Goal: Task Accomplishment & Management: Manage account settings

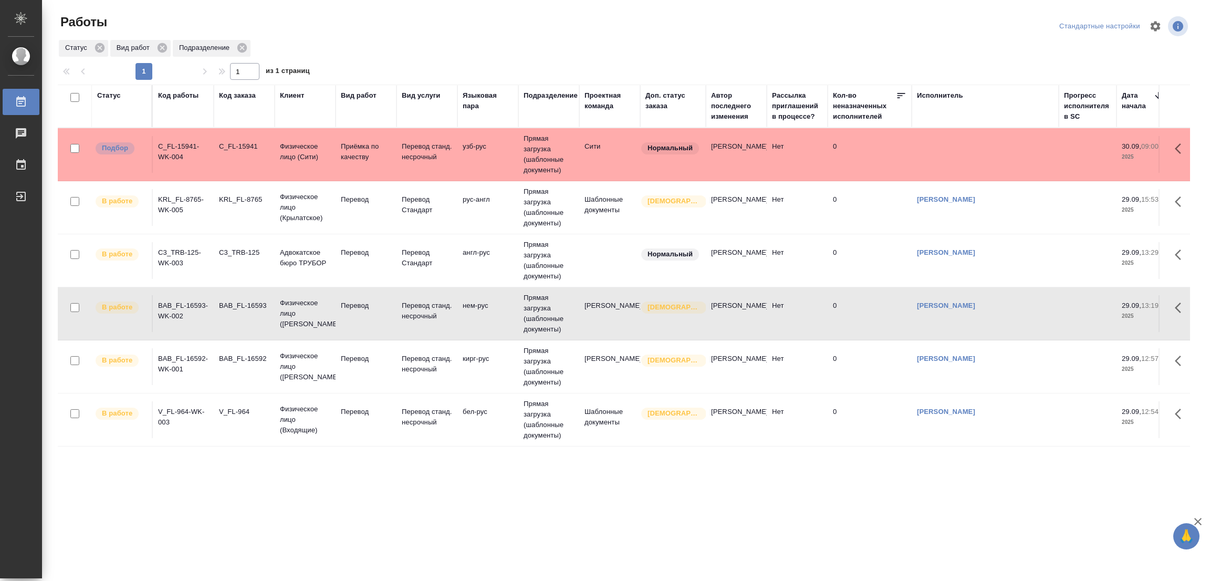
click at [392, 515] on div ".cls-1 fill:#fff; AWATERA [PERSON_NAME] Работы 0 Чаты График Выйти Работы Станд…" at bounding box center [605, 290] width 1210 height 581
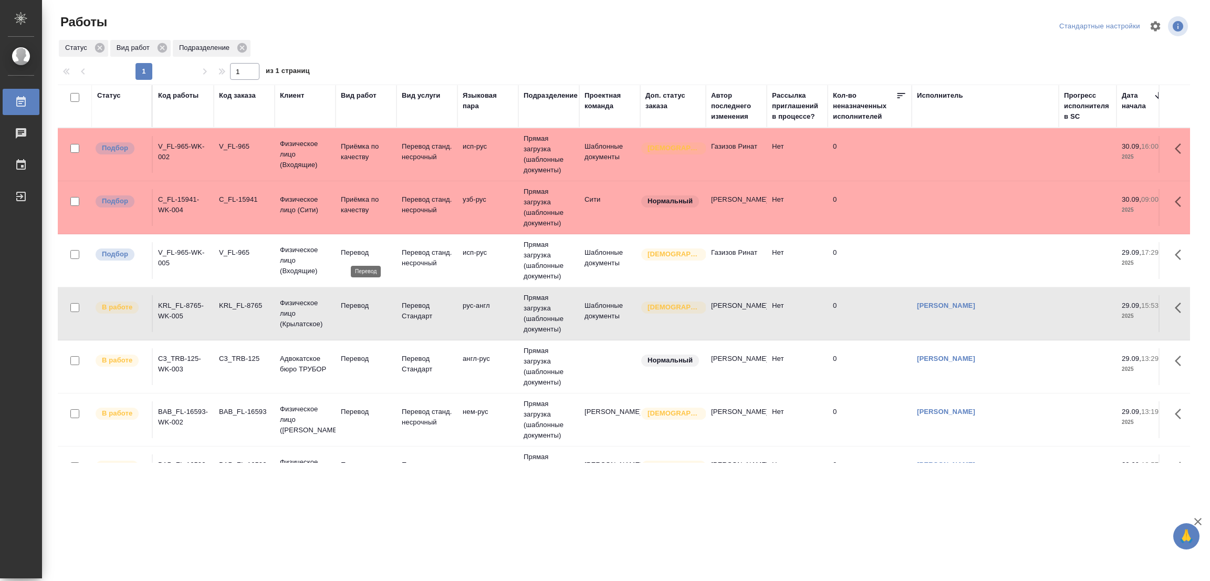
click at [354, 252] on p "Перевод" at bounding box center [366, 252] width 50 height 11
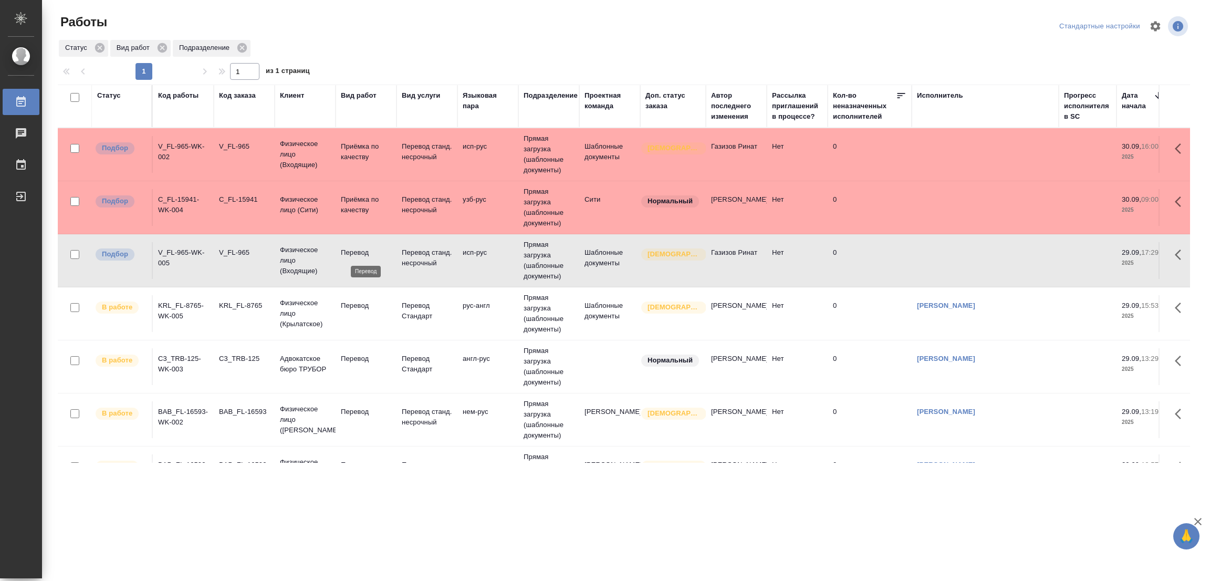
click at [354, 252] on p "Перевод" at bounding box center [366, 252] width 50 height 11
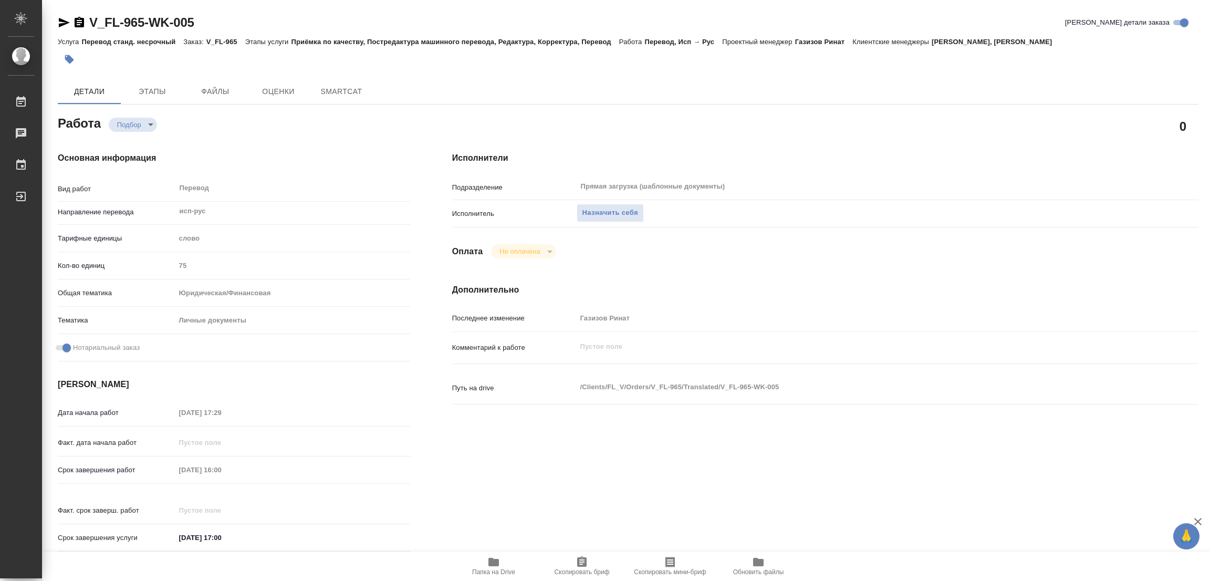
type textarea "x"
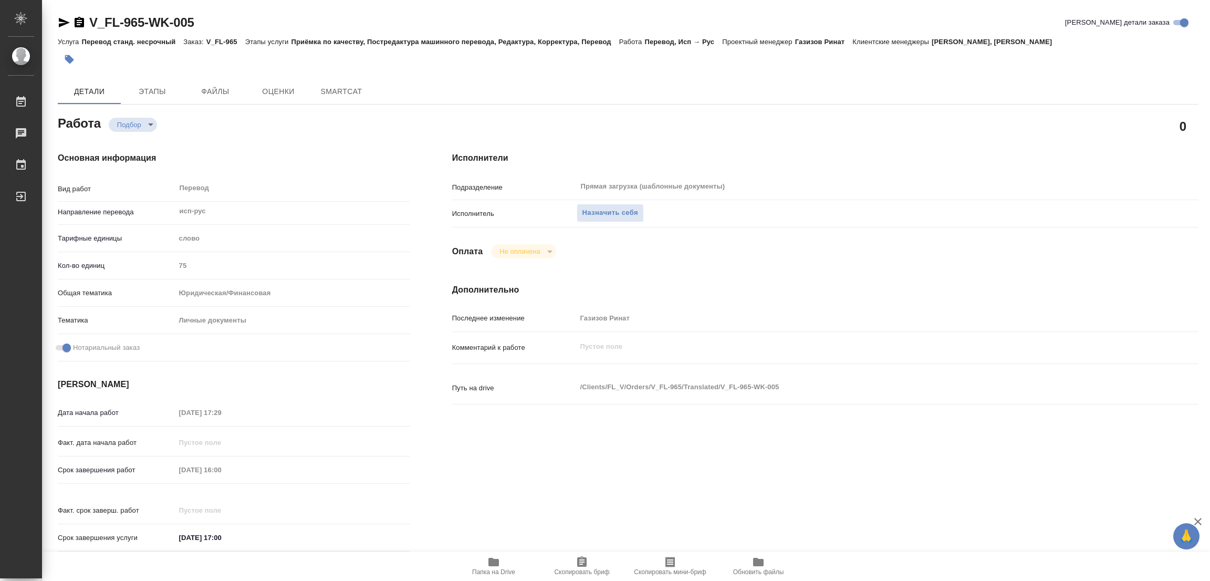
type textarea "x"
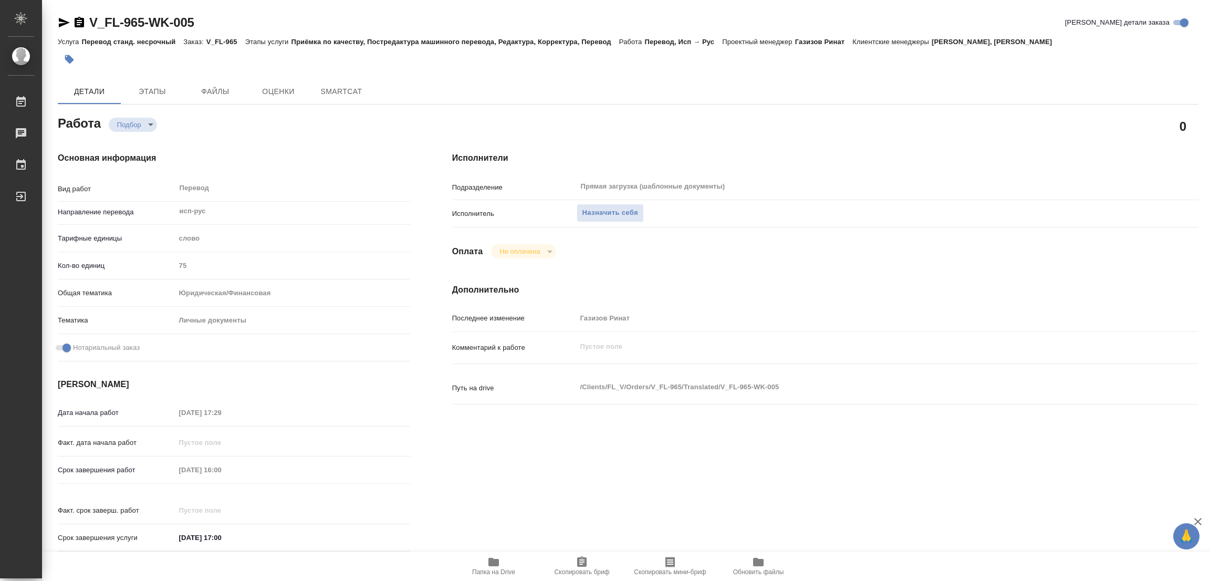
type textarea "x"
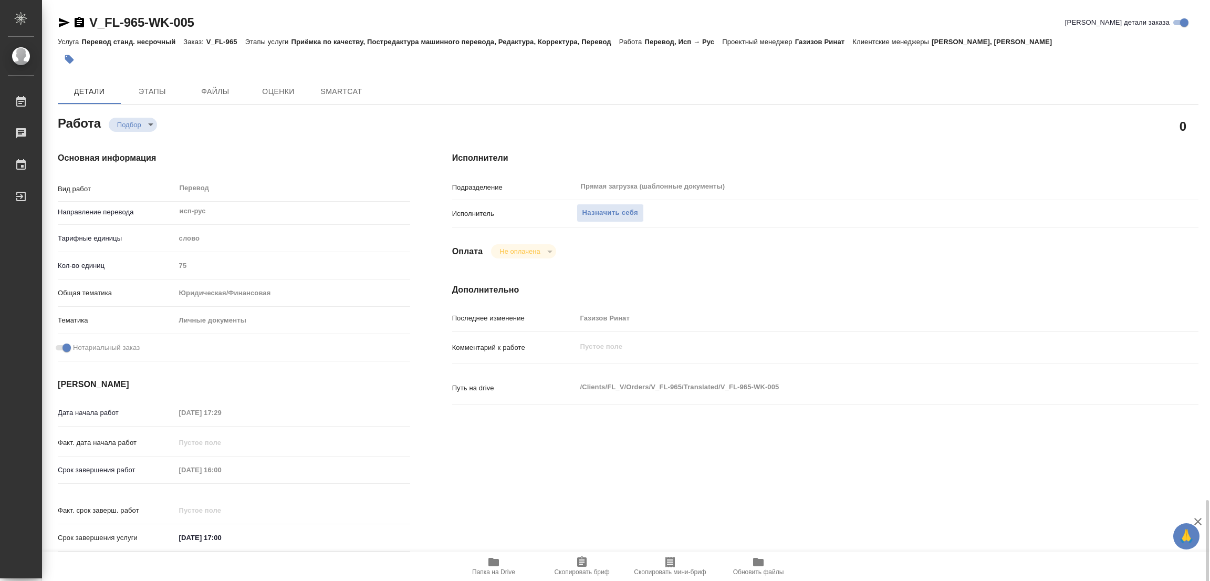
type textarea "x"
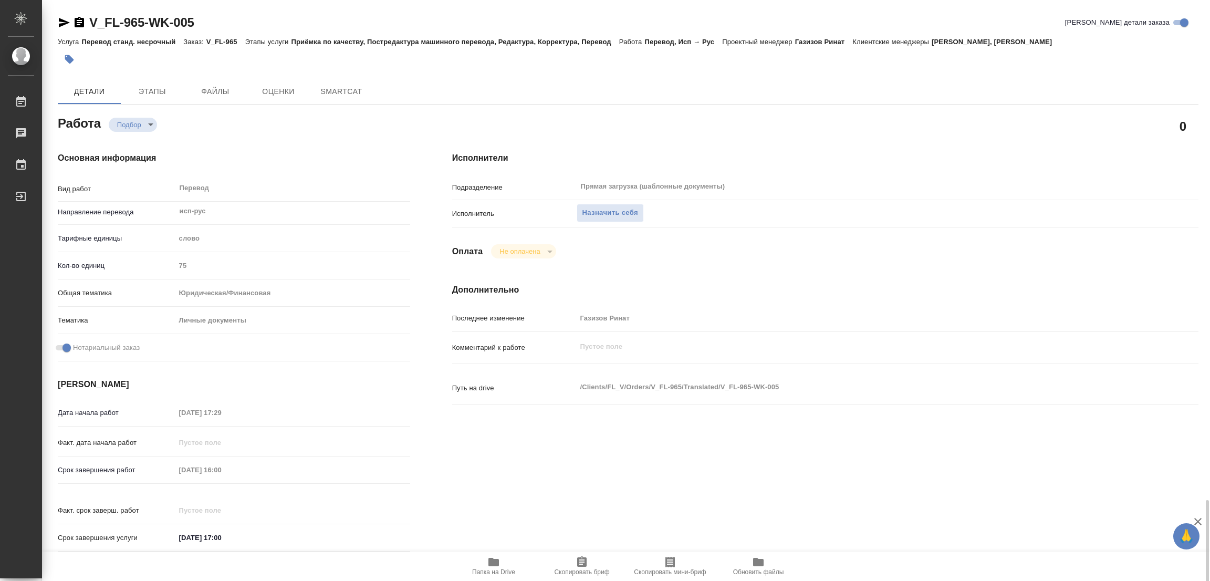
scroll to position [302, 0]
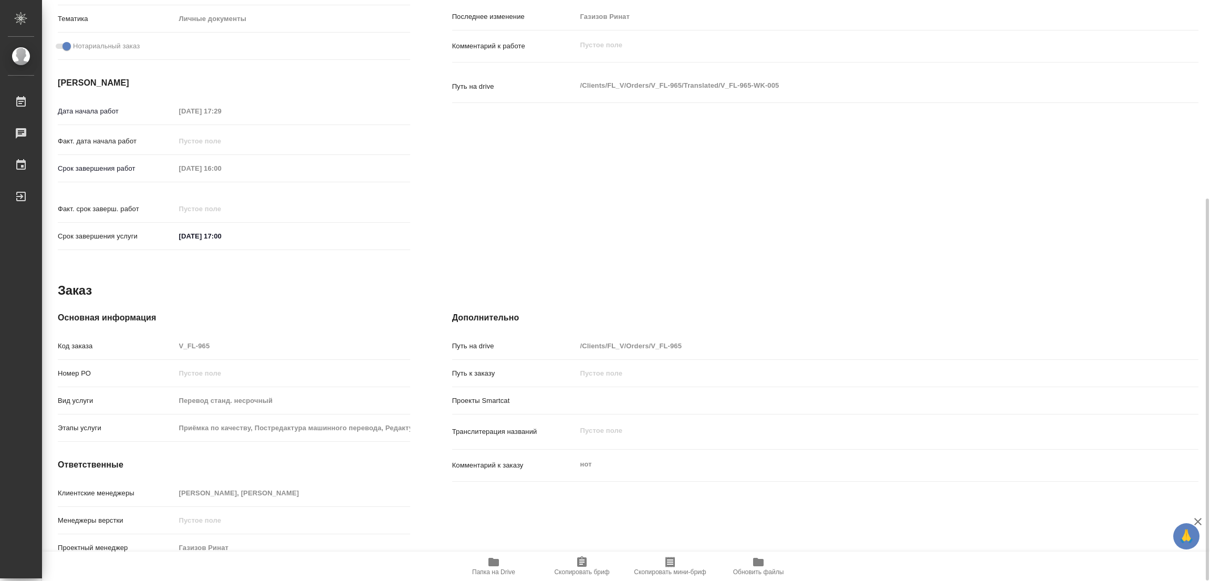
type textarea "x"
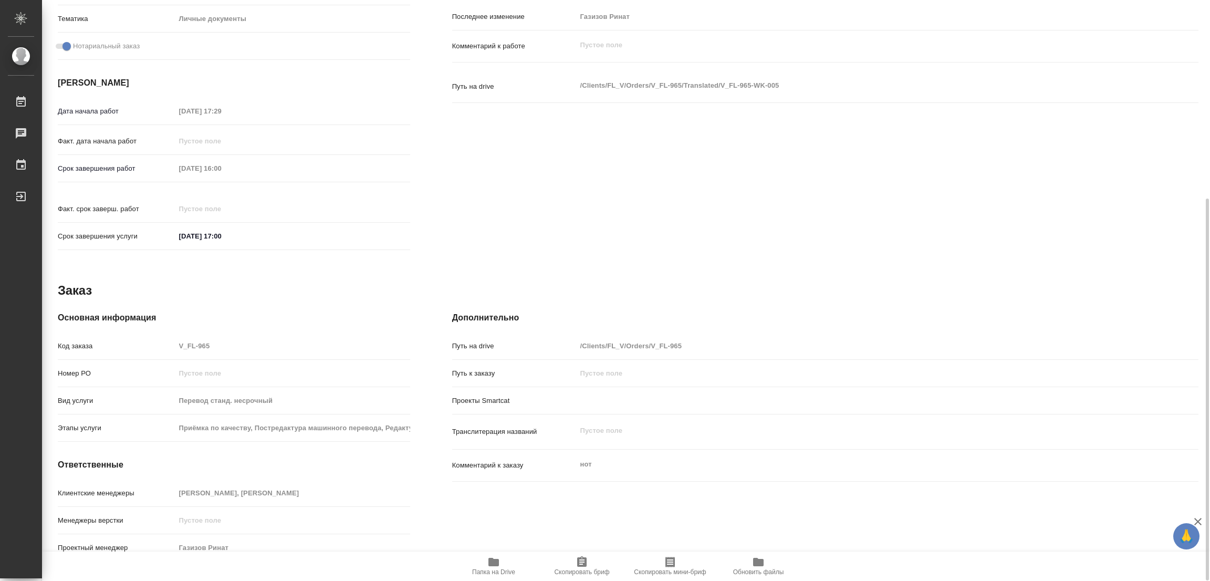
type textarea "x"
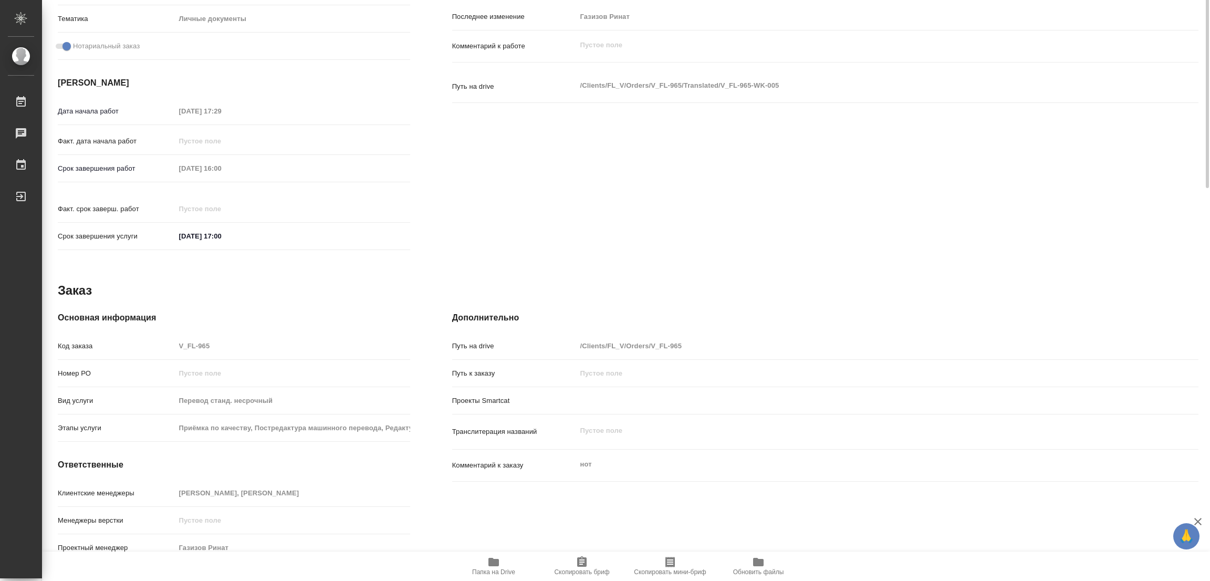
scroll to position [0, 0]
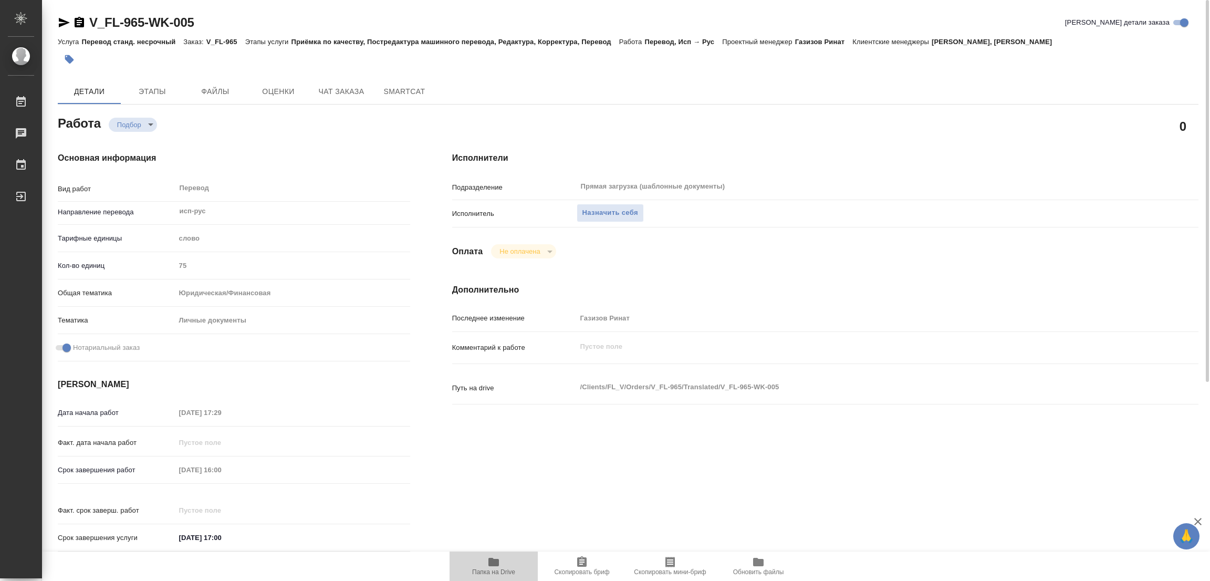
click at [492, 556] on icon "button" at bounding box center [494, 562] width 13 height 13
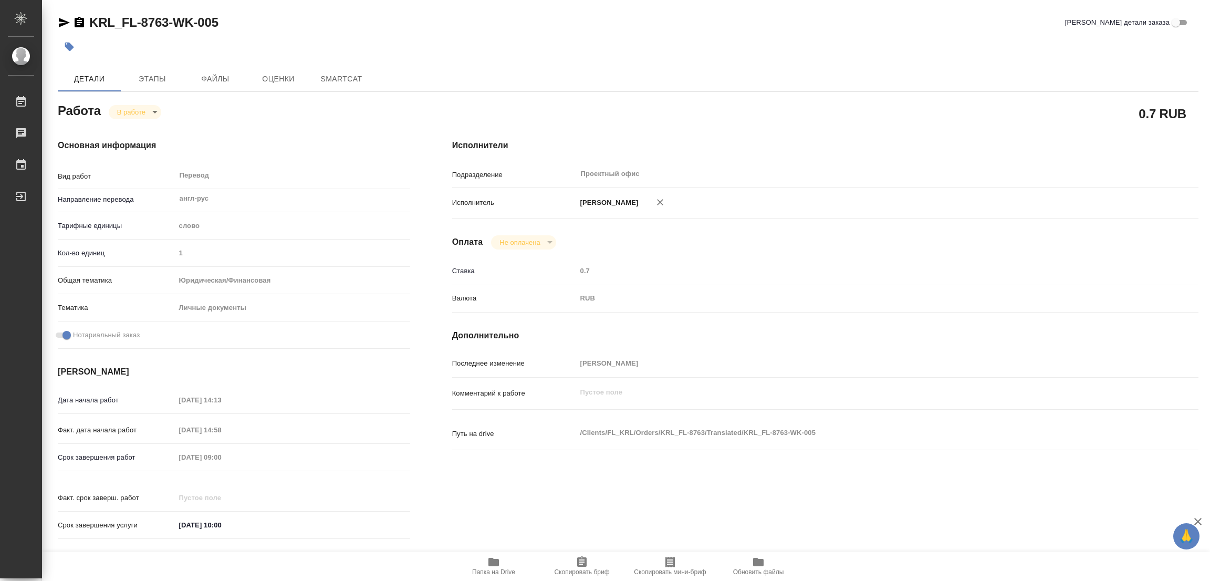
type textarea "x"
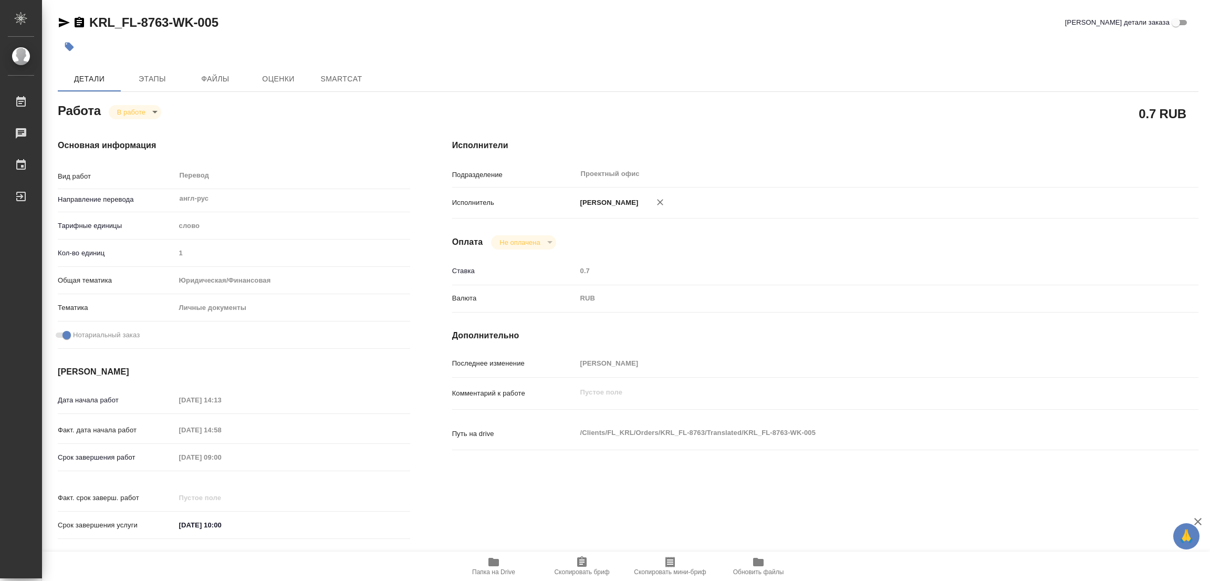
type textarea "x"
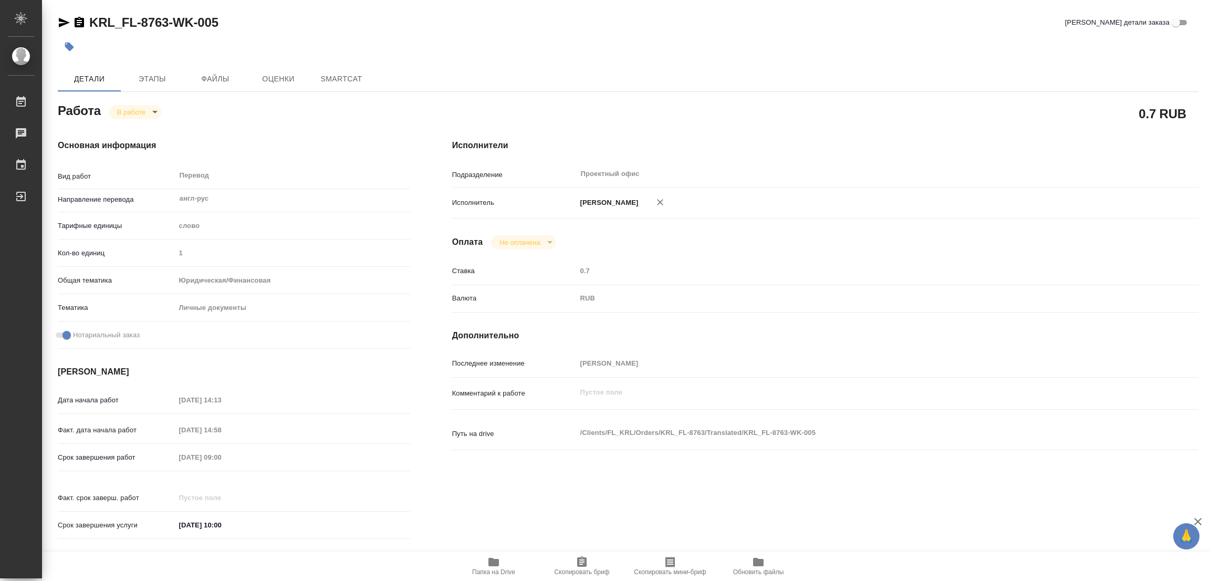
type textarea "x"
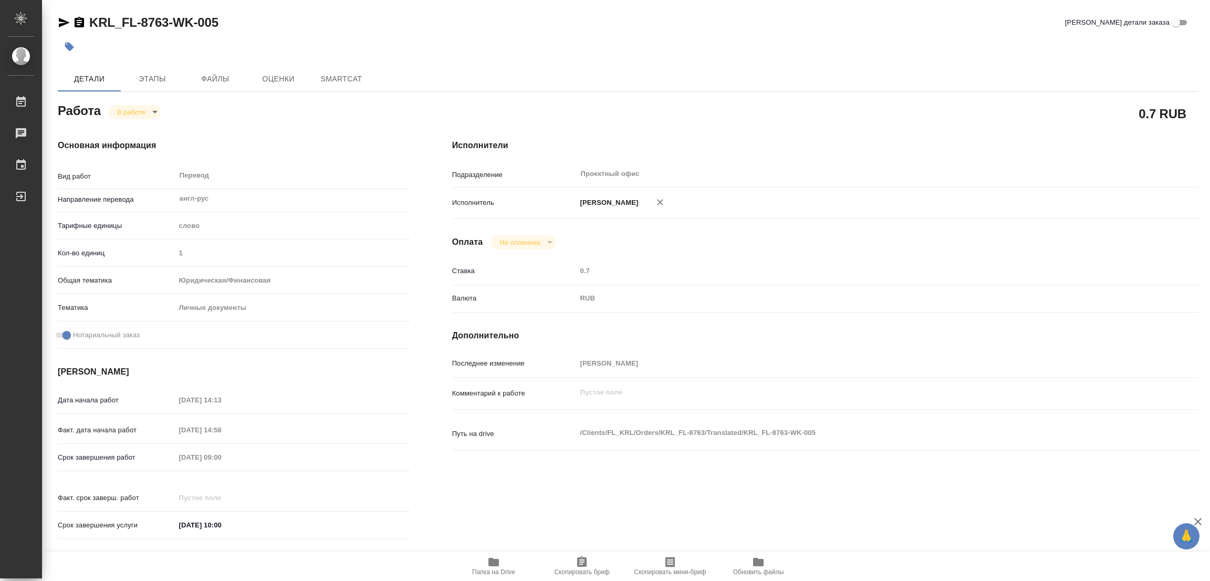
type textarea "x"
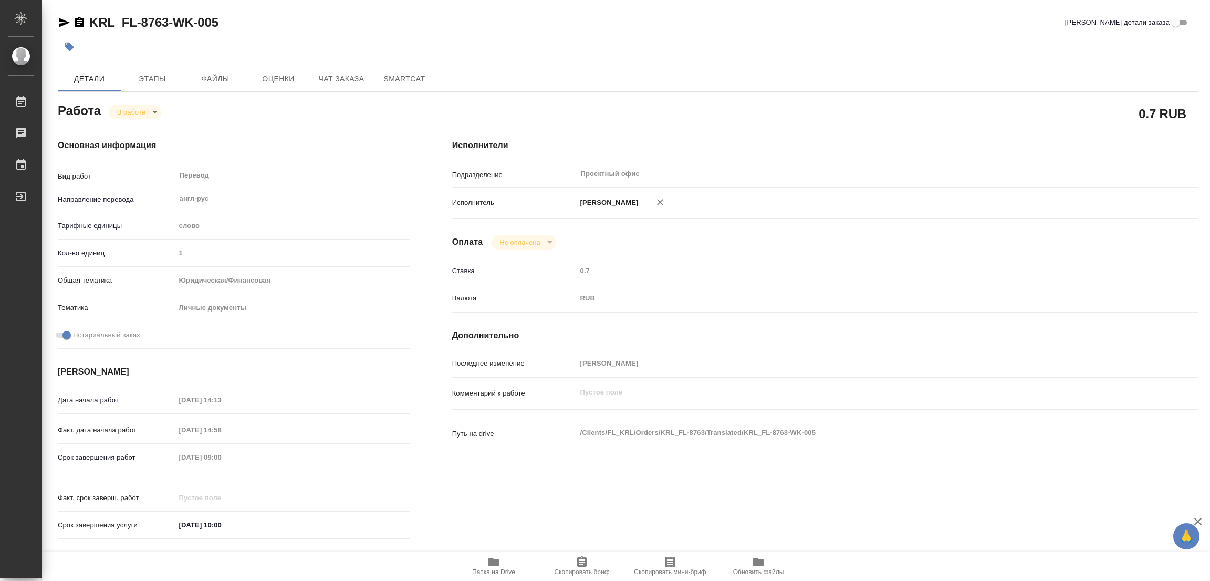
type textarea "x"
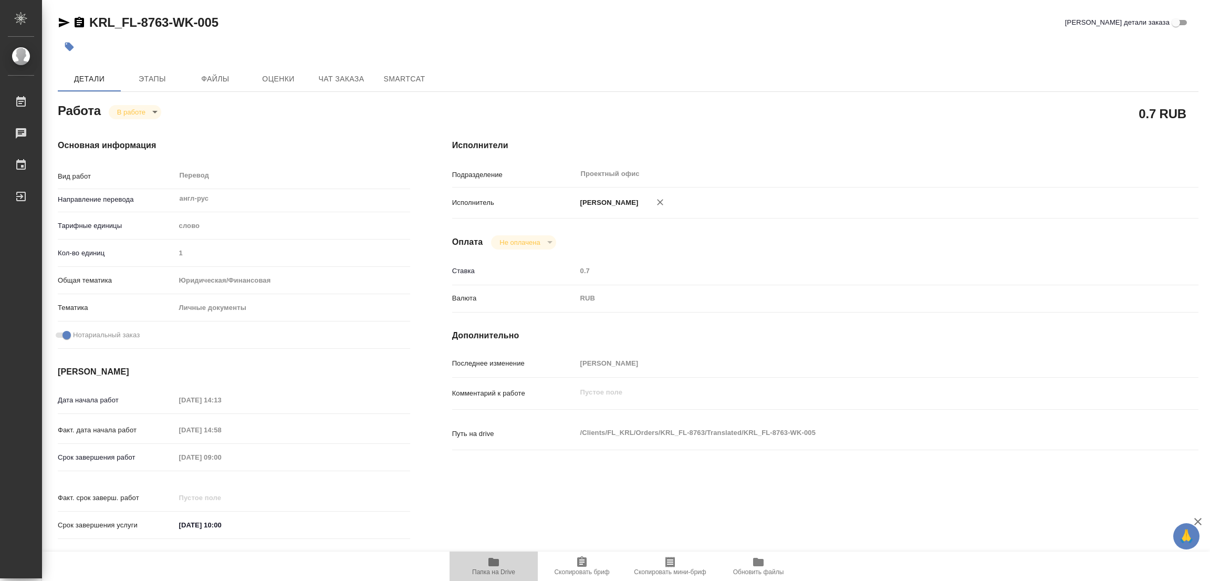
click at [493, 561] on icon "button" at bounding box center [494, 562] width 11 height 8
type textarea "x"
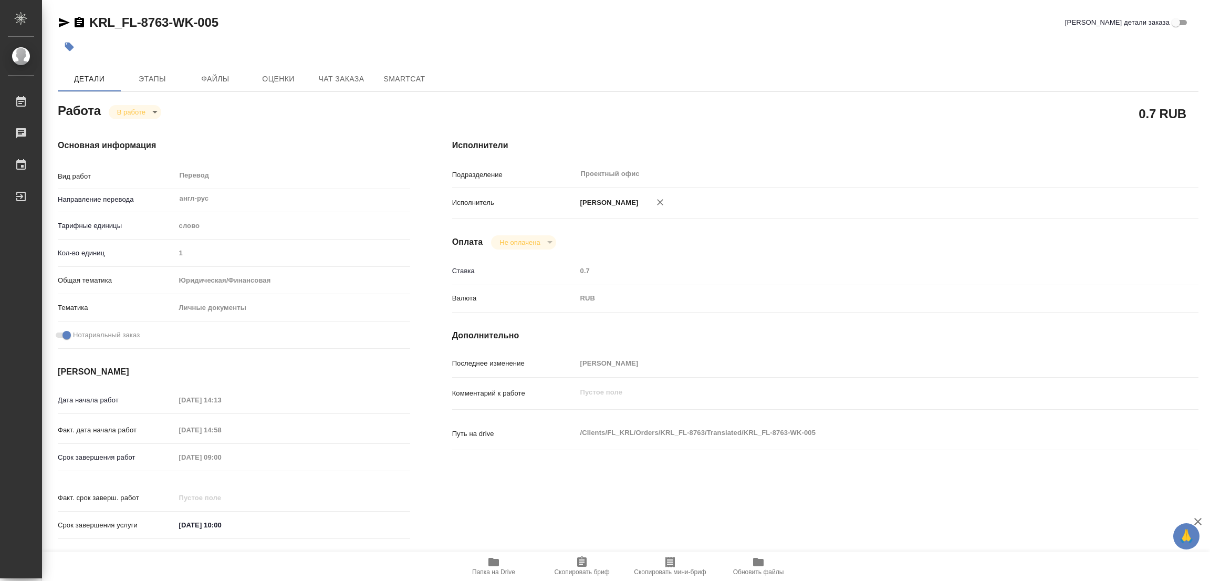
type textarea "x"
click at [146, 80] on span "Этапы" at bounding box center [152, 79] width 50 height 13
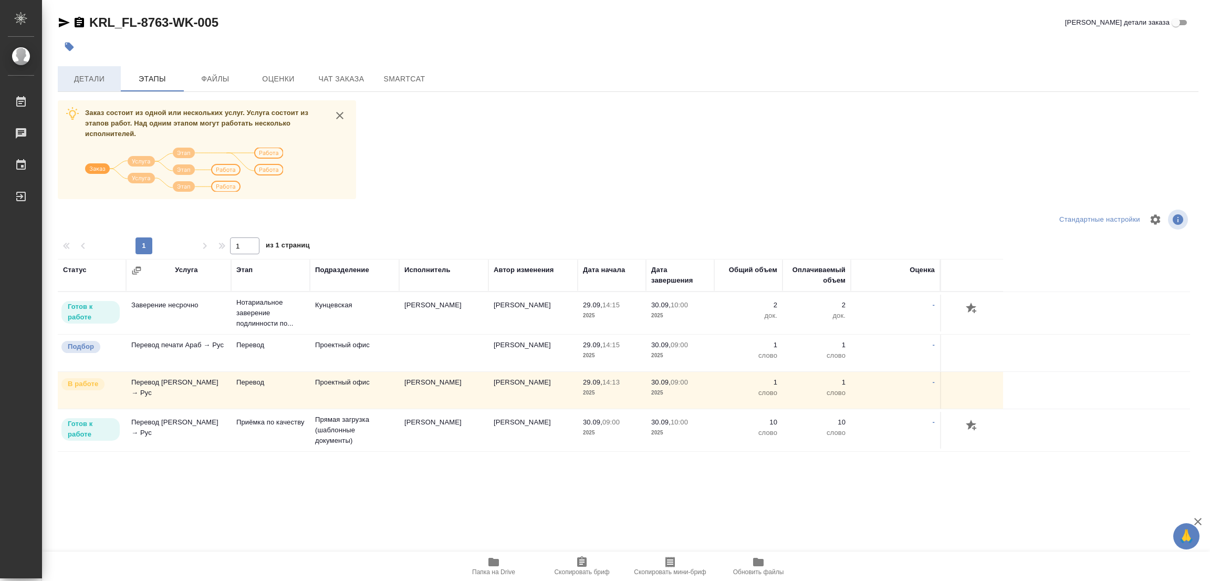
click at [87, 77] on span "Детали" at bounding box center [89, 79] width 50 height 13
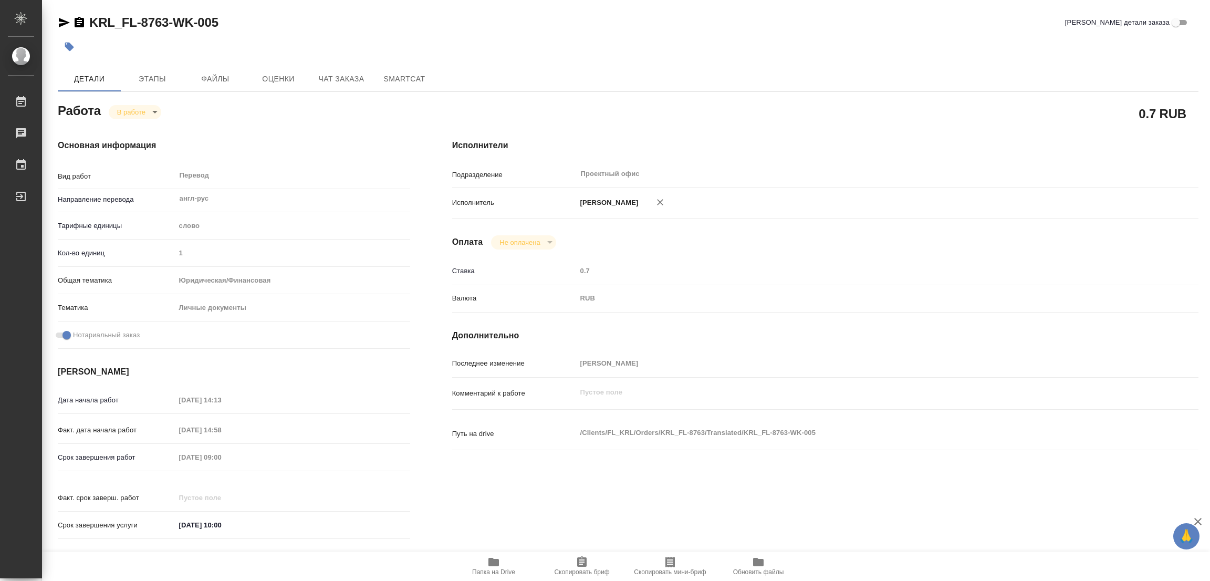
type textarea "x"
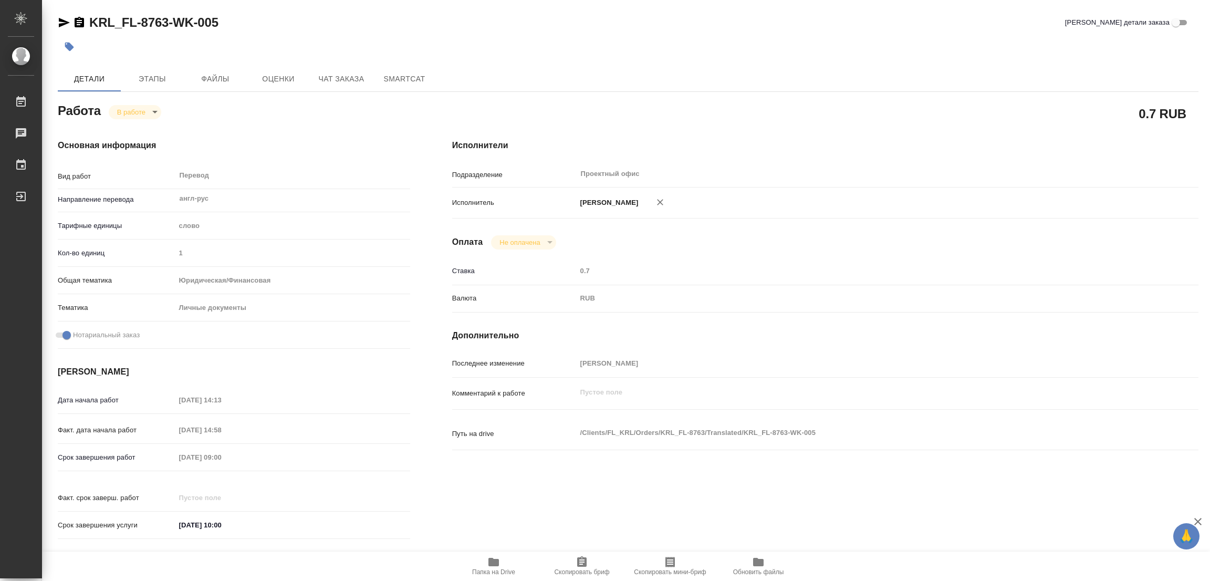
type textarea "x"
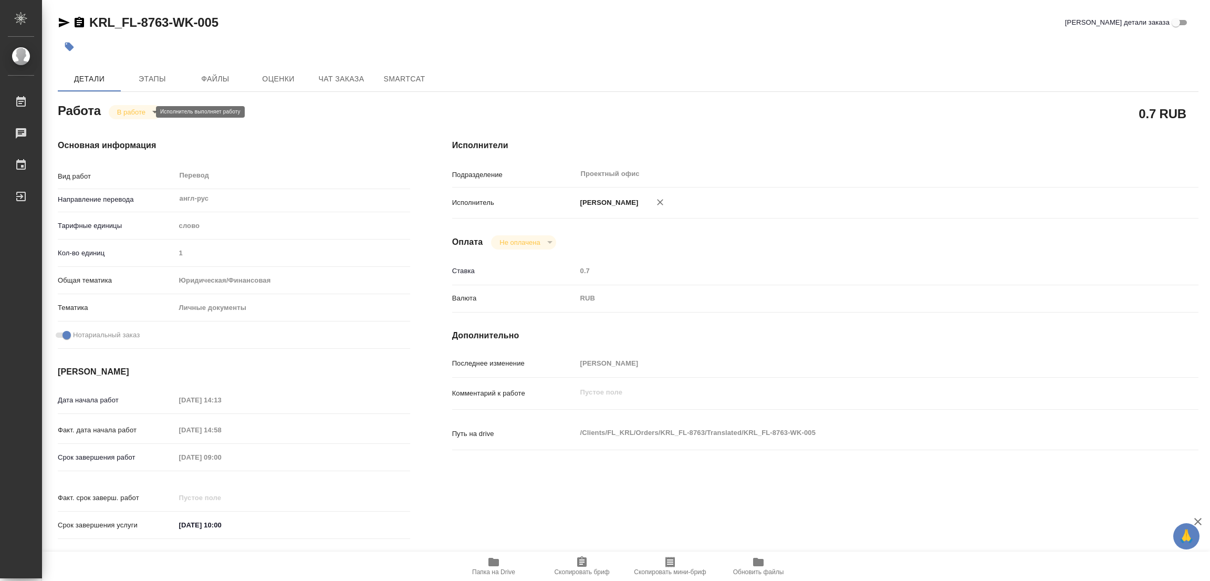
click at [127, 111] on body "🙏 .cls-1 fill:#fff; AWATERA Popova Galina Работы 0 Чаты График Выйти KRL_FL-876…" at bounding box center [605, 290] width 1210 height 581
type textarea "x"
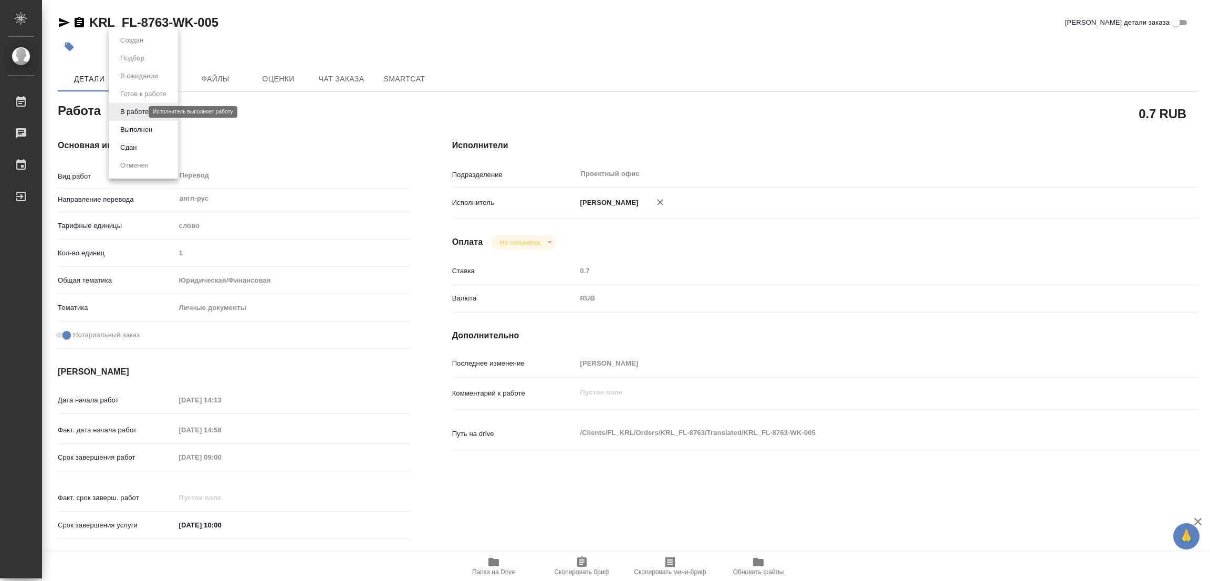
type textarea "x"
click at [134, 129] on button "Выполнен" at bounding box center [136, 130] width 38 height 12
type textarea "x"
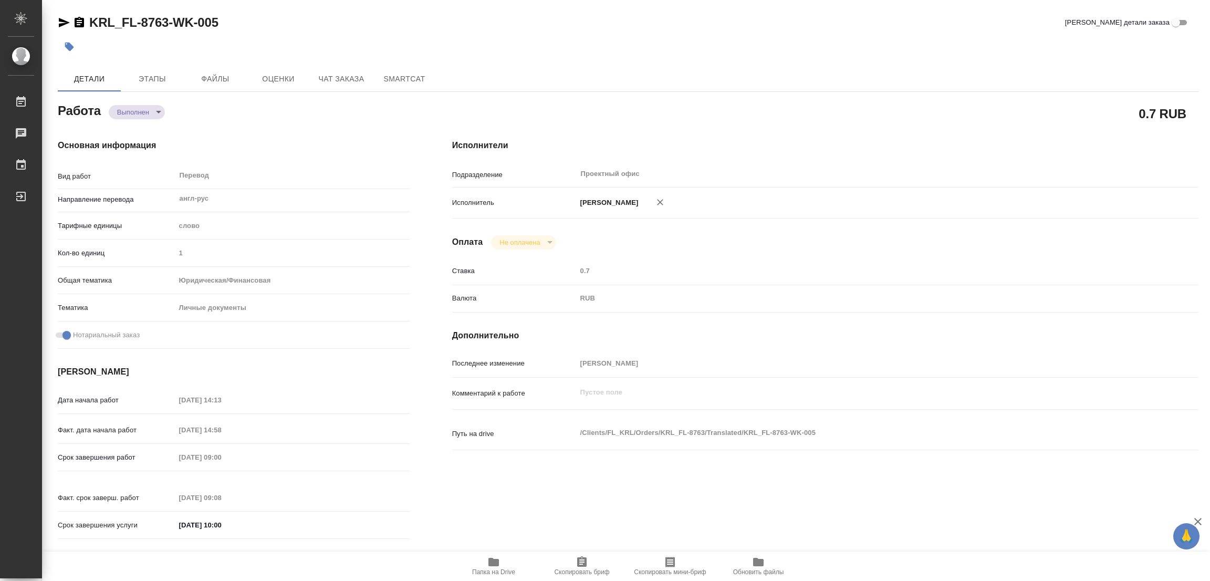
type textarea "x"
click at [71, 45] on icon "button" at bounding box center [69, 47] width 11 height 11
type textarea "x"
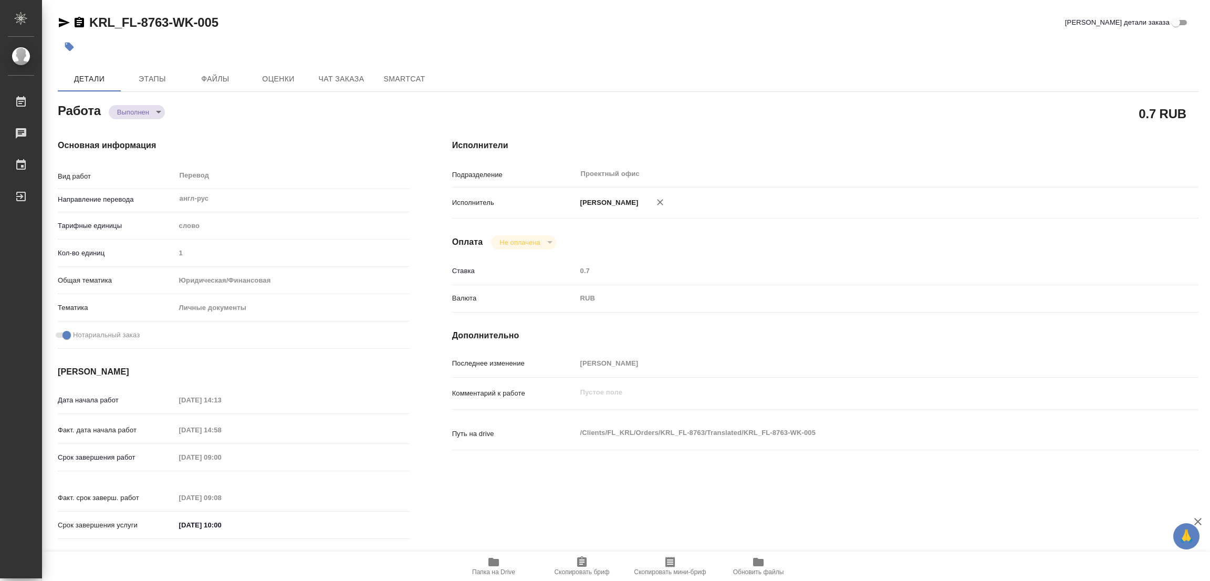
type textarea "x"
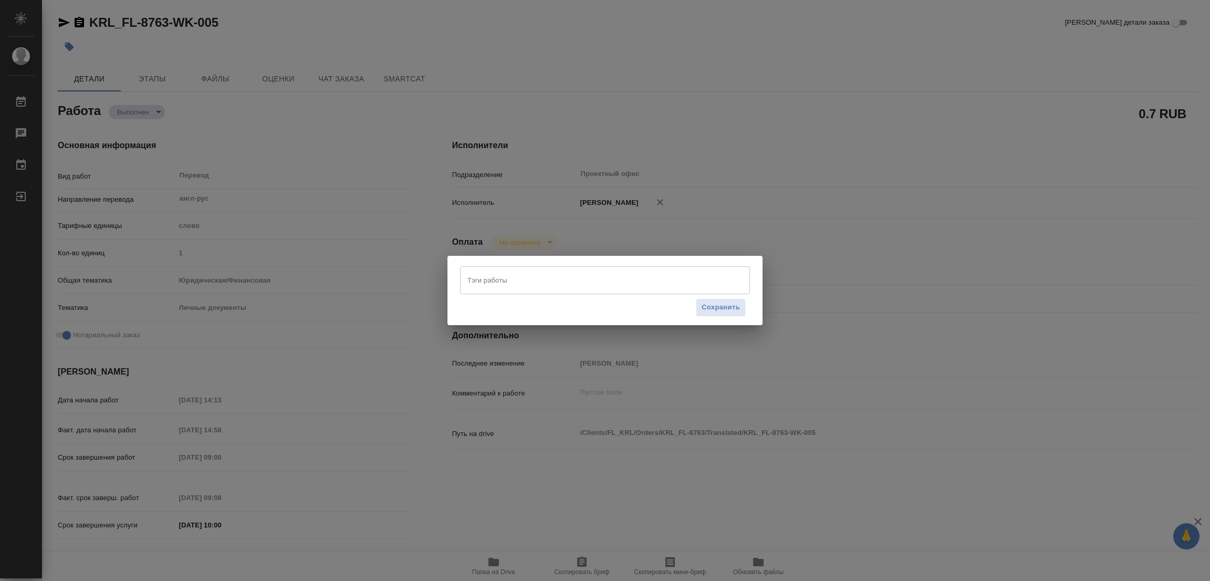
type textarea "x"
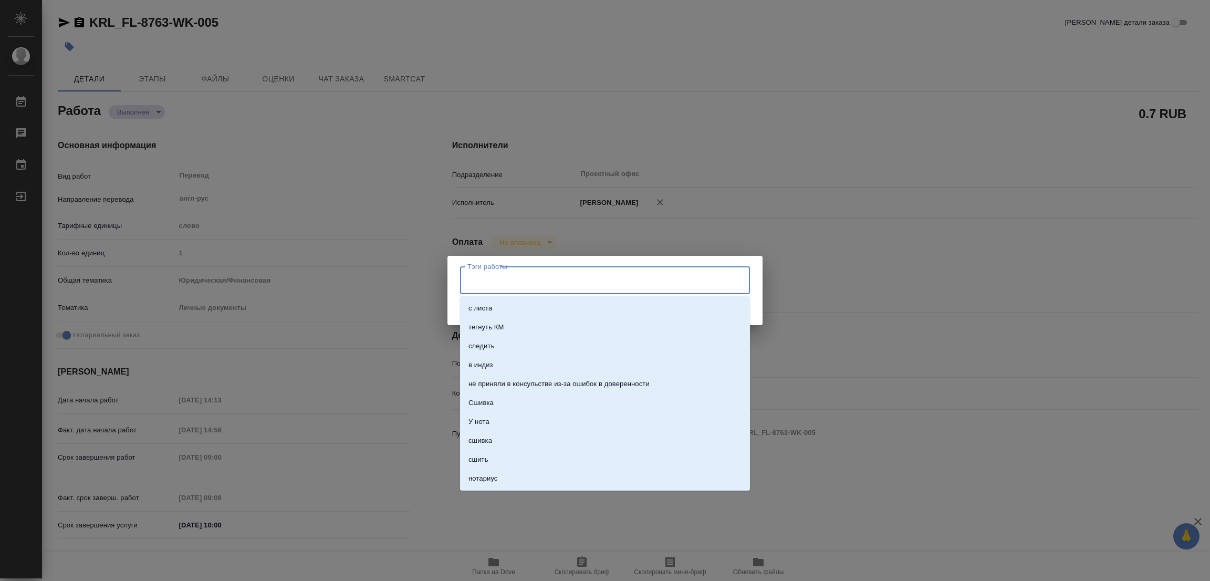
click at [483, 278] on input "Тэги работы" at bounding box center [595, 280] width 261 height 18
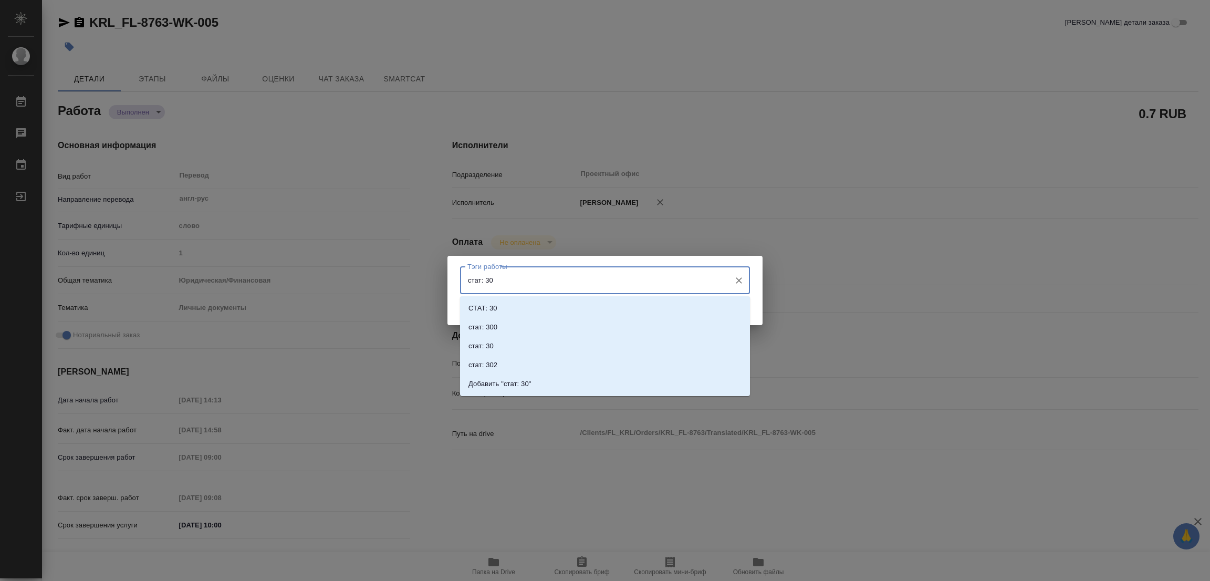
type input "стат: 306"
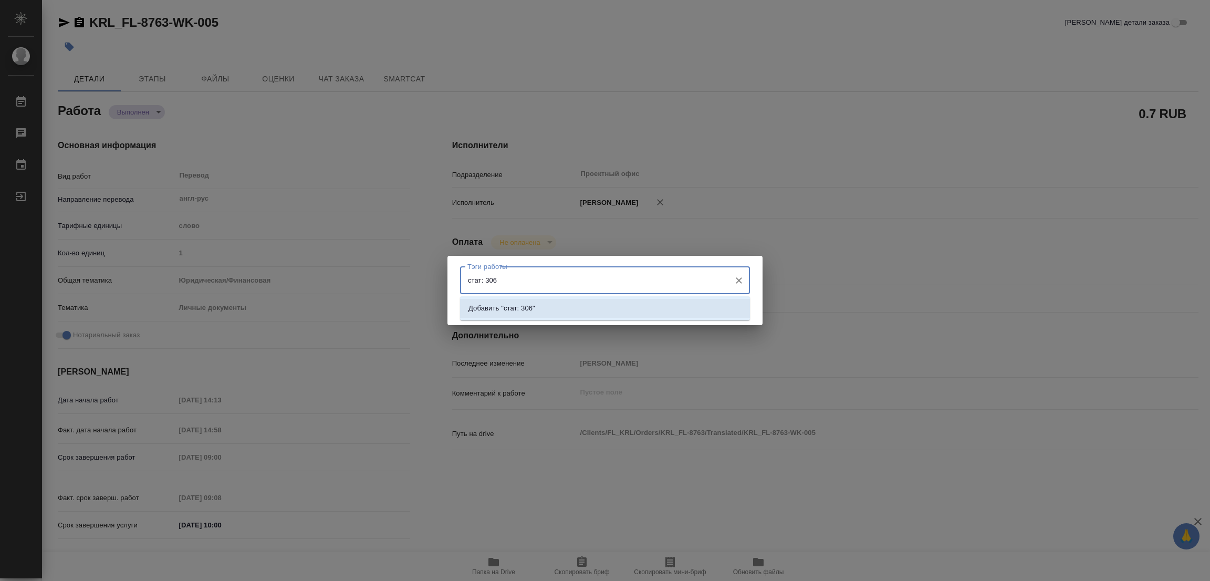
click at [527, 307] on p "Добавить "стат: 306"" at bounding box center [502, 308] width 67 height 11
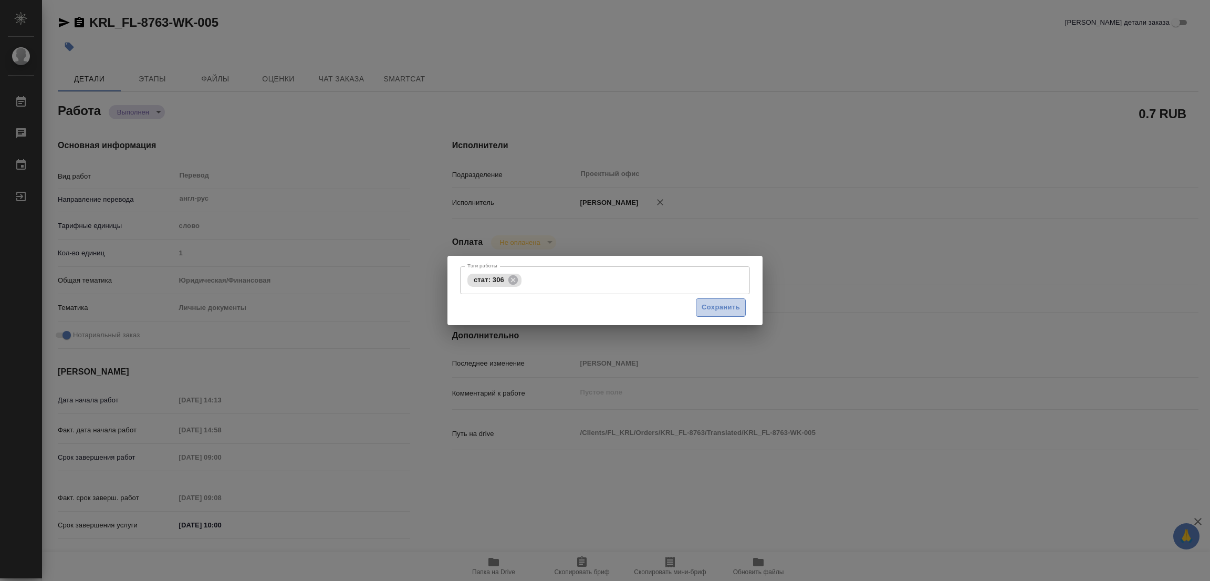
click at [710, 304] on span "Сохранить" at bounding box center [721, 308] width 38 height 12
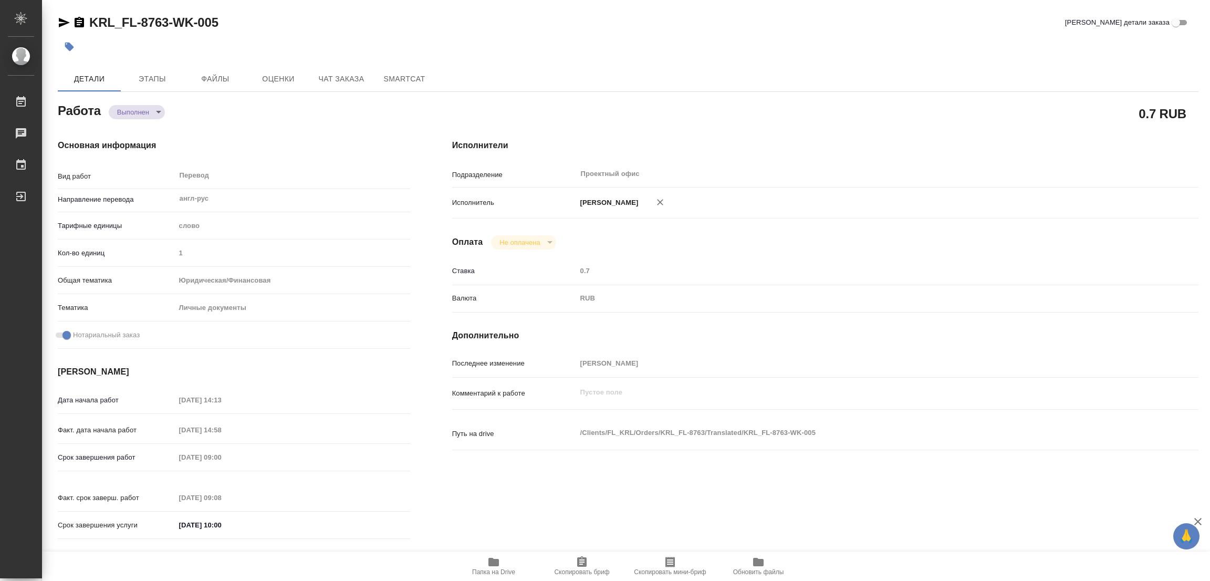
type input "completed"
type textarea "Перевод"
type textarea "x"
type input "англ-рус"
type input "5a8b1489cc6b4906c91bfd90"
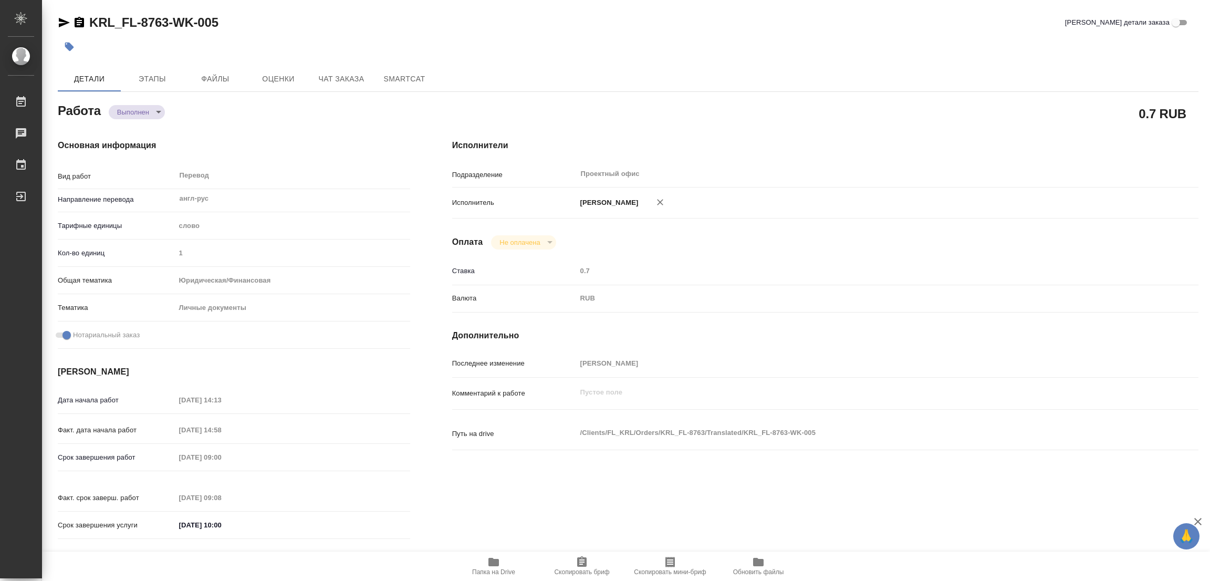
type input "1"
type input "yr-fn"
type input "5a8b8b956a9677013d343cfe"
checkbox input "true"
type input "29.09.2025 14:13"
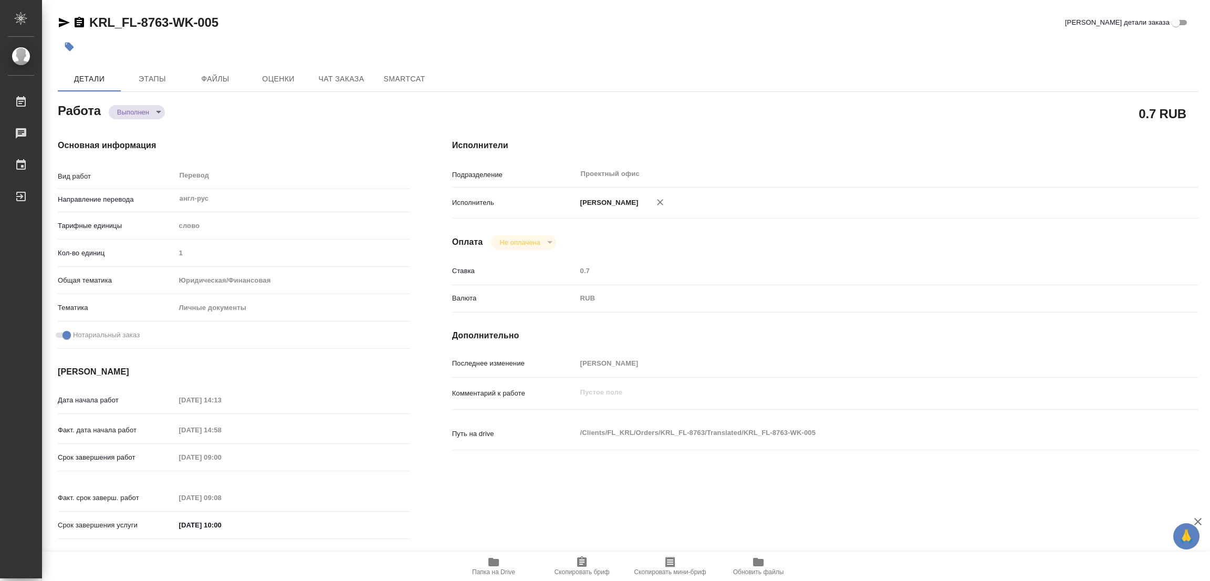
type input "29.09.2025 14:58"
type input "[DATE] 09:00"
type input "30.09.2025 09:08"
type input "[DATE] 10:00"
type input "Проектный офис"
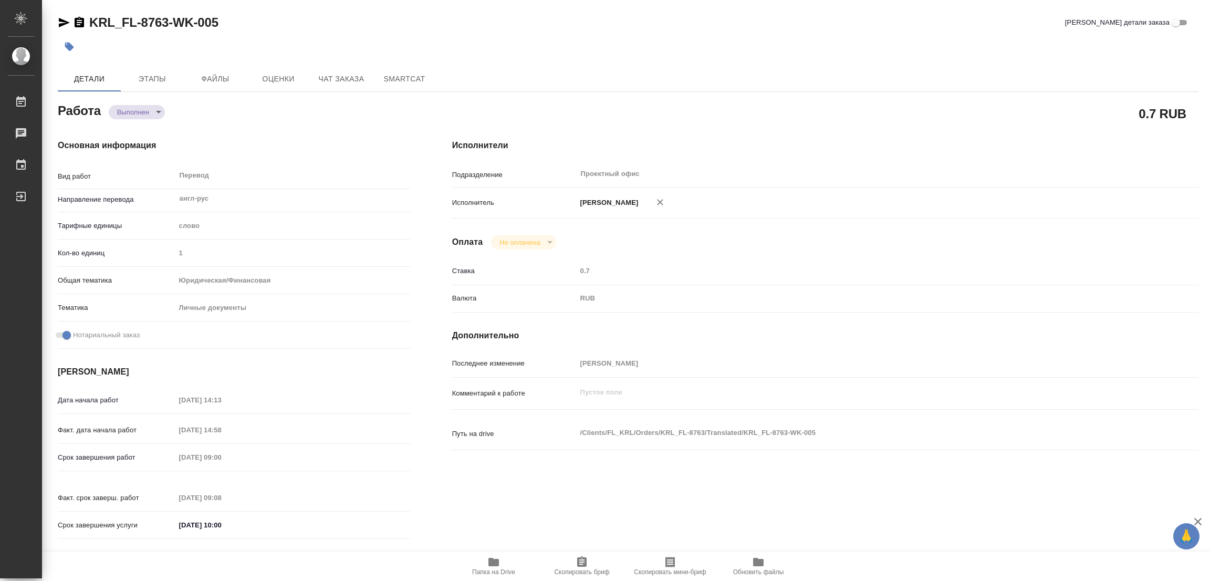
type input "notPayed"
type input "0.7"
type input "RUB"
type input "[PERSON_NAME]"
type textarea "x"
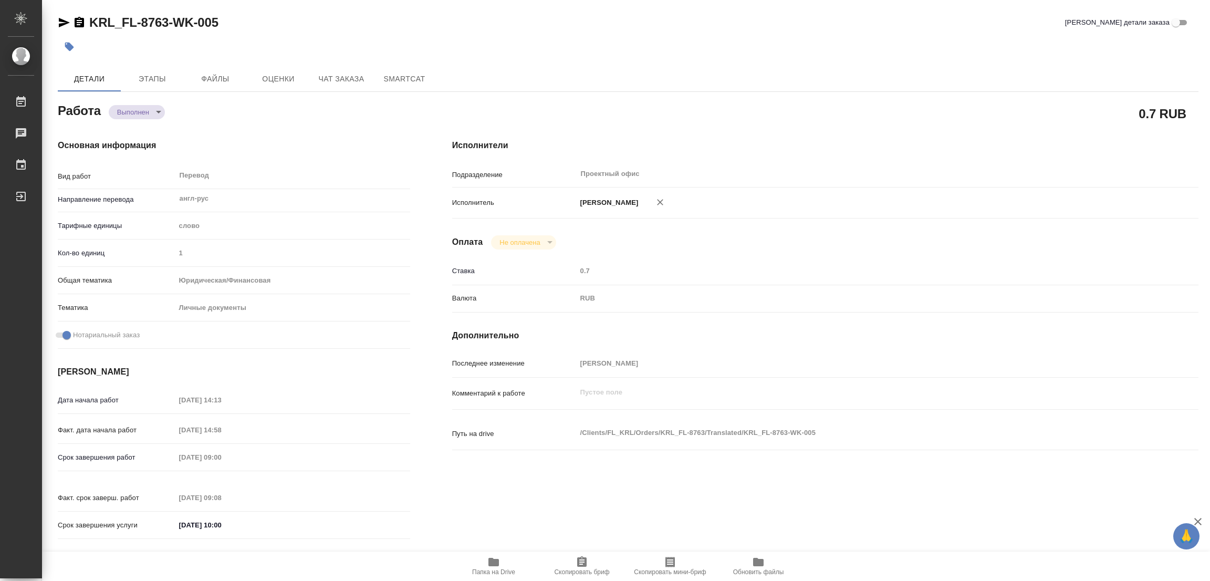
type textarea "/Clients/FL_KRL/Orders/KRL_FL-8763/Translated/KRL_FL-8763-WK-005"
type textarea "x"
type input "KRL_FL-8763"
type input "Перевод Стандарт"
type input "Редактура, Постредактура машинного перевода, Приёмка по качеству, Корректура, П…"
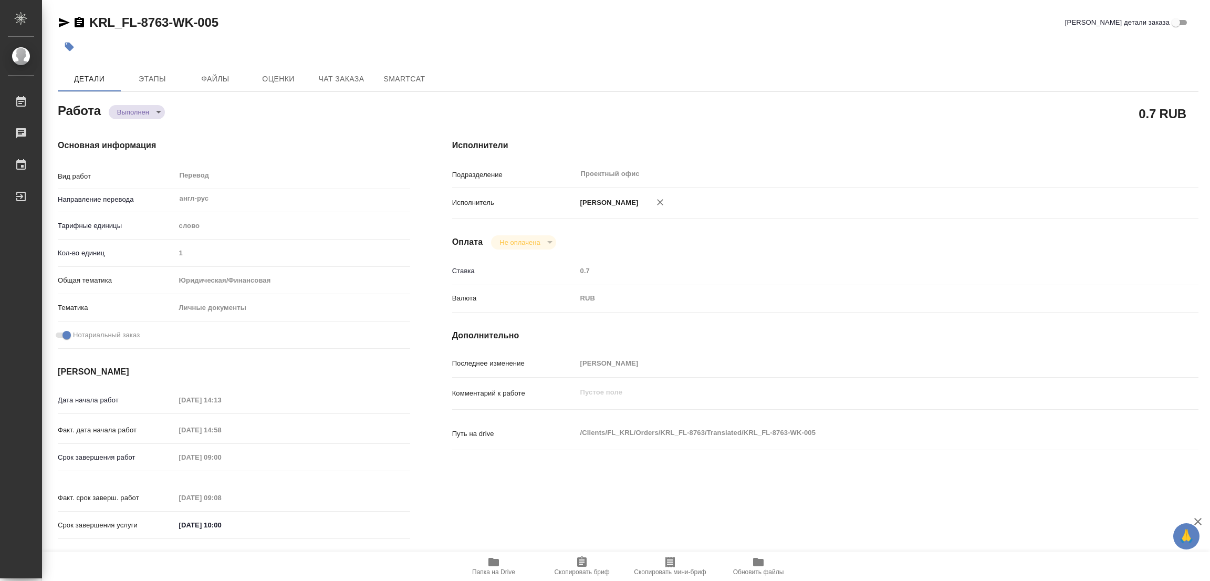
type input "Касымов Тимур"
type input "/Clients/FL_KRL/Orders/KRL_FL-8763"
type textarea "x"
type textarea "НОТ"
type textarea "x"
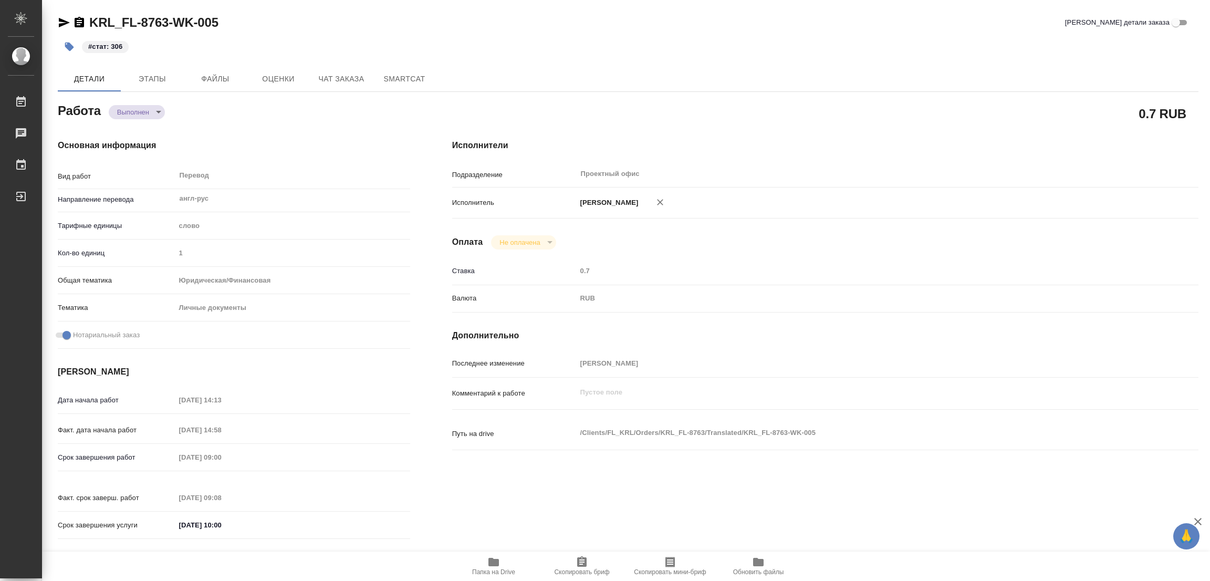
type textarea "x"
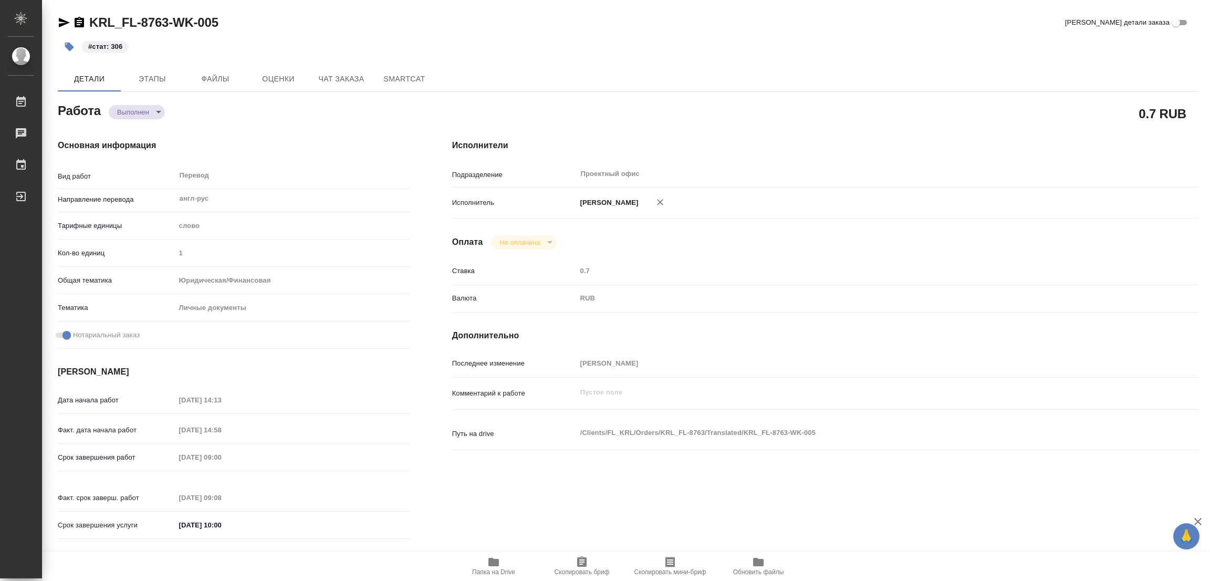
type textarea "x"
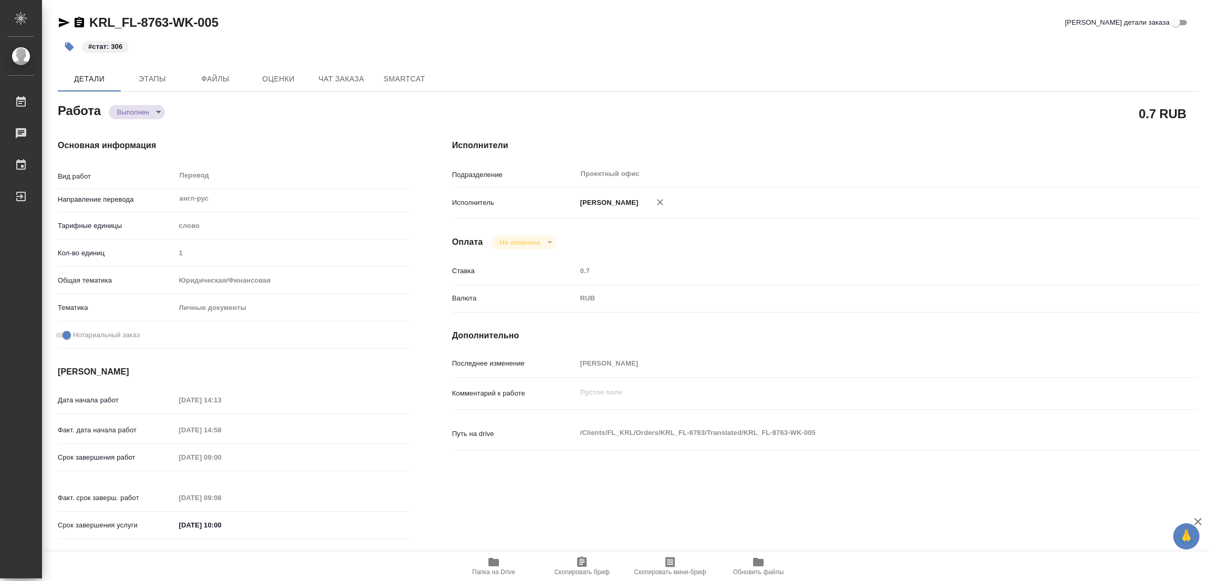
type textarea "x"
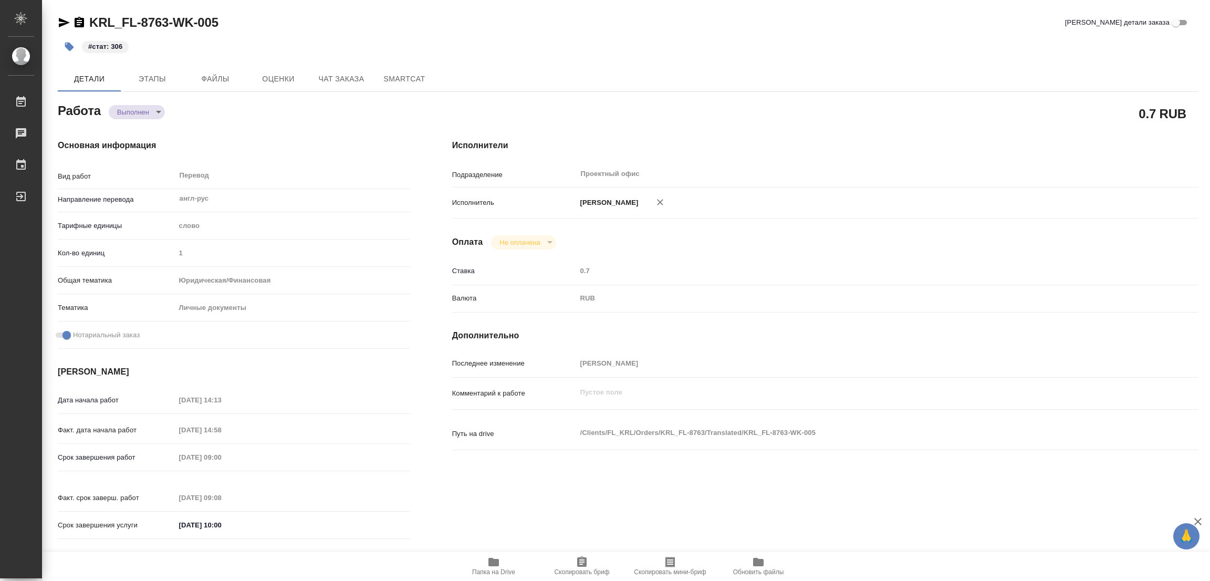
type textarea "x"
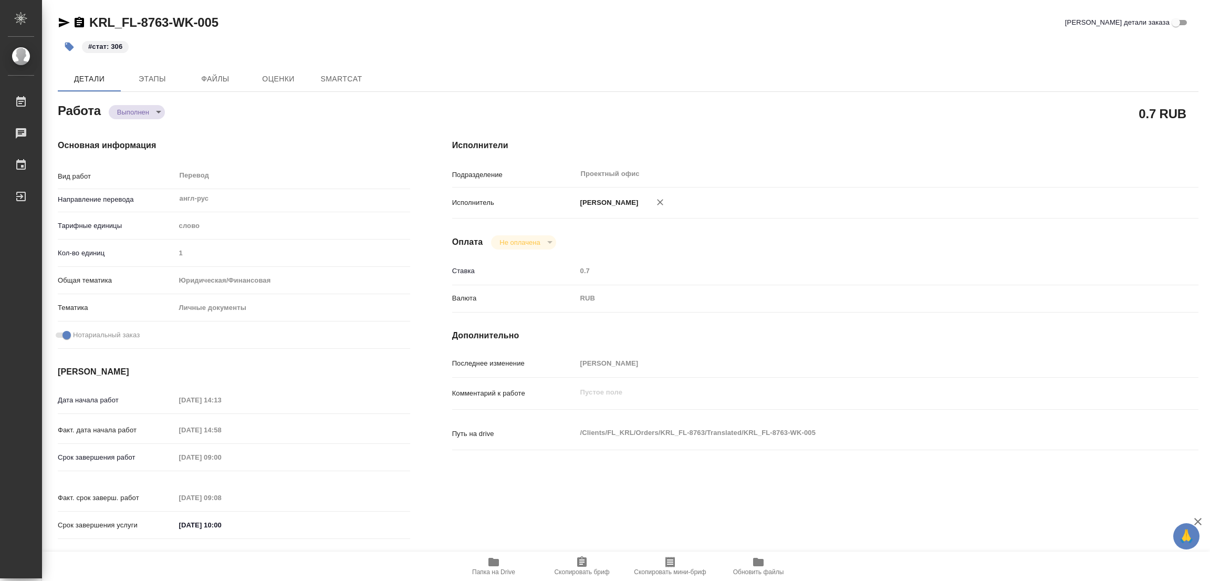
type textarea "x"
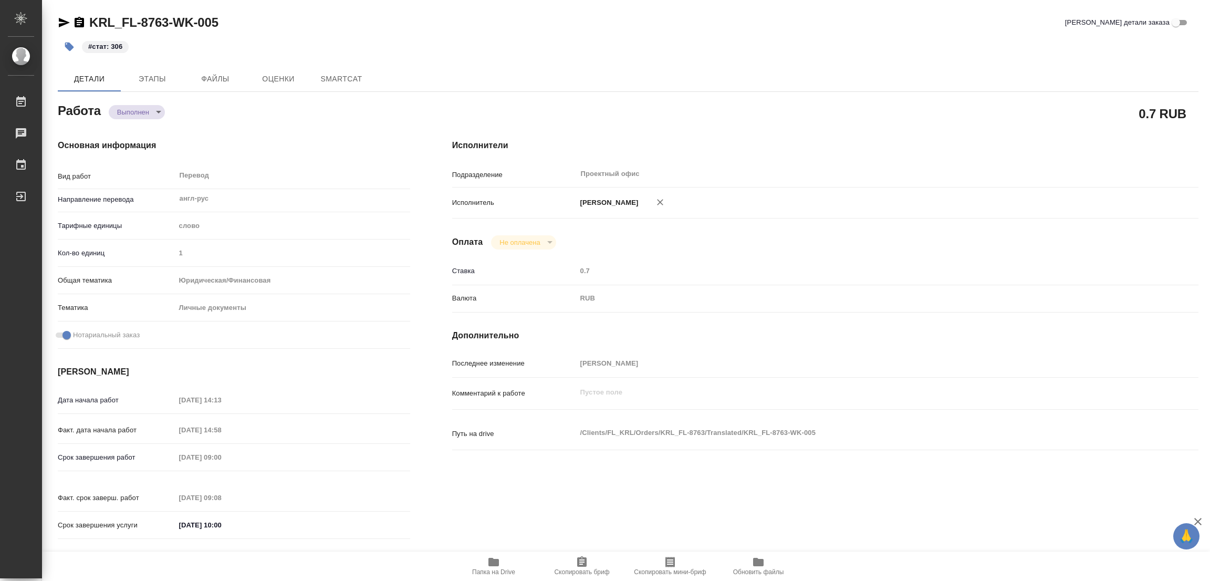
type textarea "x"
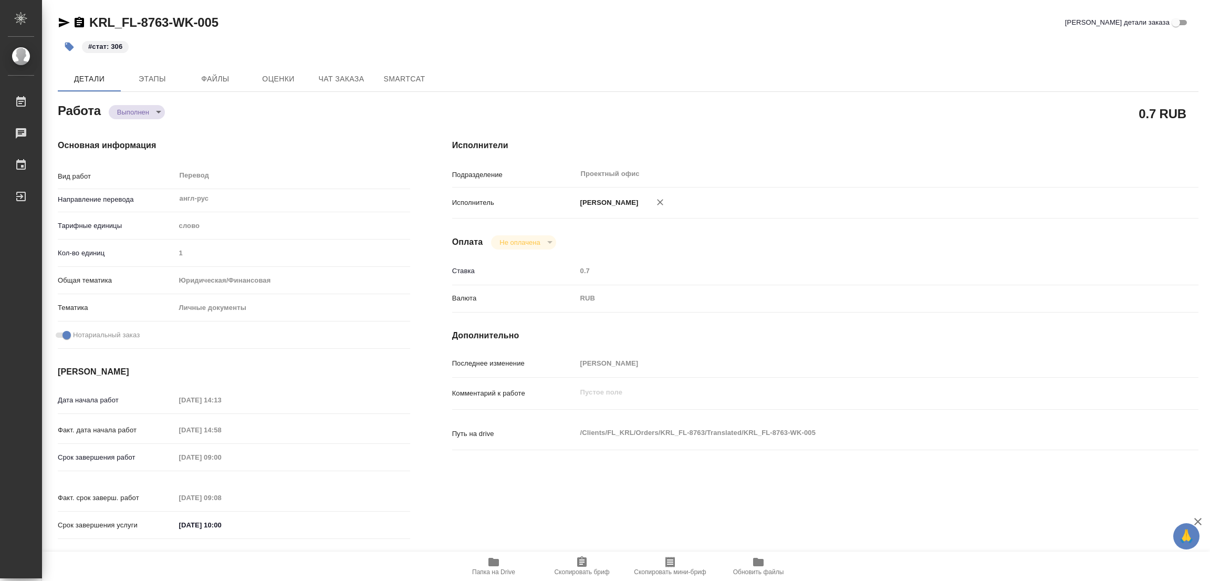
type textarea "x"
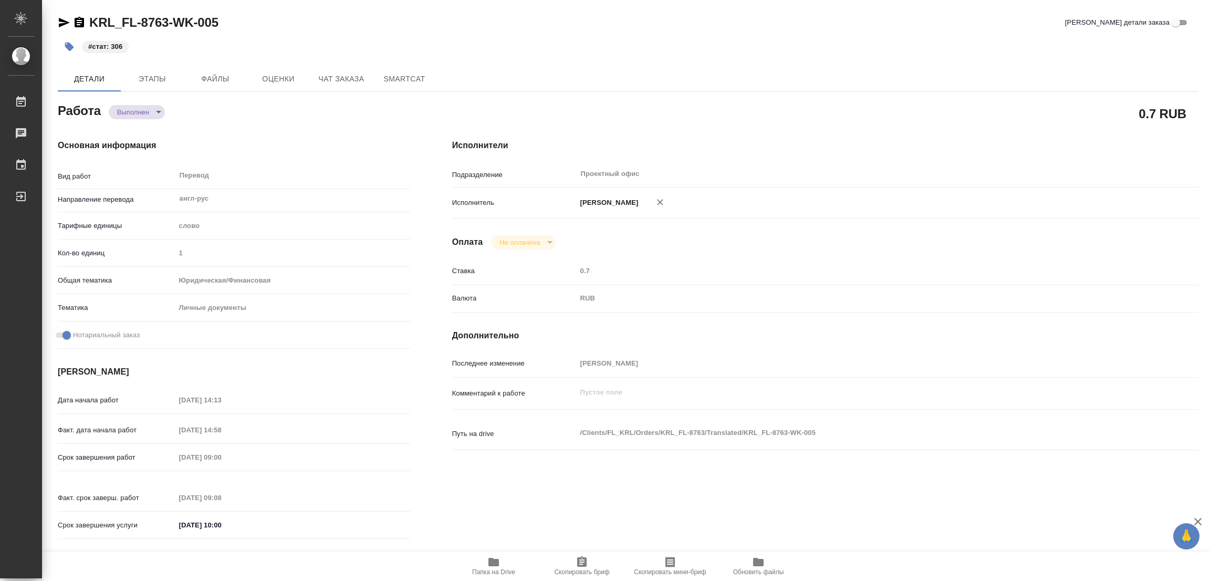
type textarea "x"
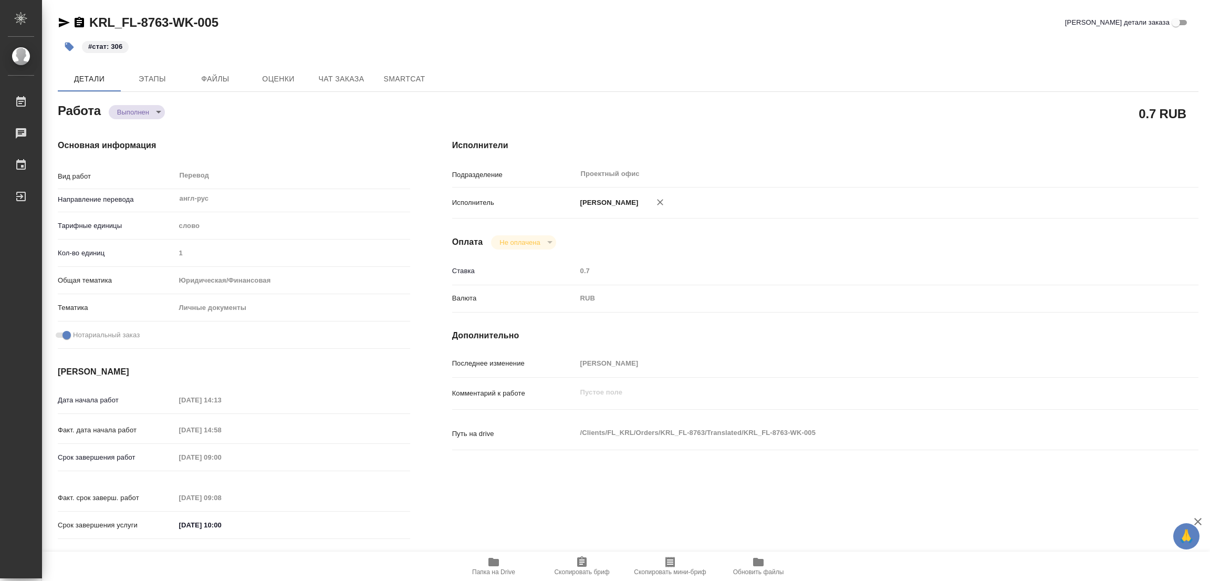
type textarea "x"
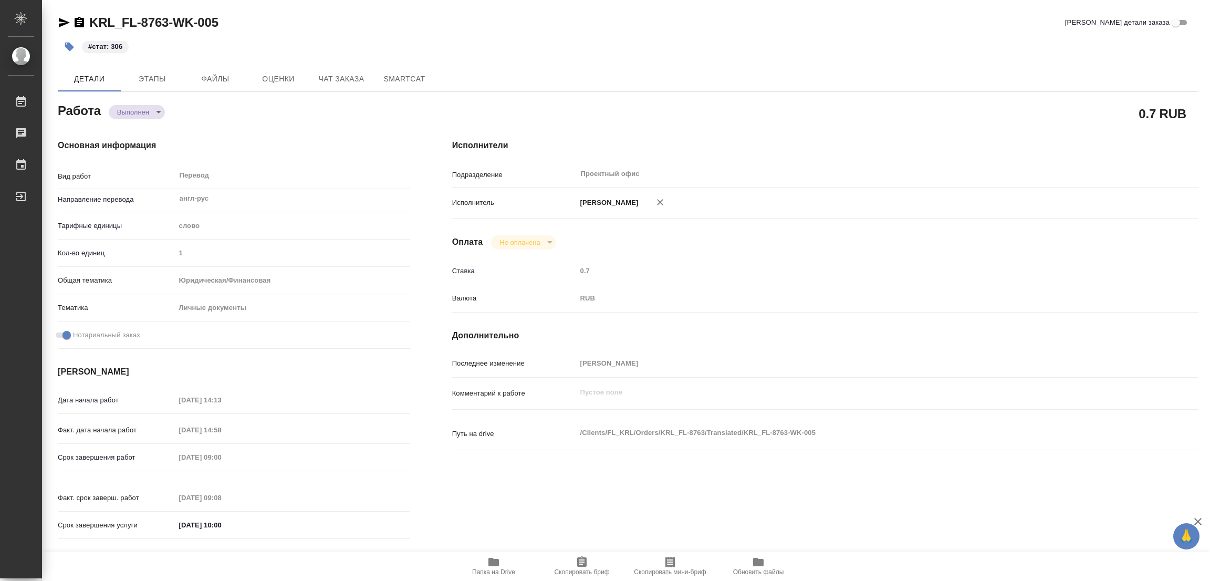
type textarea "x"
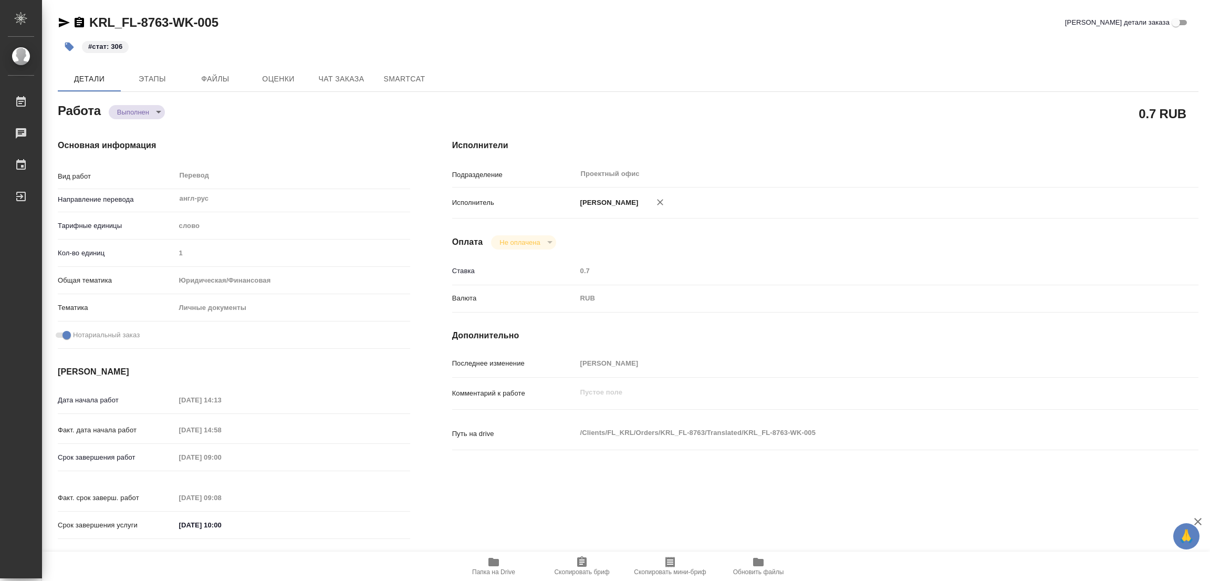
type textarea "x"
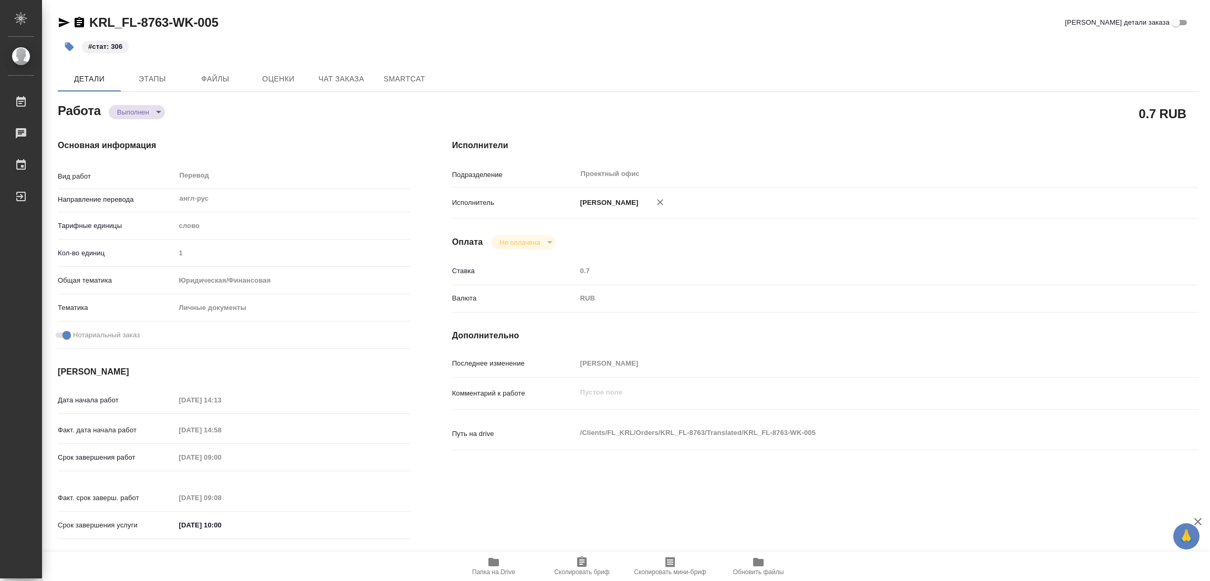
type textarea "x"
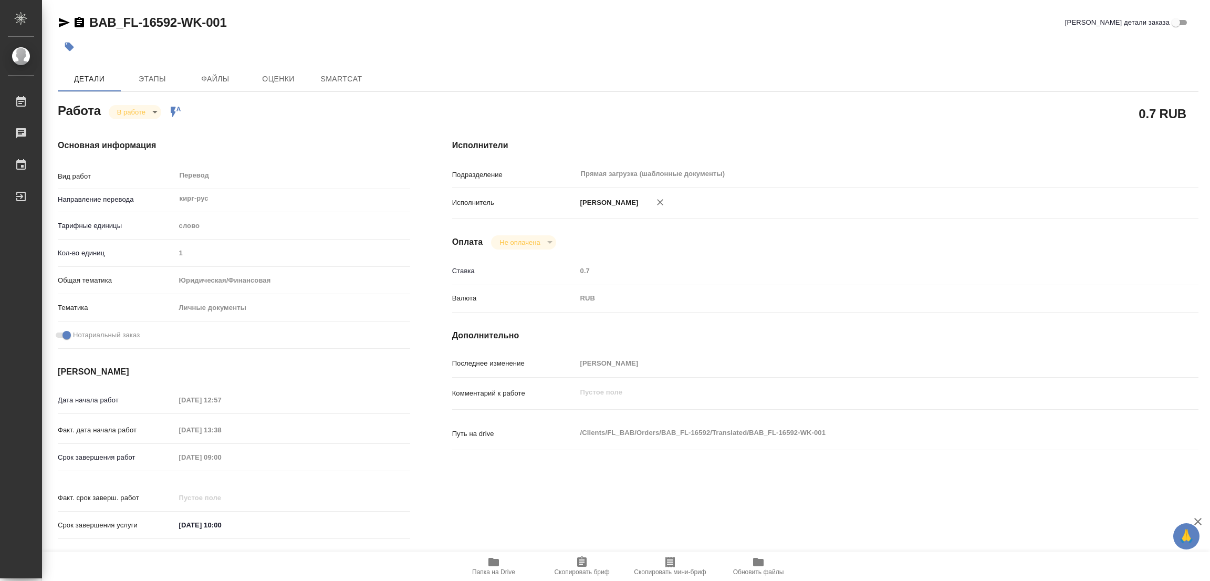
type textarea "x"
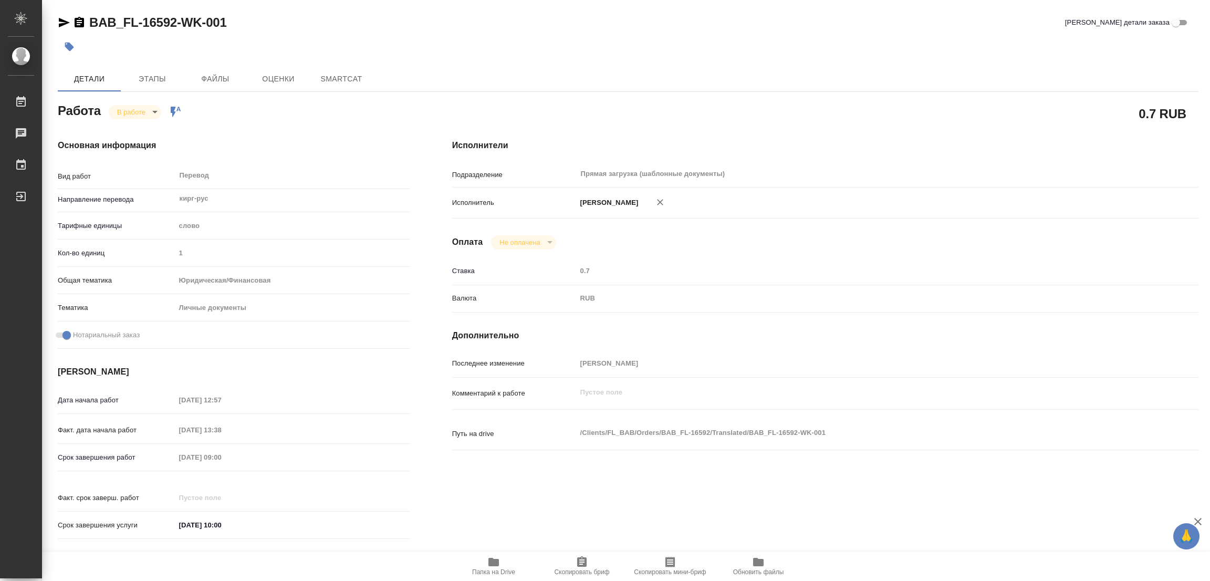
type textarea "x"
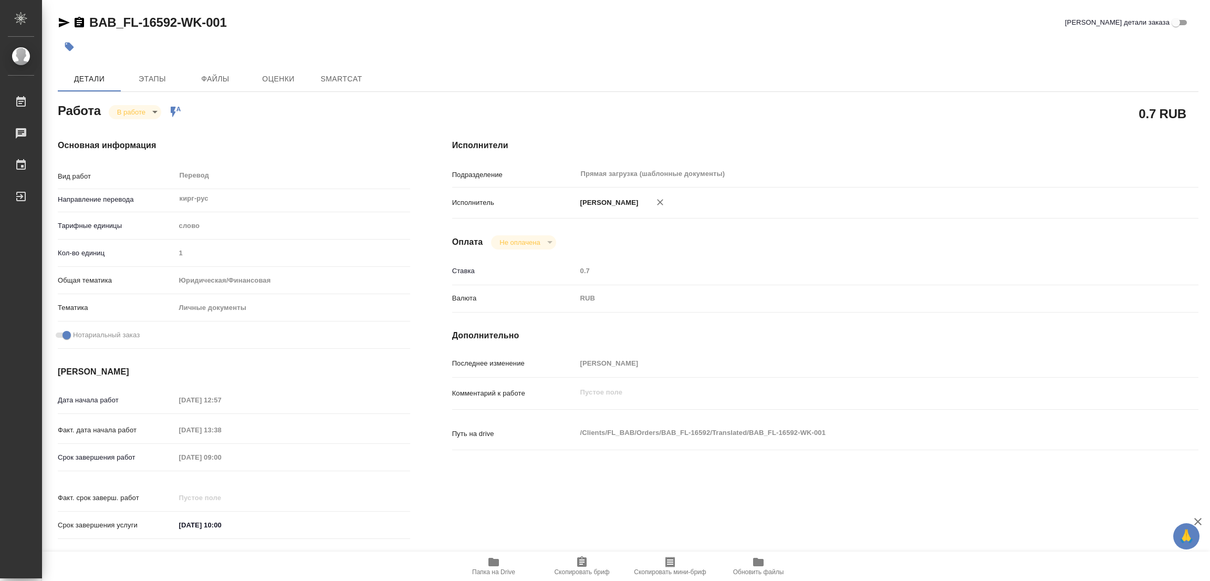
type textarea "x"
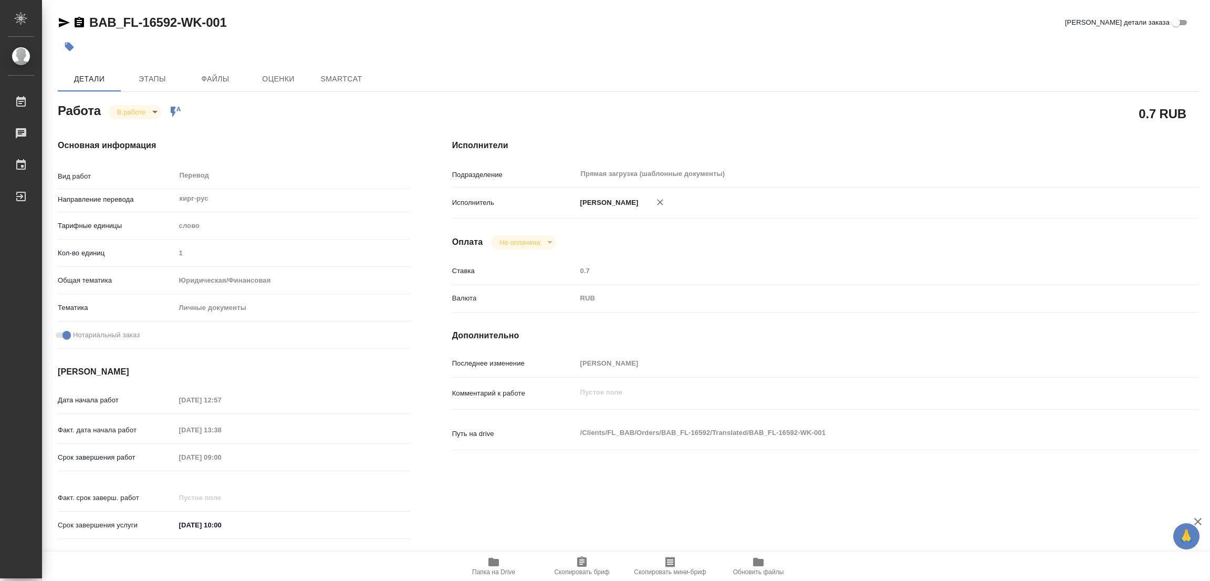
type textarea "x"
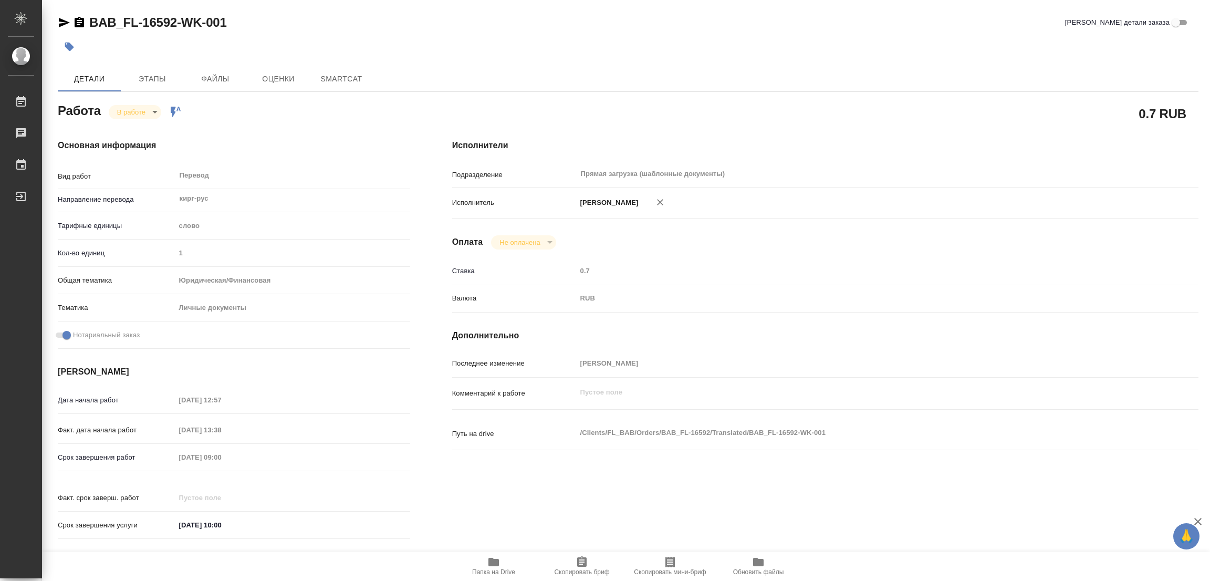
type textarea "x"
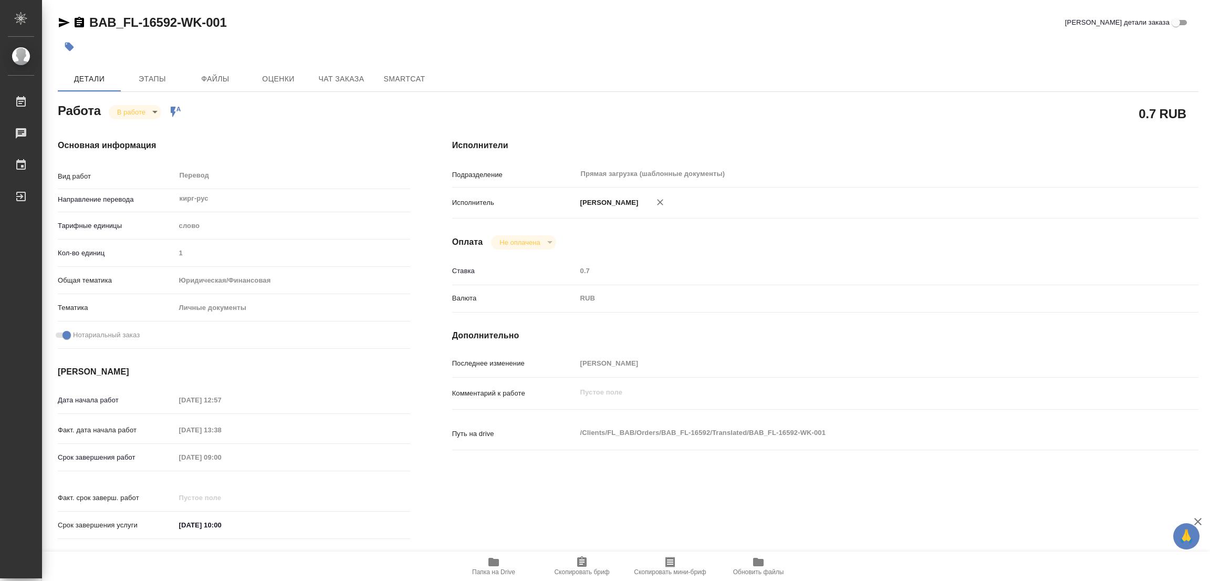
type textarea "x"
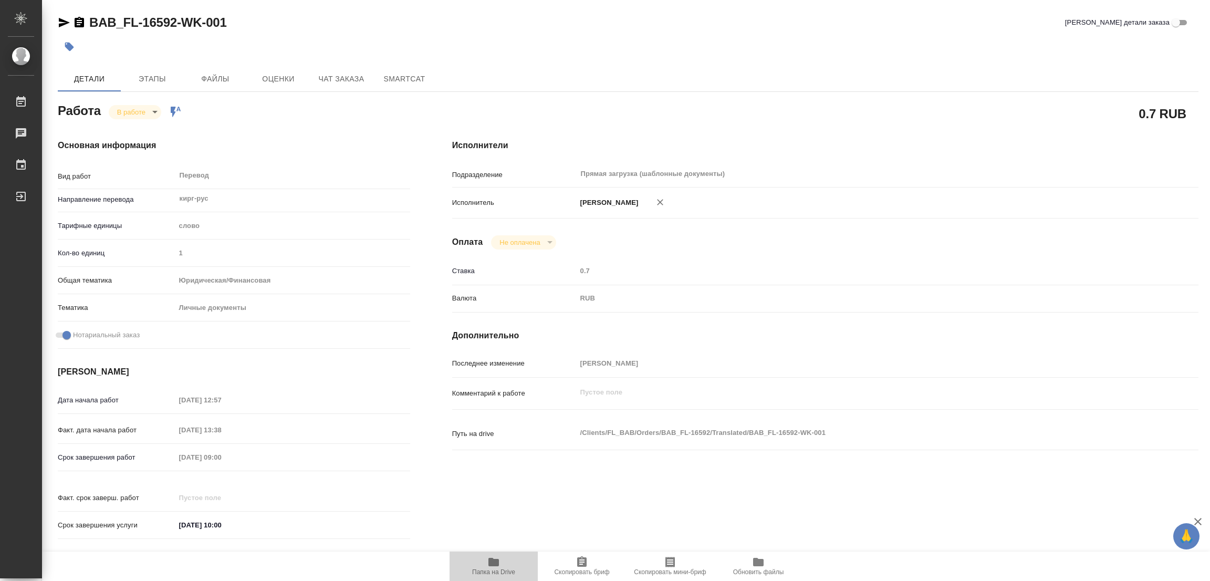
click at [497, 565] on icon "button" at bounding box center [494, 562] width 11 height 8
type textarea "x"
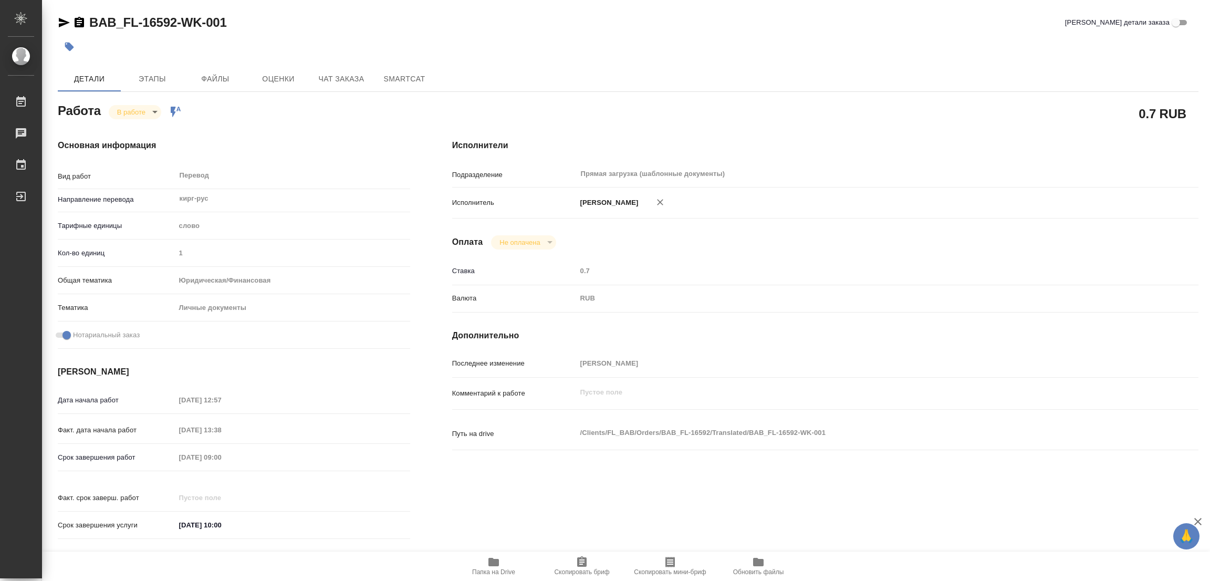
type textarea "x"
click at [157, 80] on span "Этапы" at bounding box center [152, 79] width 50 height 13
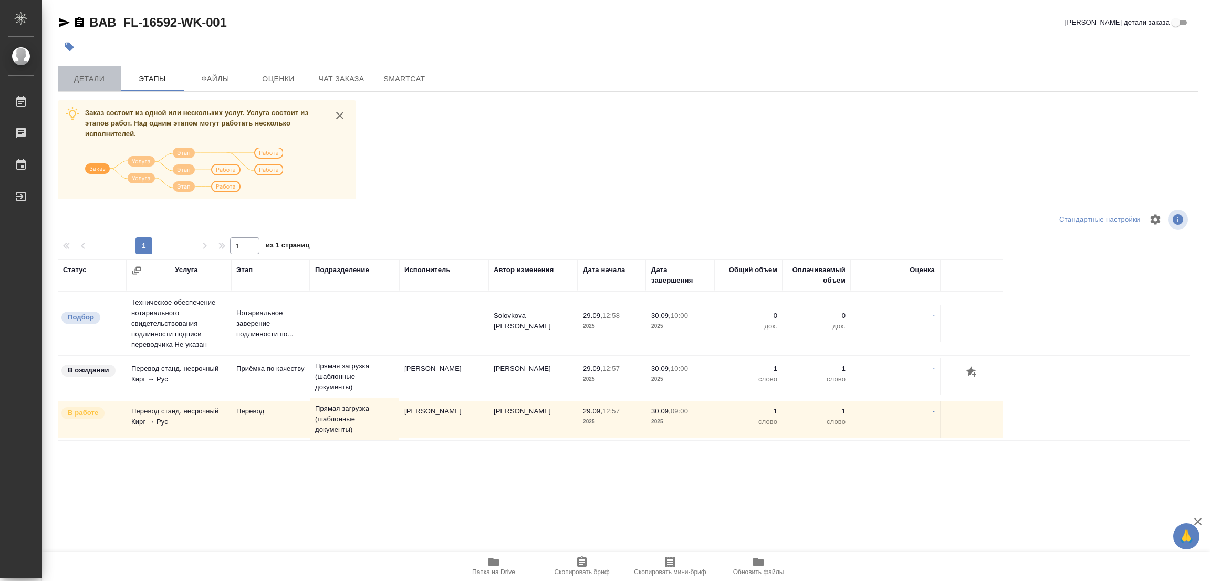
click at [76, 76] on span "Детали" at bounding box center [89, 79] width 50 height 13
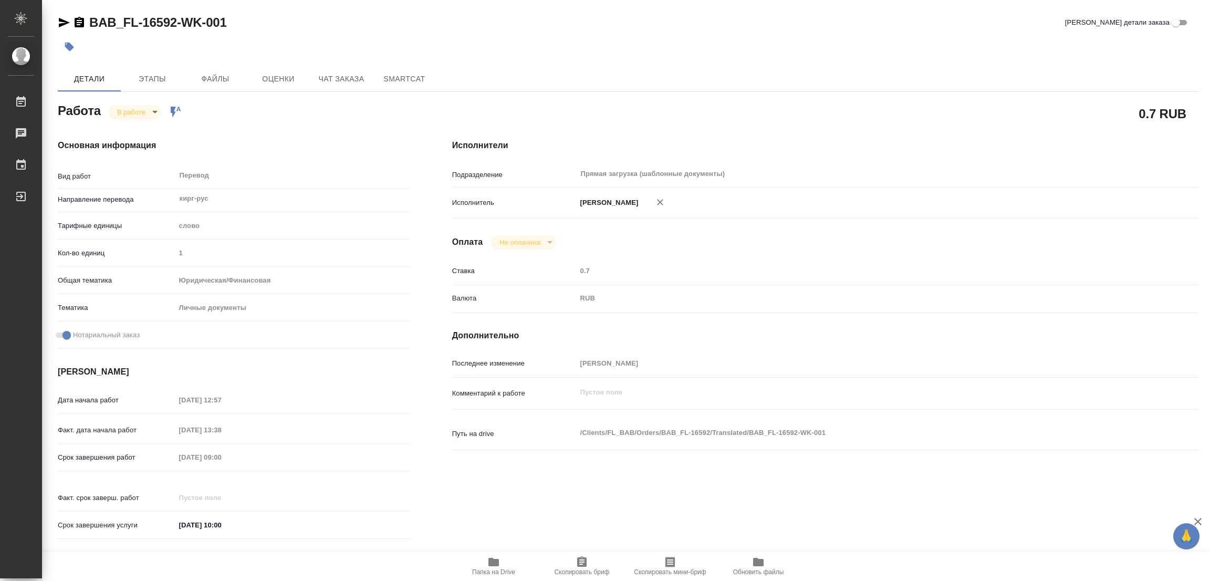
type textarea "x"
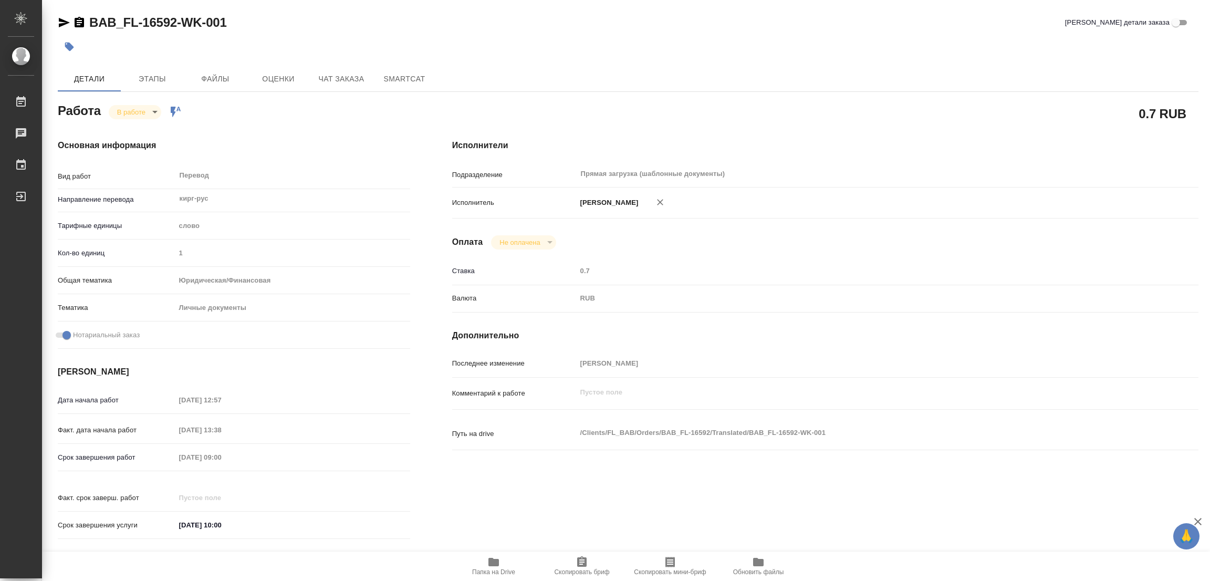
type textarea "x"
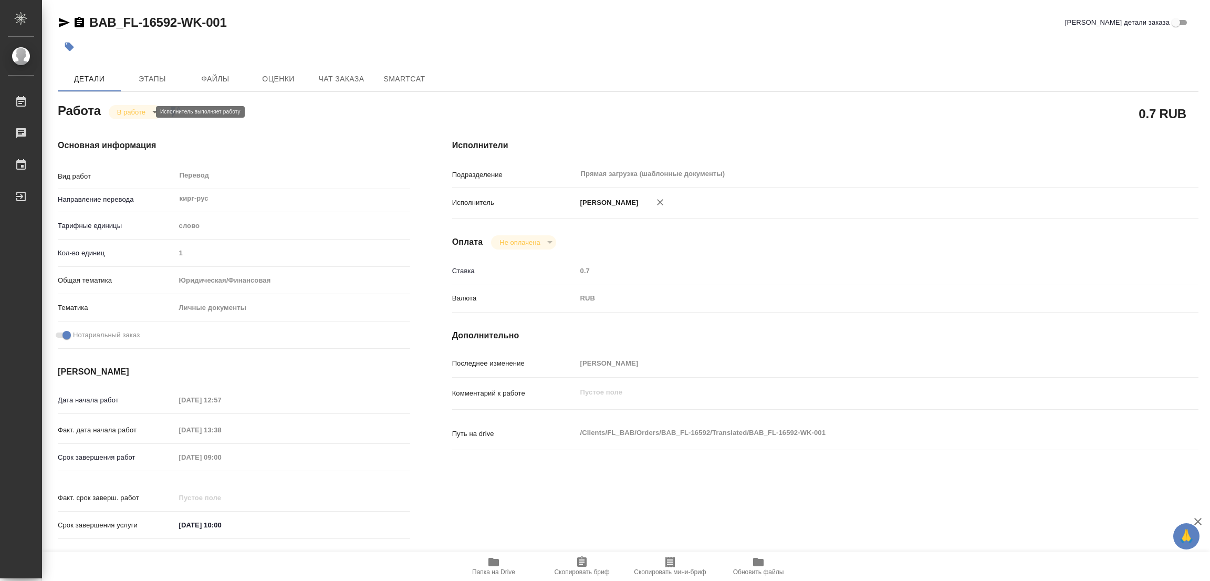
click at [135, 108] on body "🙏 .cls-1 fill:#fff; AWATERA Popova Galina Работы 0 Чаты График Выйти BAB_FL-165…" at bounding box center [605, 290] width 1210 height 581
type textarea "x"
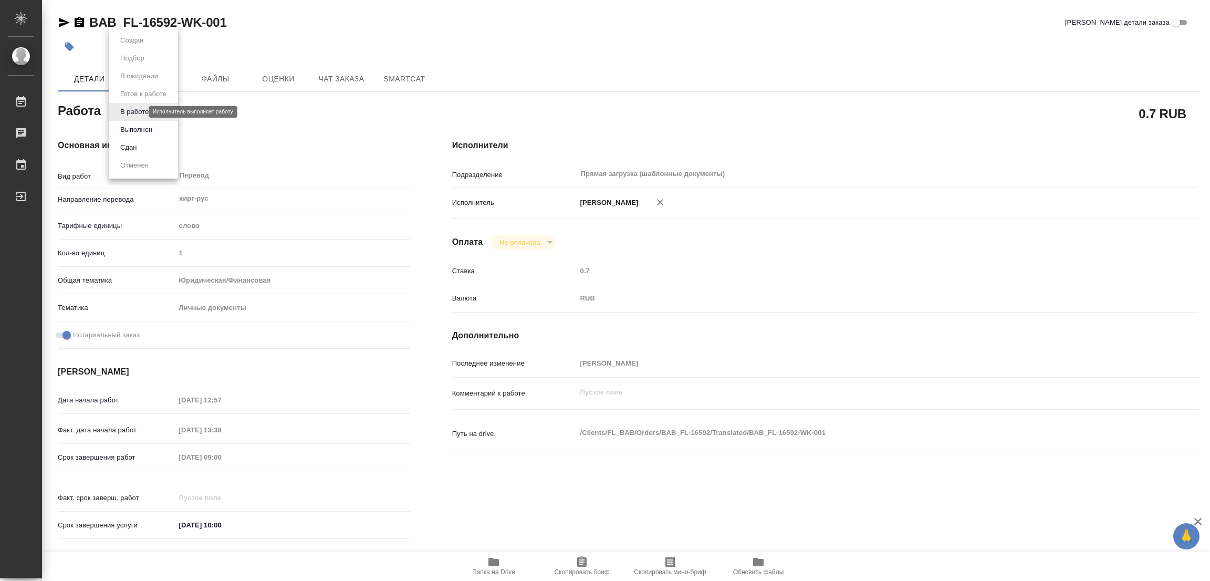
type textarea "x"
click at [126, 128] on button "Выполнен" at bounding box center [136, 130] width 38 height 12
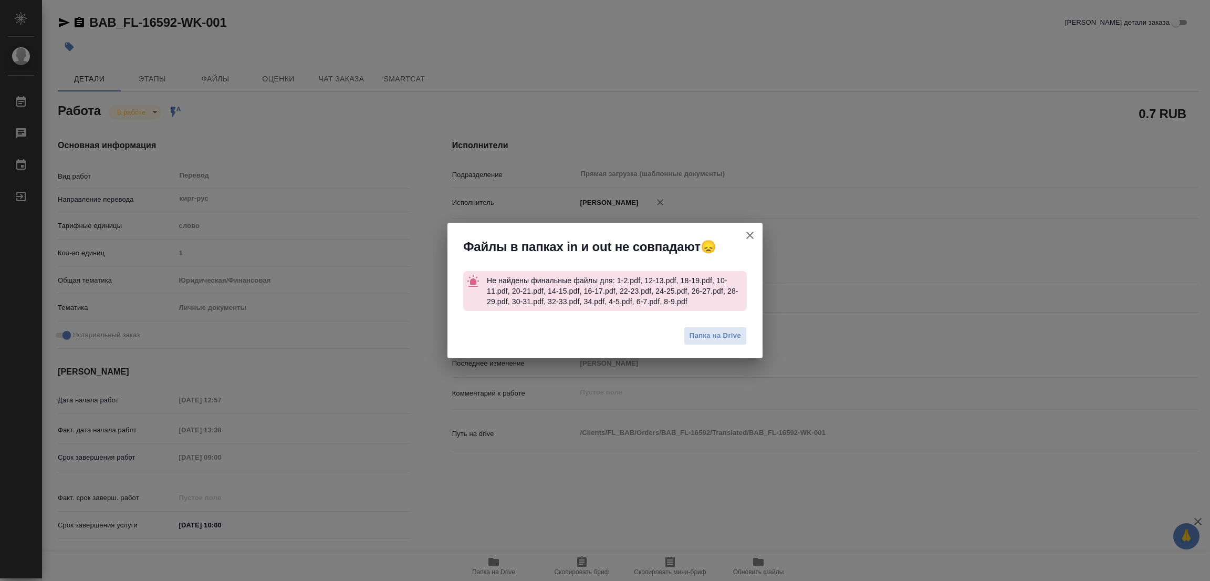
type textarea "x"
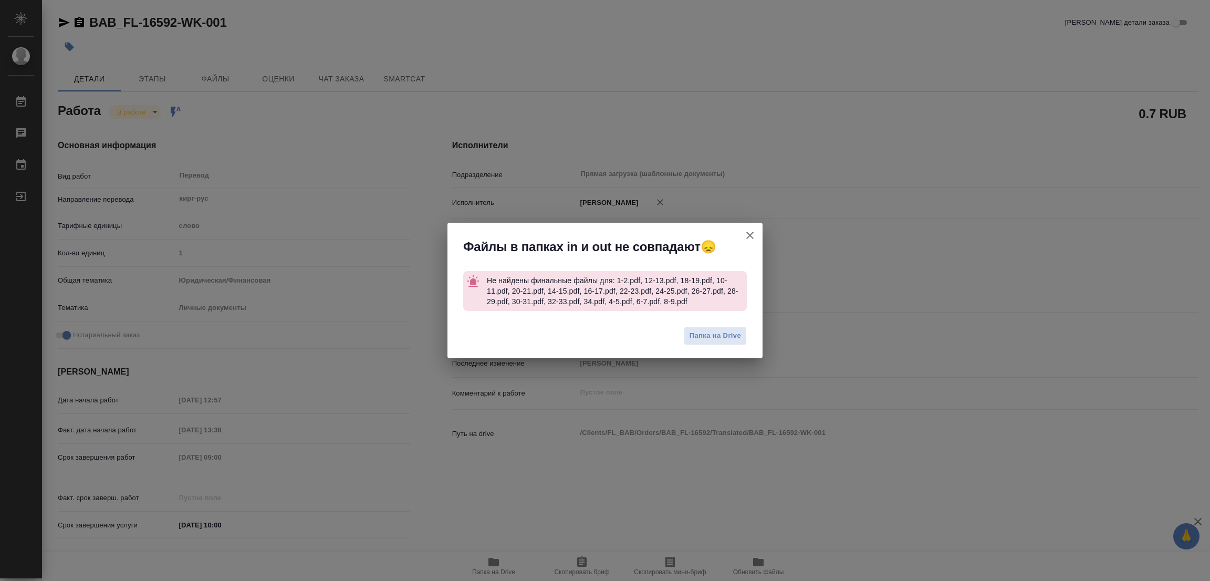
type textarea "x"
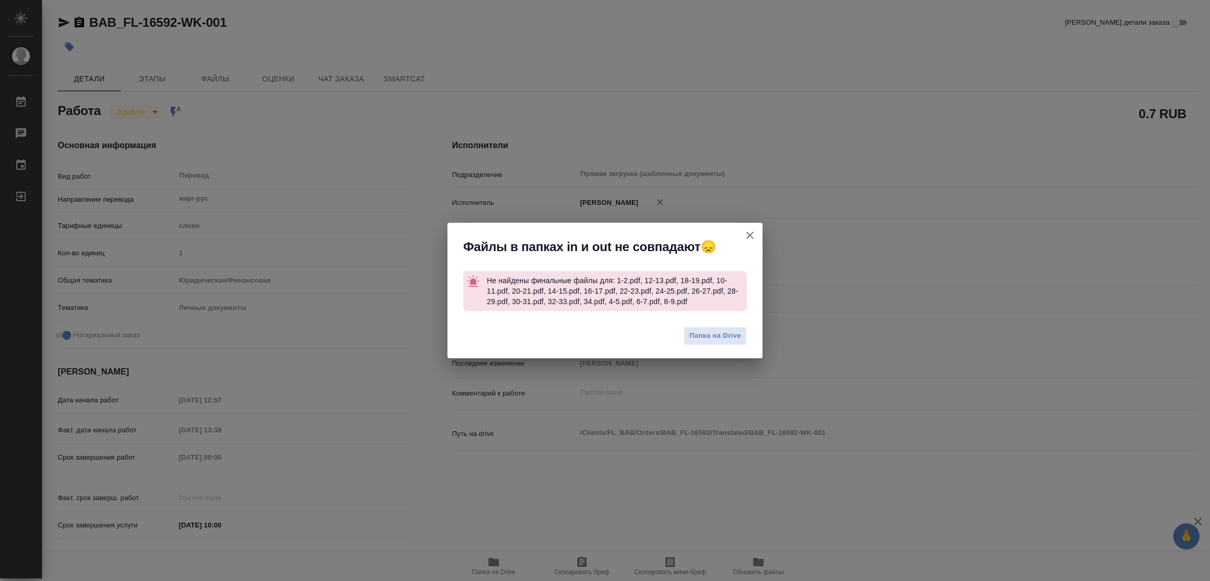
type textarea "x"
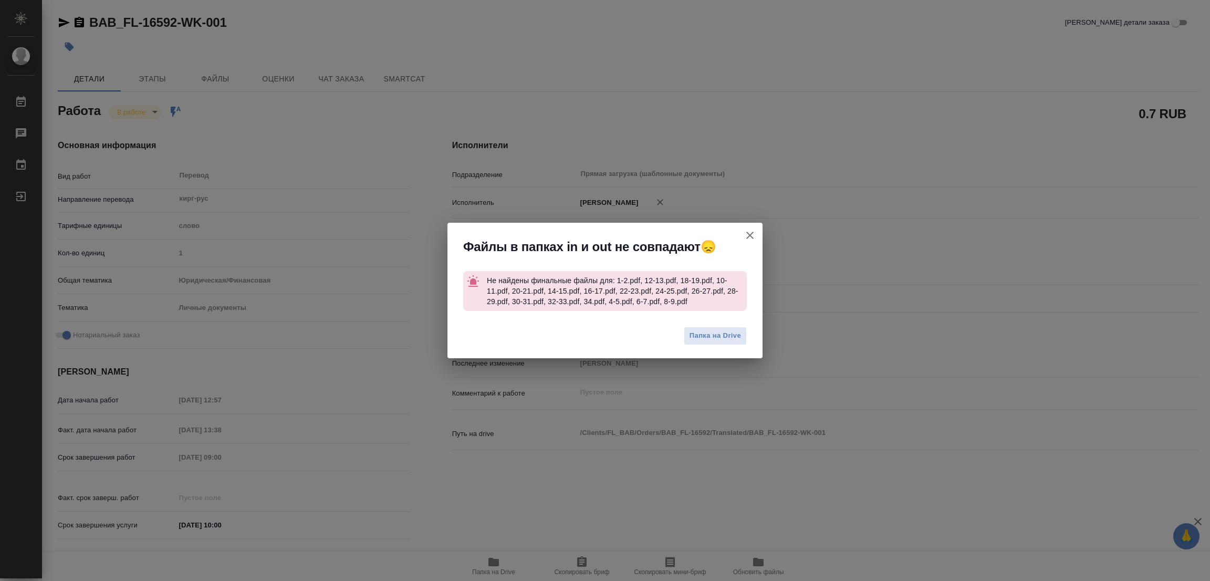
type textarea "x"
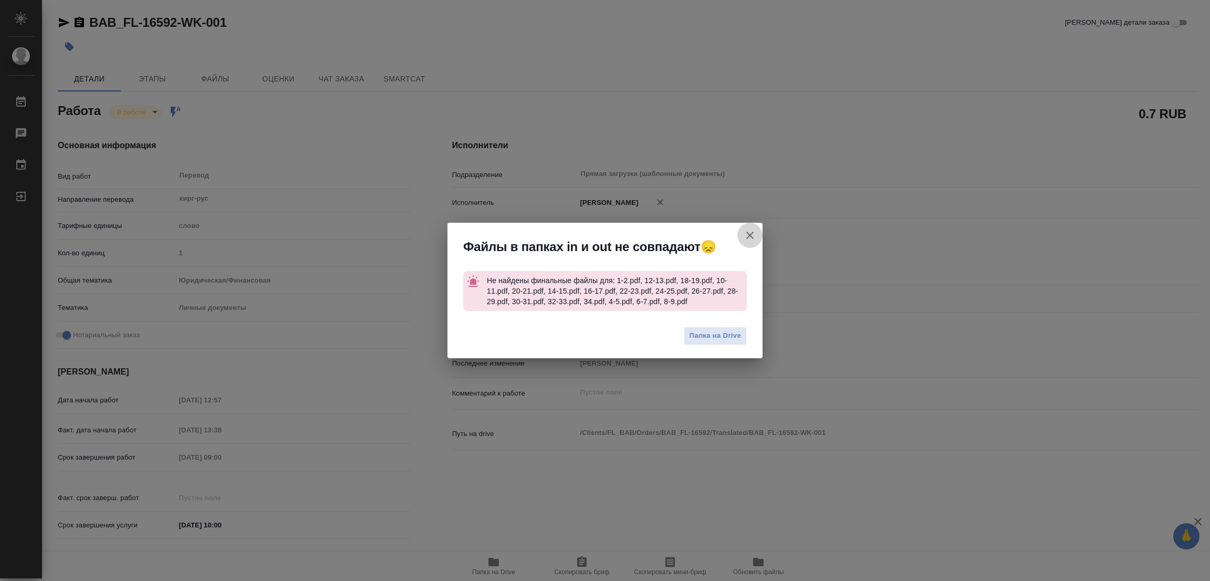
click at [752, 236] on icon "button" at bounding box center [750, 235] width 13 height 13
type textarea "x"
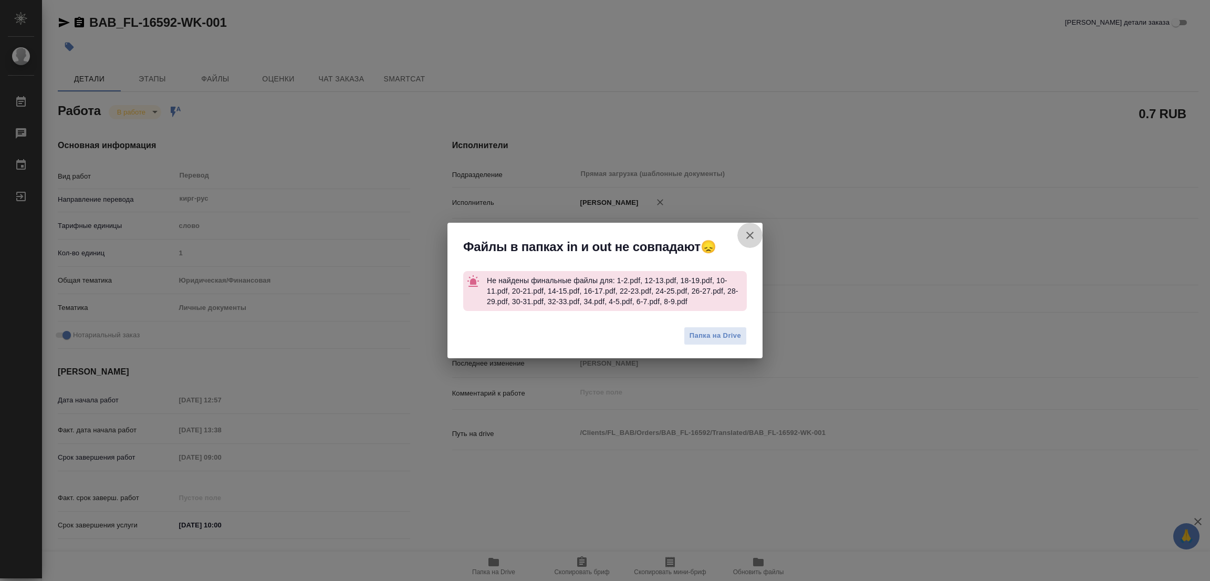
type textarea "x"
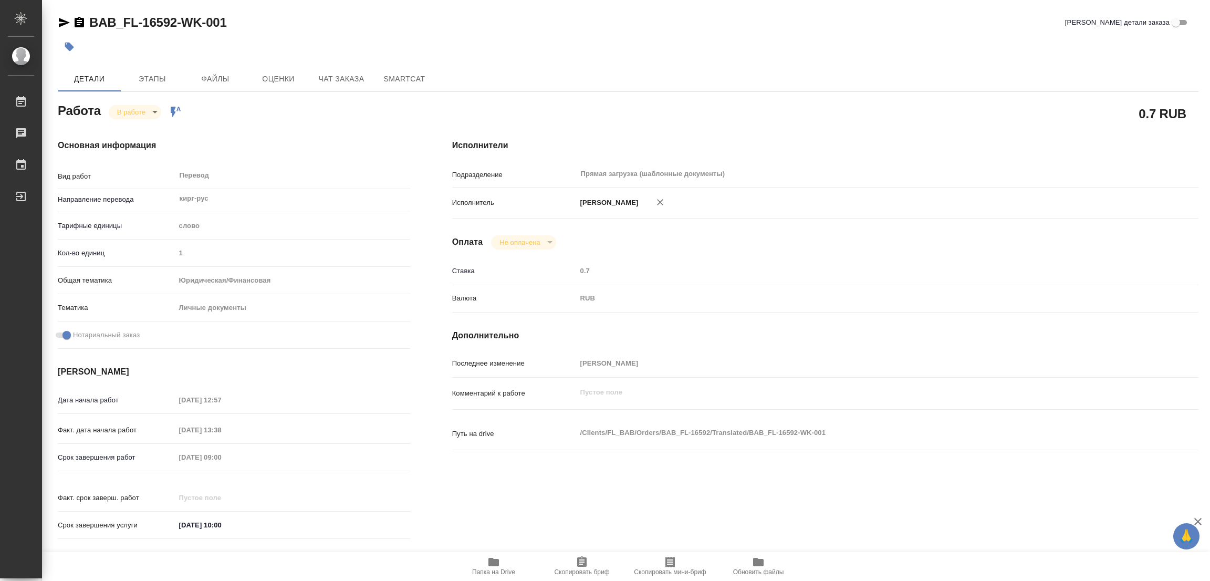
type textarea "x"
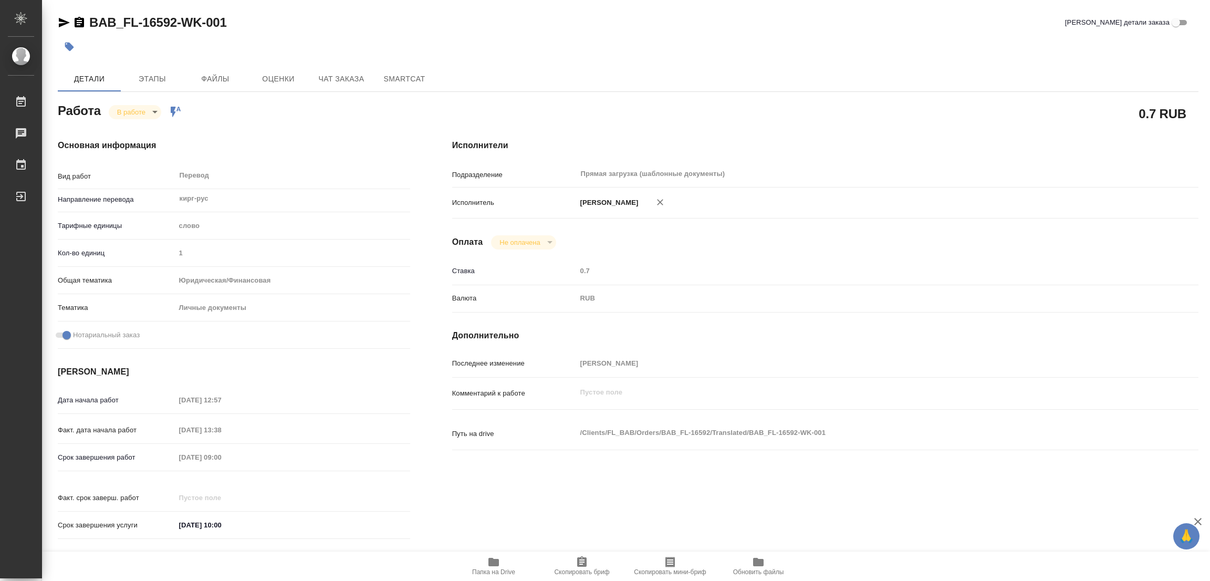
type textarea "x"
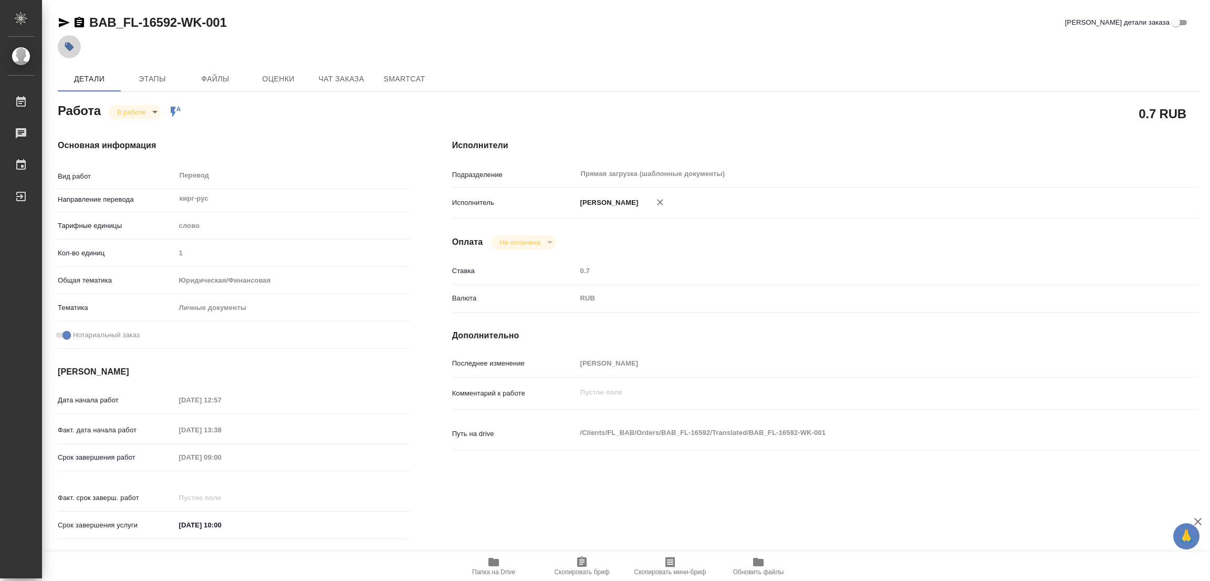
click at [64, 48] on icon "button" at bounding box center [69, 47] width 11 height 11
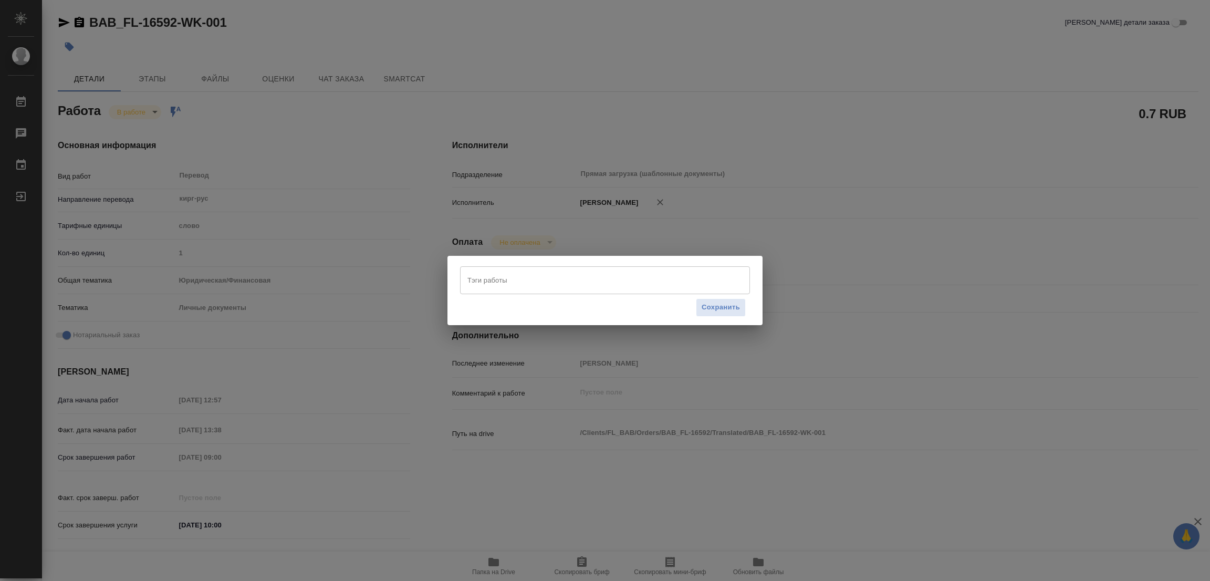
click at [532, 281] on input "Тэги работы" at bounding box center [595, 280] width 261 height 18
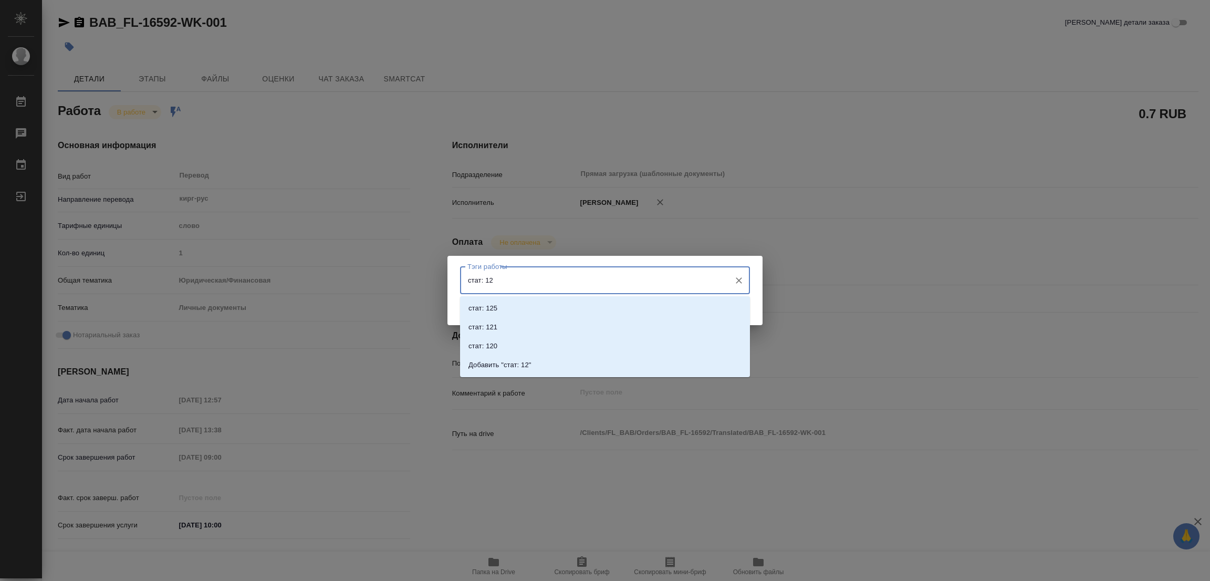
type input "стат: 125"
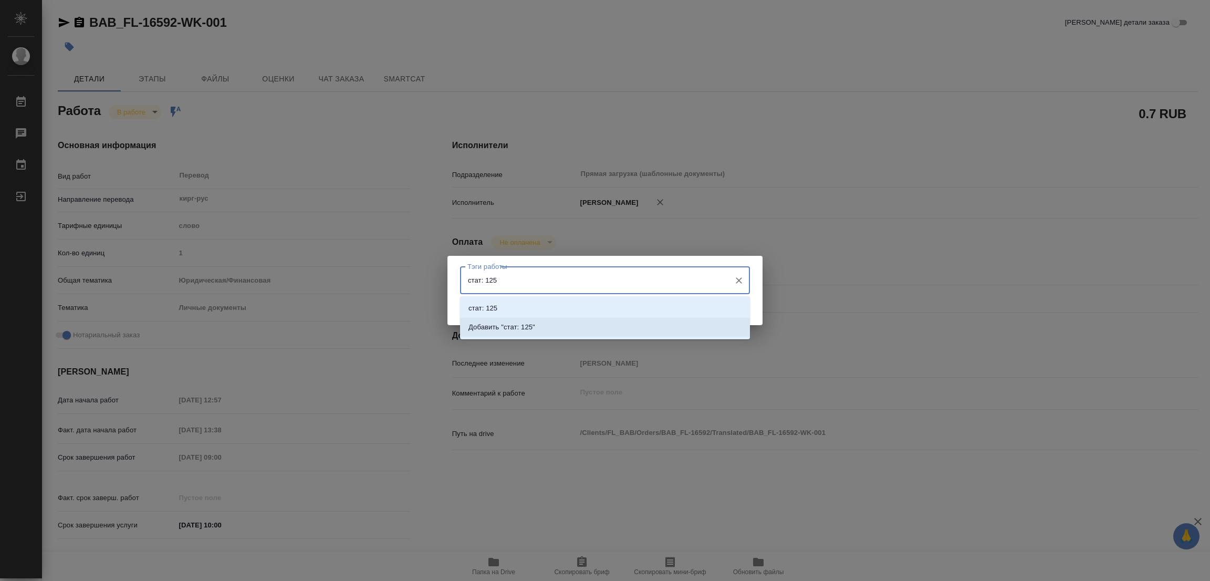
click at [528, 325] on p "Добавить "стат: 125"" at bounding box center [502, 327] width 67 height 11
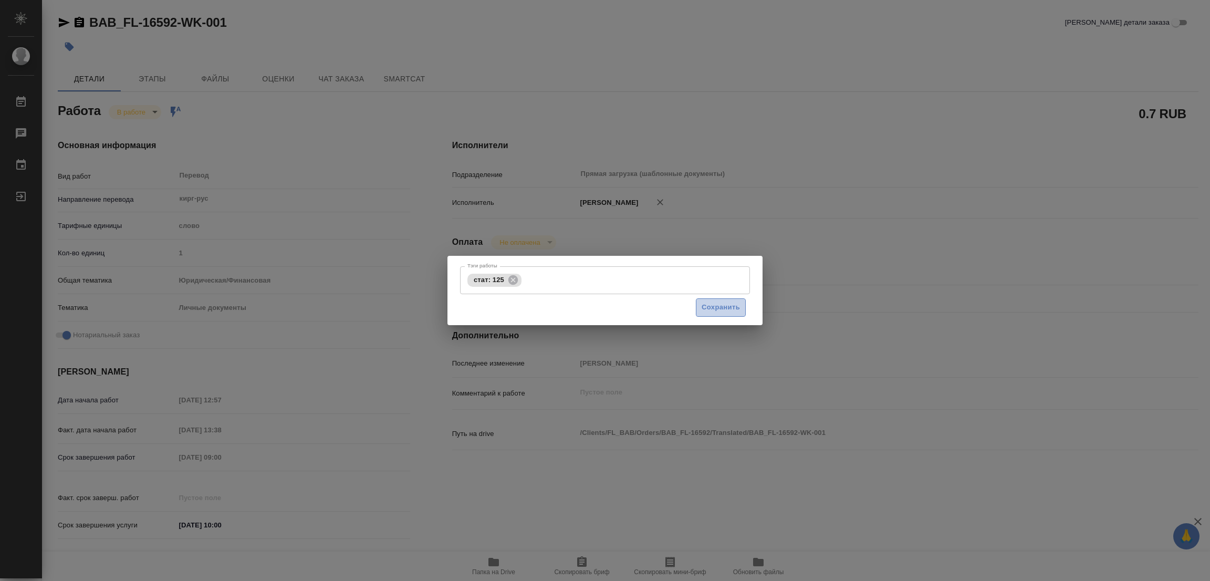
click at [730, 303] on span "Сохранить" at bounding box center [721, 308] width 38 height 12
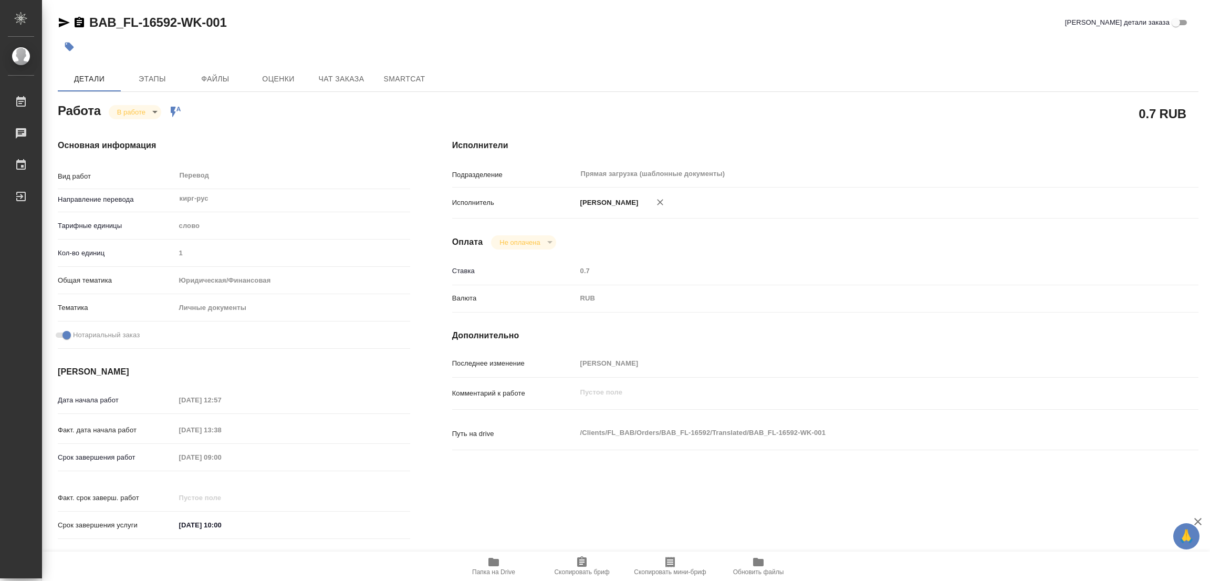
type input "inProgress"
type textarea "Перевод"
type textarea "x"
type input "кирг-рус"
type input "5a8b1489cc6b4906c91bfd90"
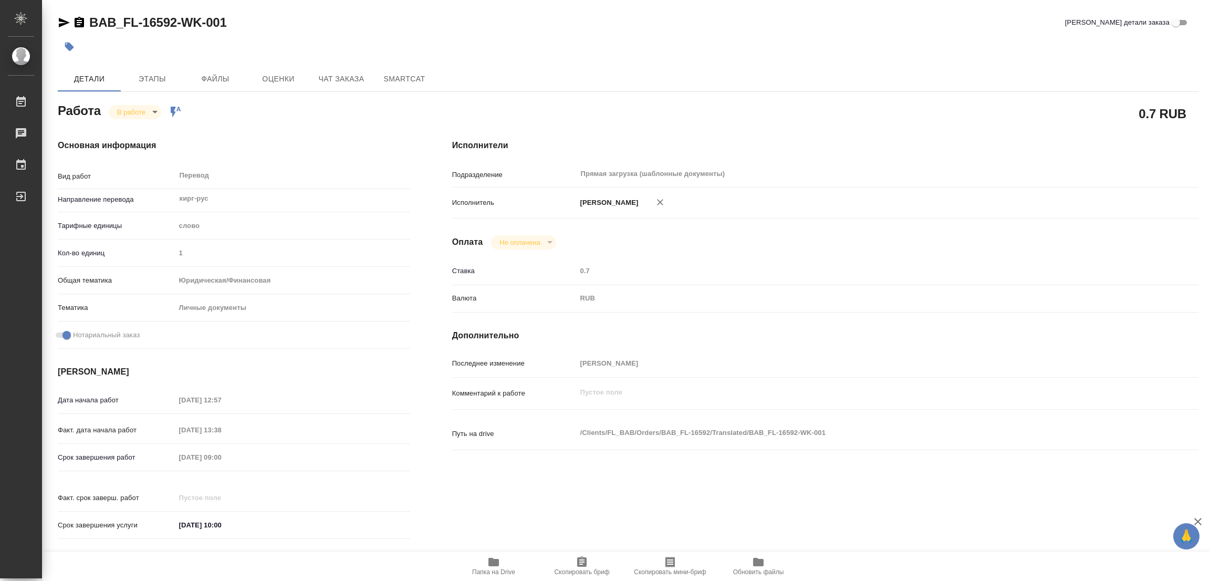
type input "1"
type input "yr-fn"
type input "5a8b8b956a9677013d343cfe"
checkbox input "true"
type input "29.09.2025 12:57"
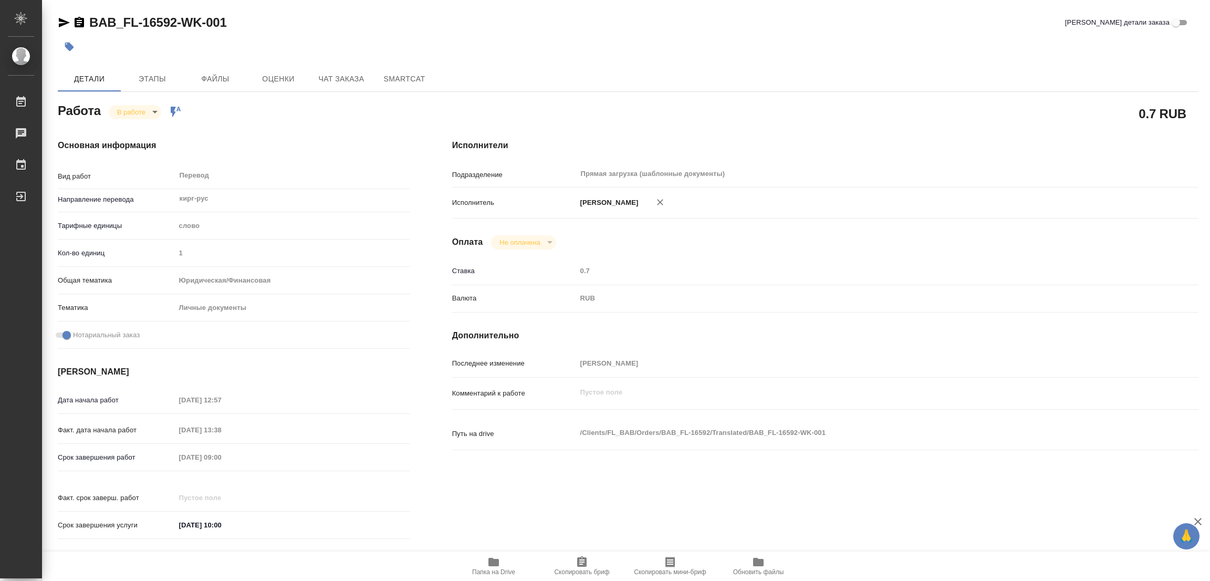
type input "29.09.2025 13:38"
type input "[DATE] 09:00"
type input "[DATE] 10:00"
type input "Прямая загрузка (шаблонные документы)"
type input "notPayed"
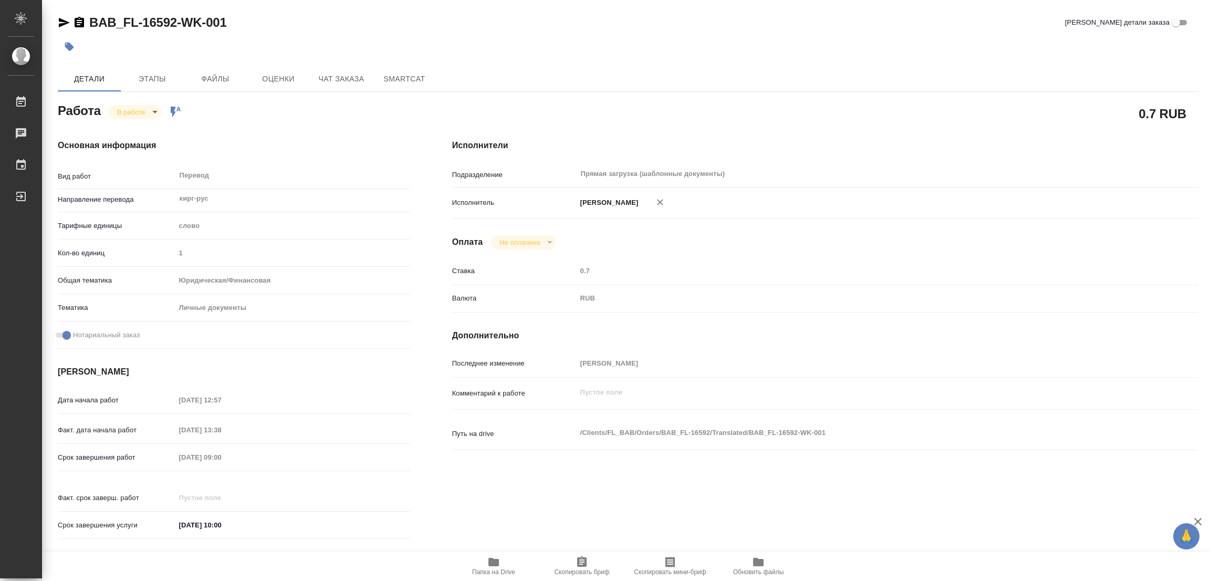
type input "0.7"
type input "RUB"
type input "[PERSON_NAME]"
type textarea "x"
type textarea "/Clients/FL_BAB/Orders/BAB_FL-16592/Translated/BAB_FL-16592-WK-001"
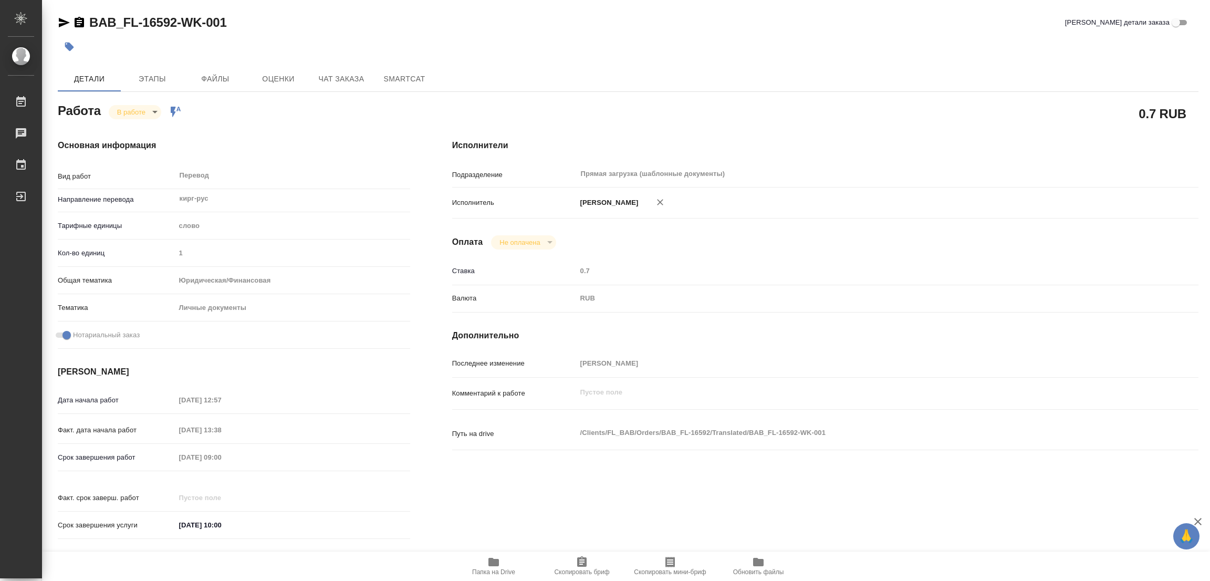
type textarea "x"
type input "BAB_FL-16592"
type input "Перевод станд. несрочный"
type input "Редактура, Перевод, Корректура, Приёмка по качеству, Постредактура машинного пе…"
type input "Solovkova Ekaterina"
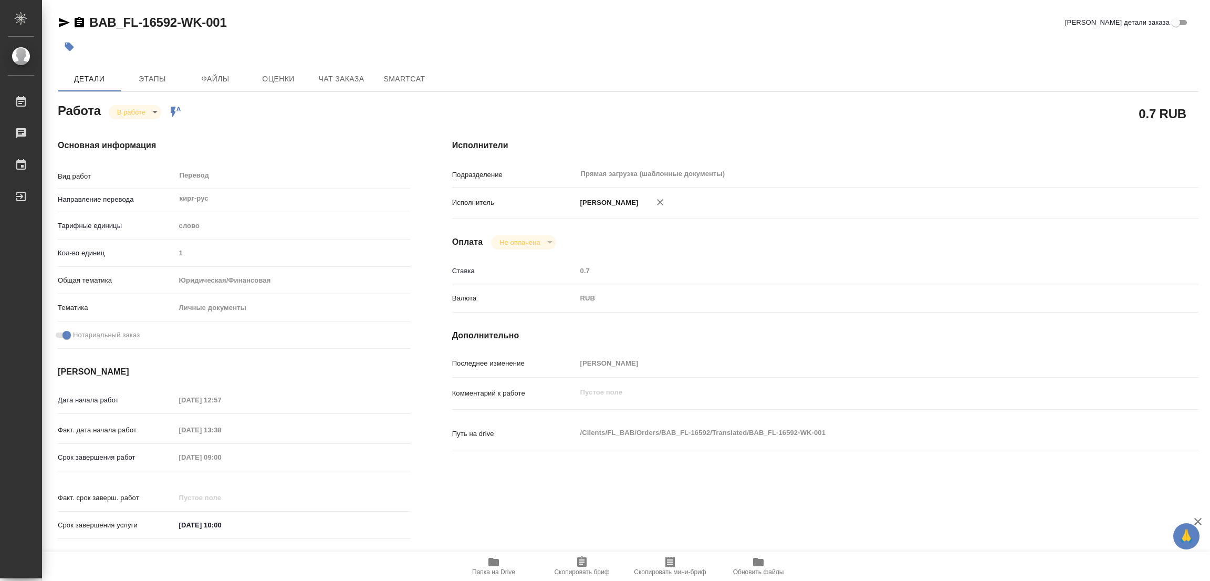
type input "/Clients/FL_BAB/Orders/BAB_FL-16592"
type textarea "x"
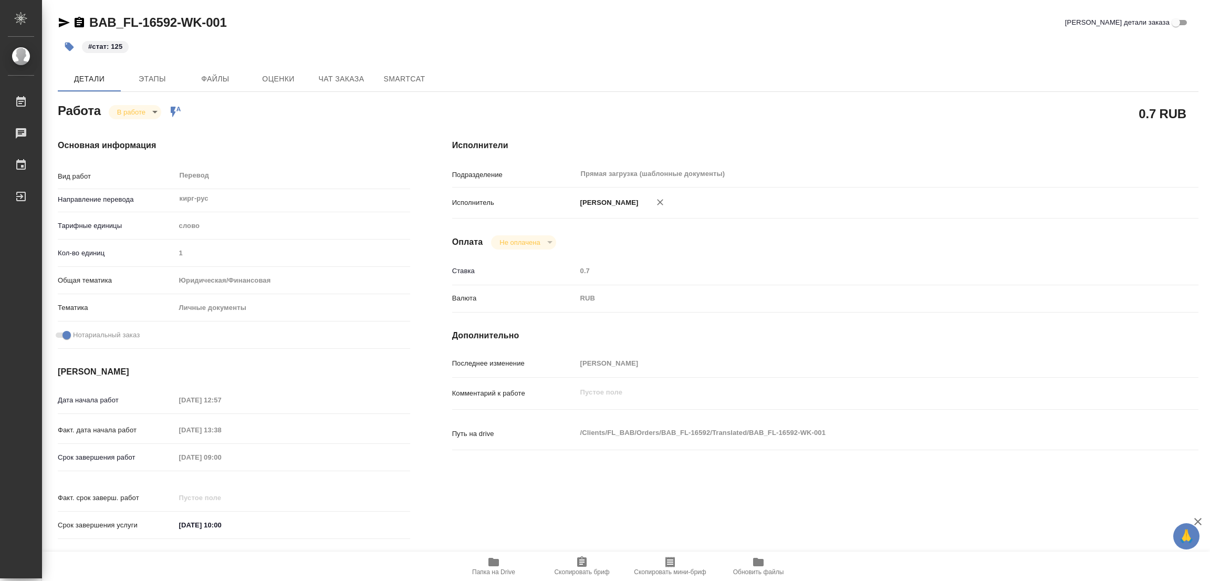
type textarea "x"
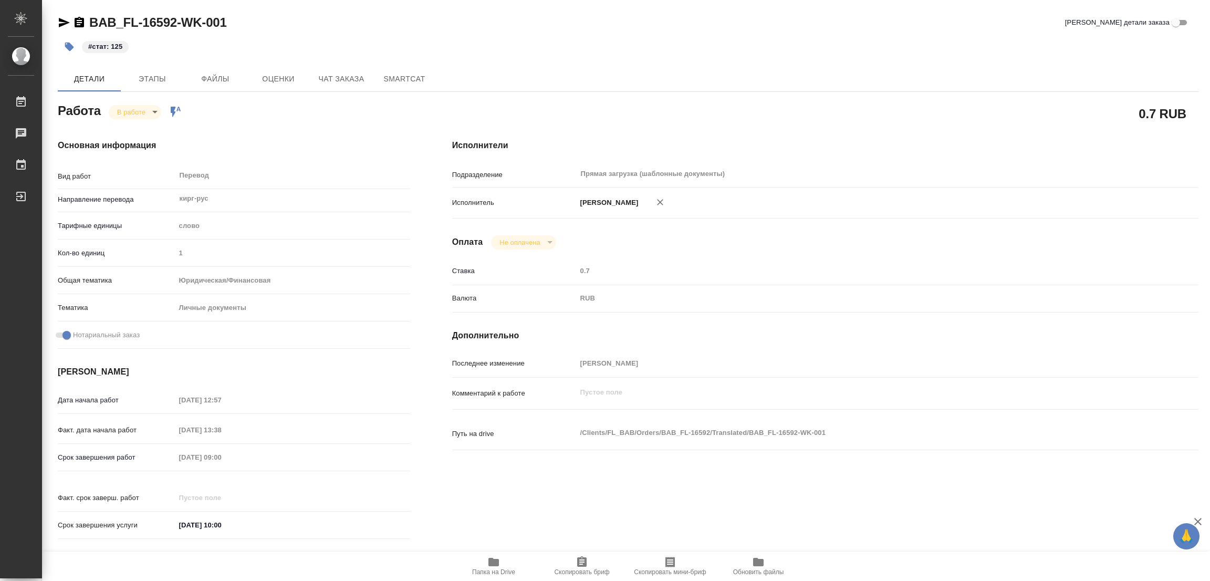
type textarea "x"
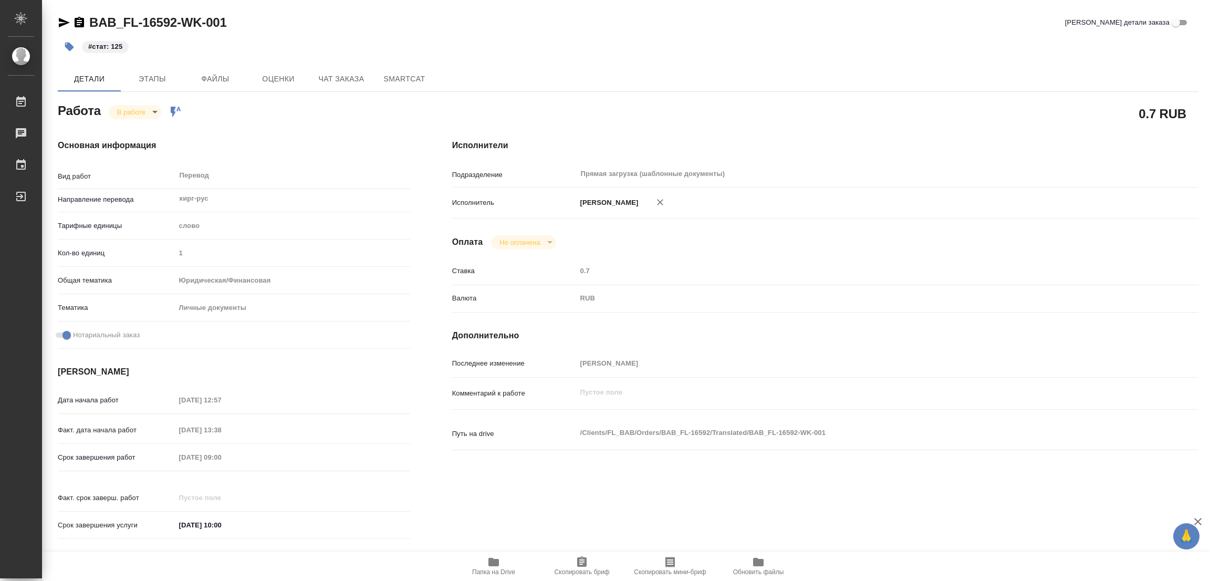
type textarea "x"
click at [588, 33] on div "BAB_FL-16592-WK-001 Кратко детали заказа" at bounding box center [628, 24] width 1141 height 21
type textarea "x"
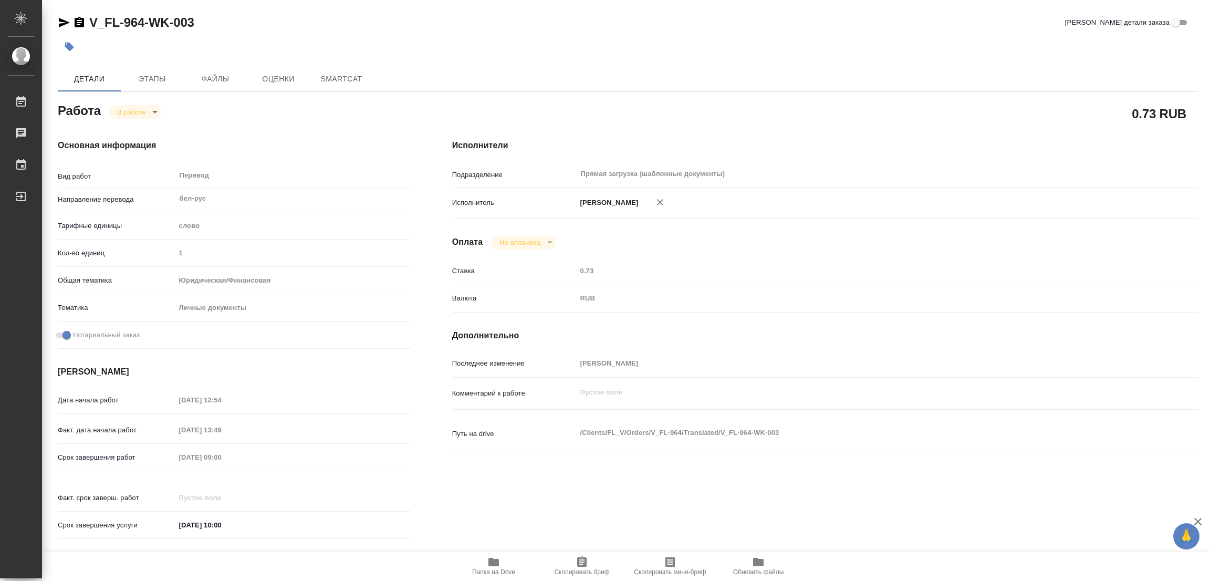
type textarea "x"
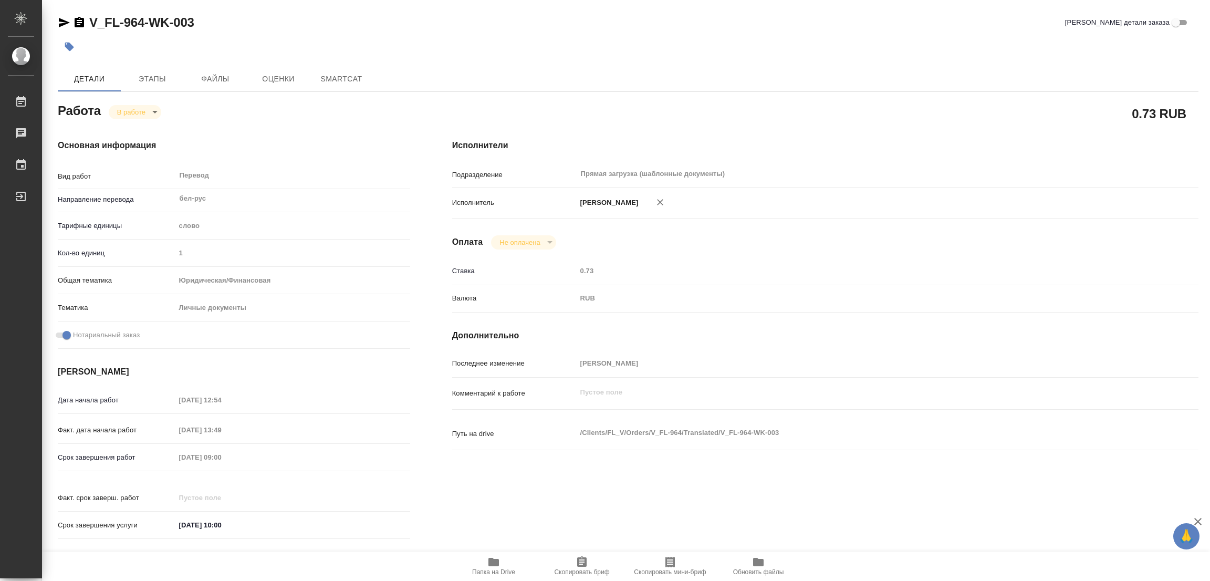
type textarea "x"
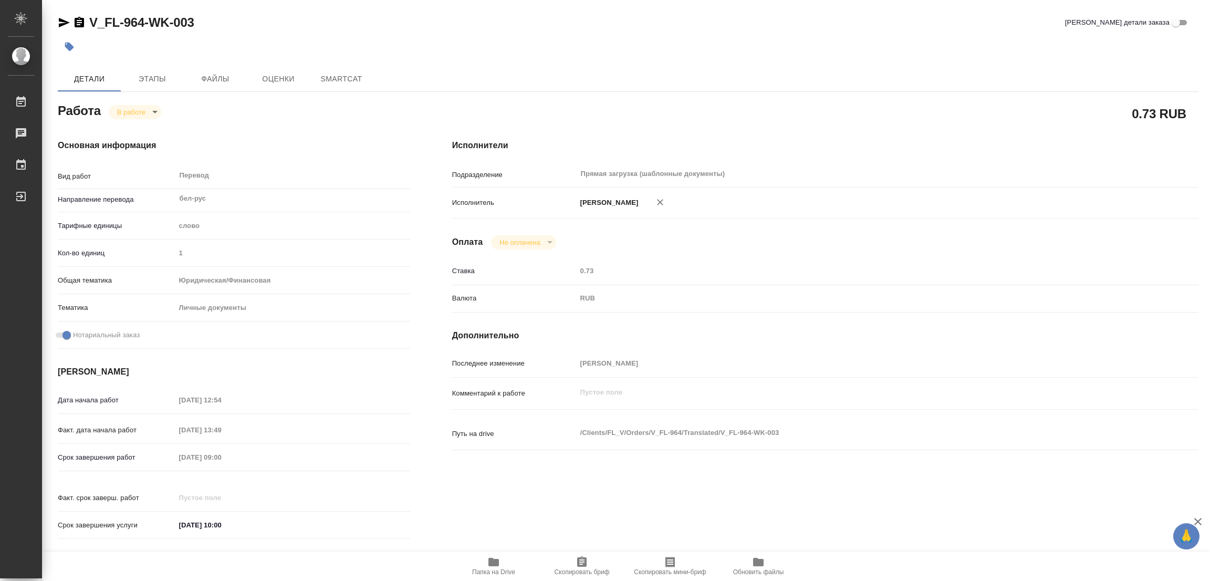
type textarea "x"
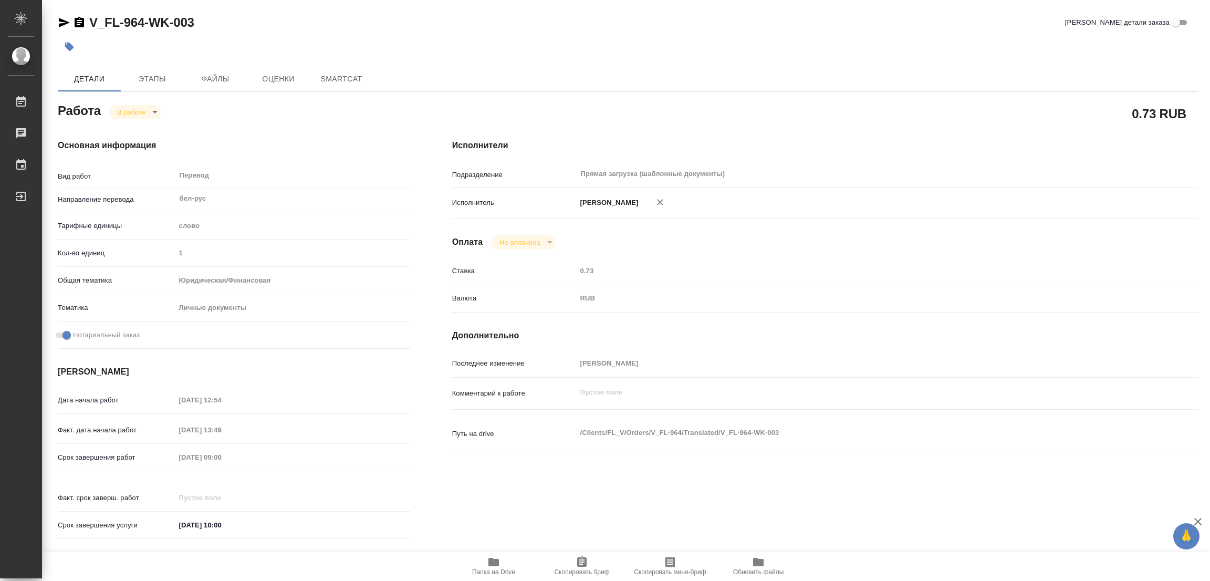
type textarea "x"
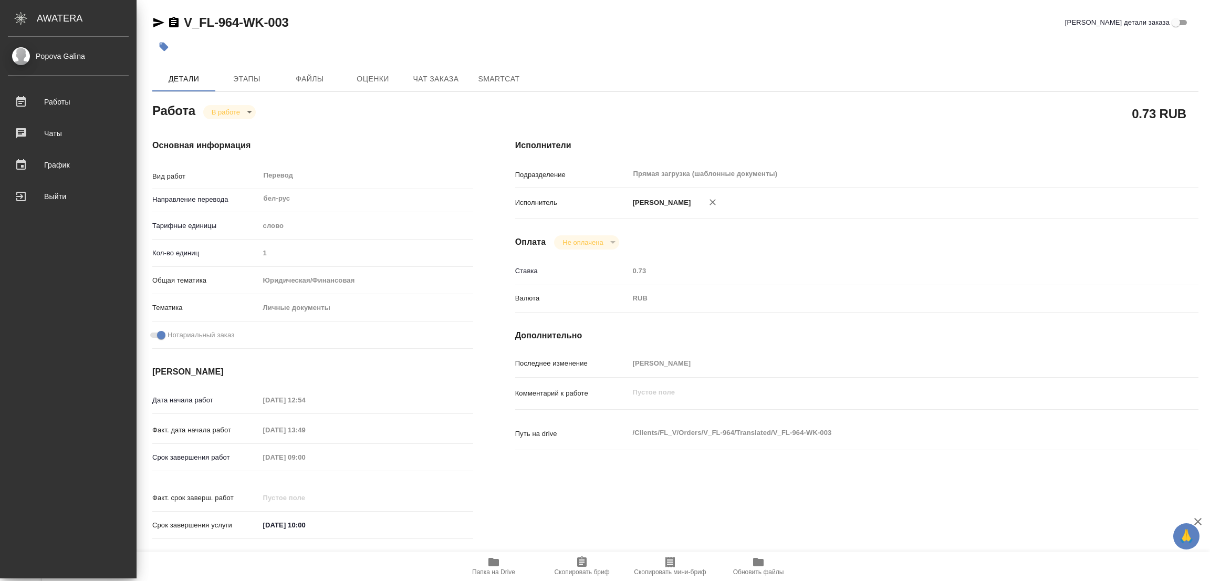
type textarea "x"
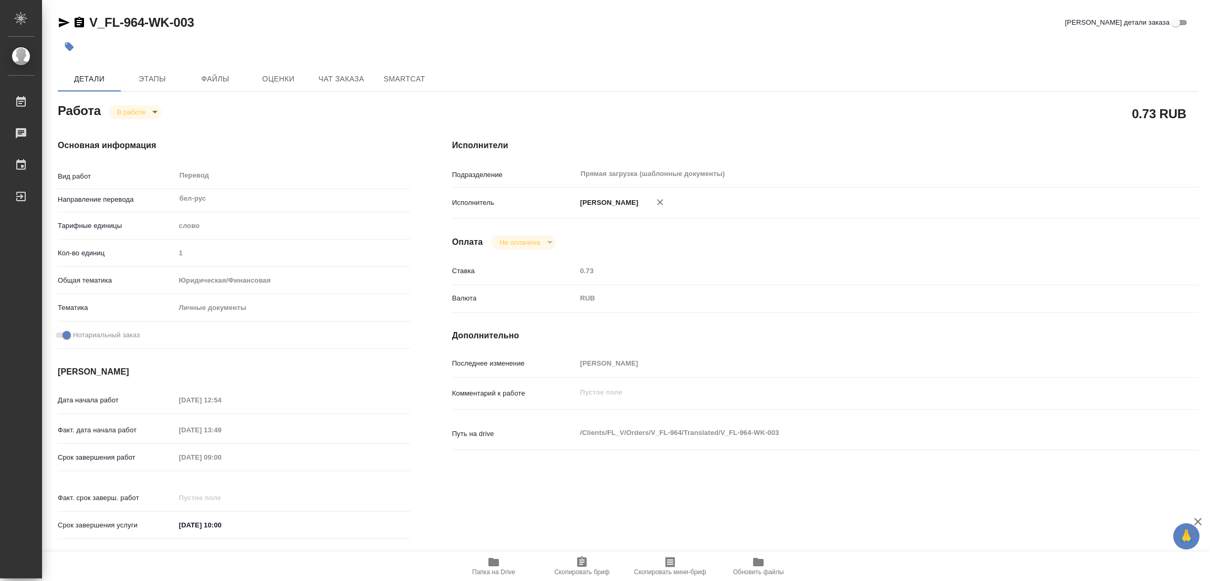
type textarea "x"
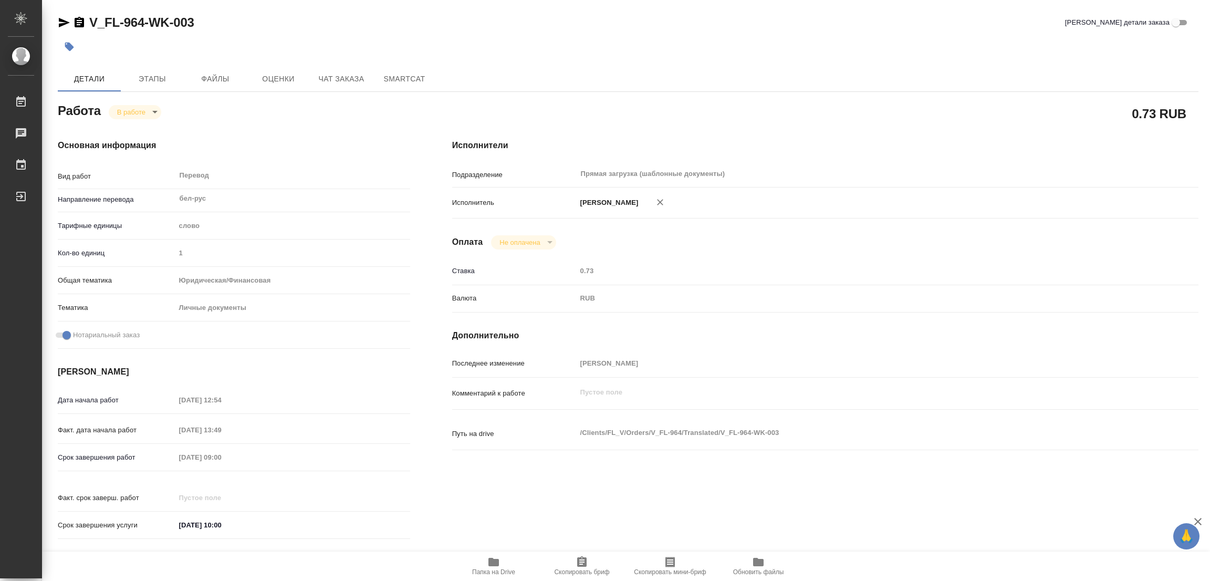
type textarea "x"
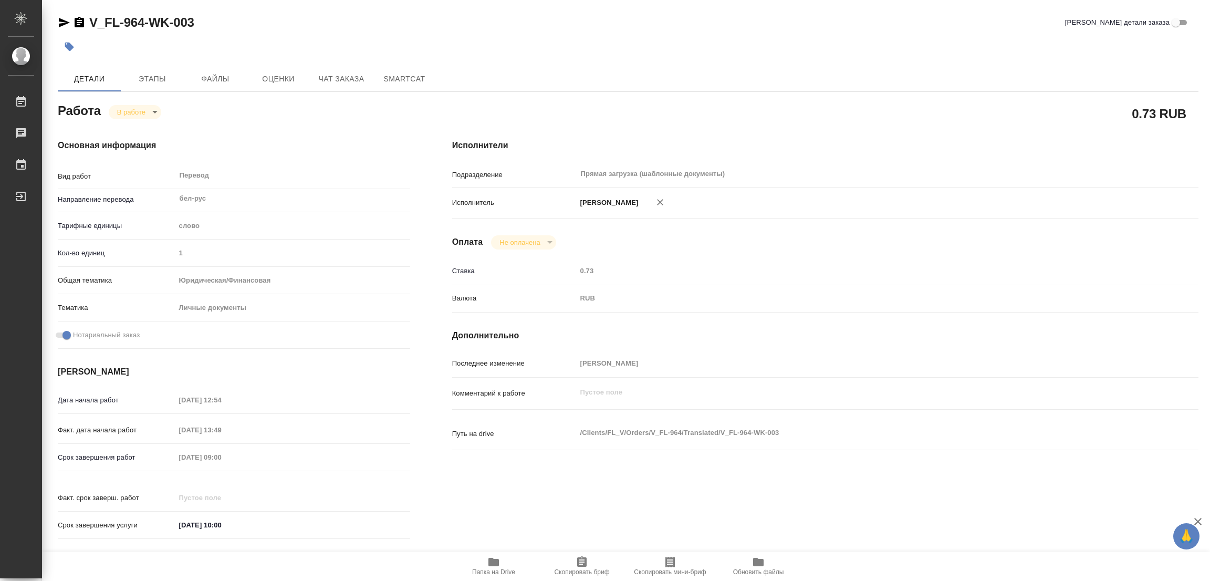
type textarea "x"
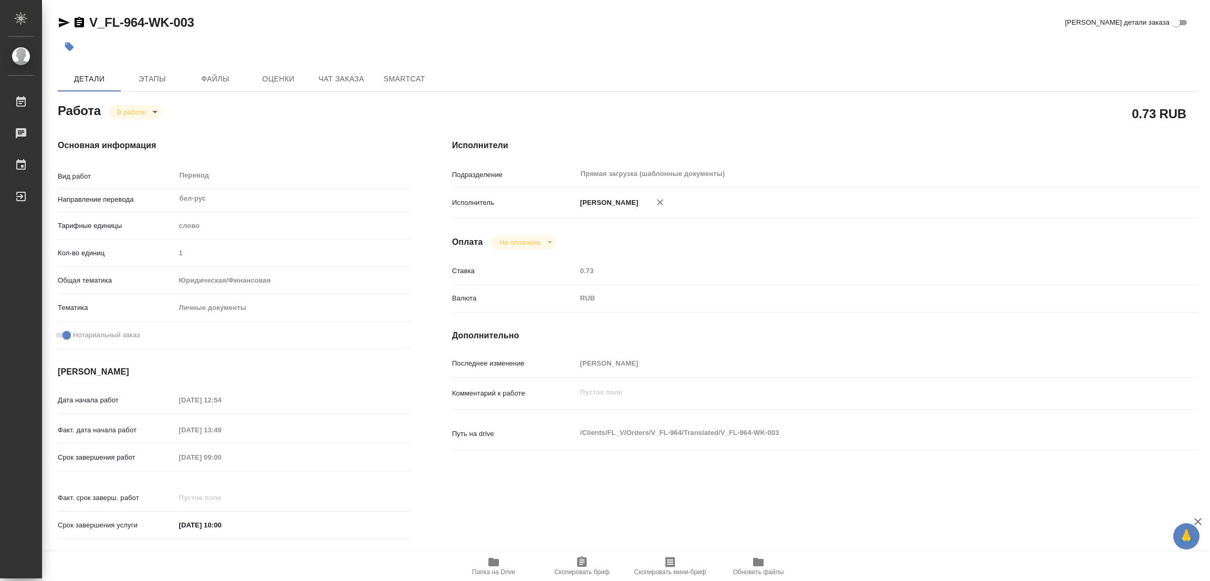
type textarea "x"
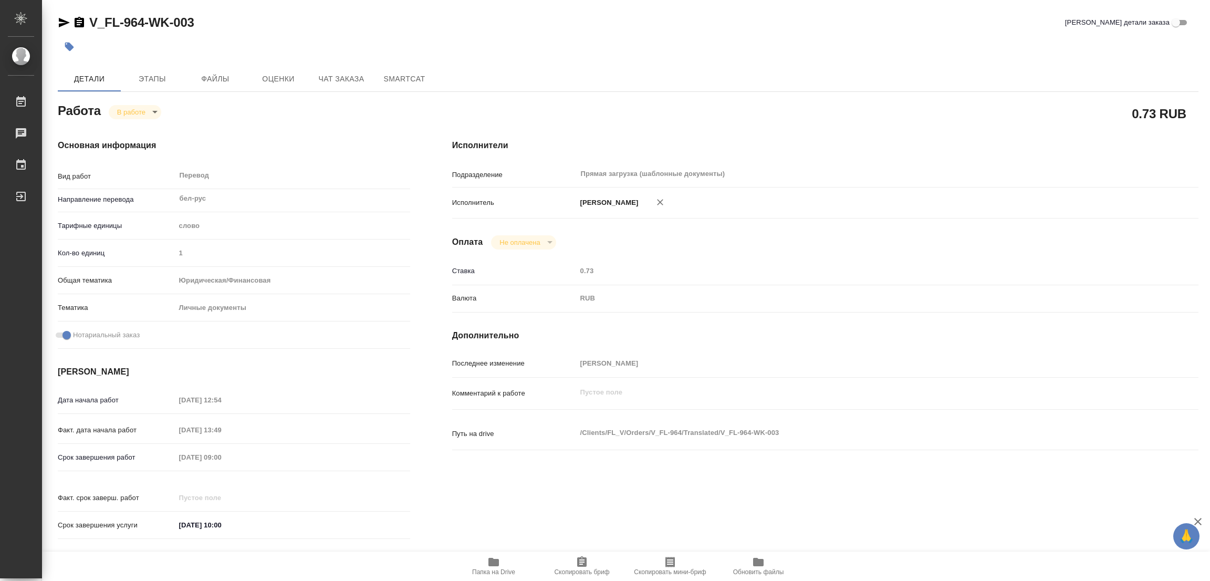
type textarea "x"
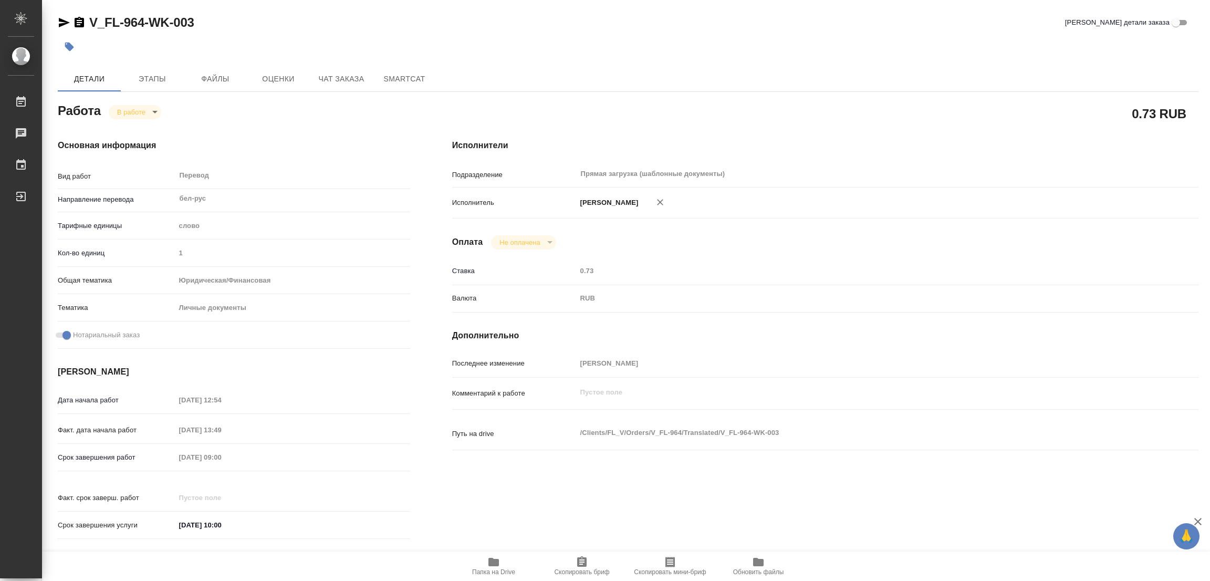
type textarea "x"
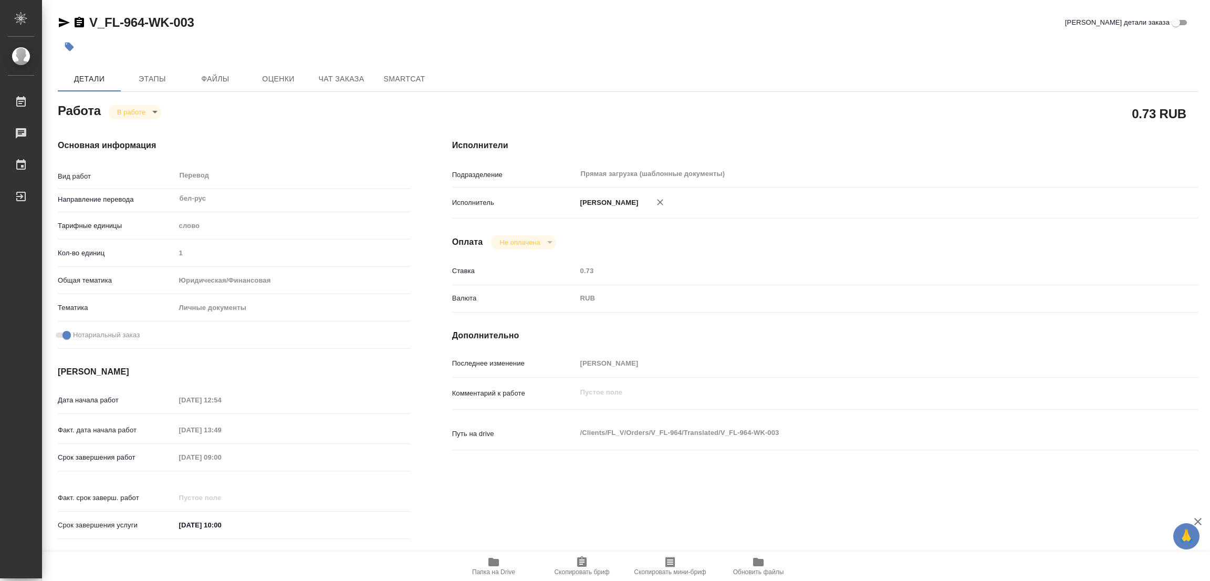
click at [315, 25] on div "V_FL-964-WK-003 [PERSON_NAME] детали заказа" at bounding box center [628, 22] width 1141 height 17
click at [500, 563] on icon "button" at bounding box center [494, 562] width 13 height 13
click at [159, 74] on span "Этапы" at bounding box center [152, 79] width 50 height 13
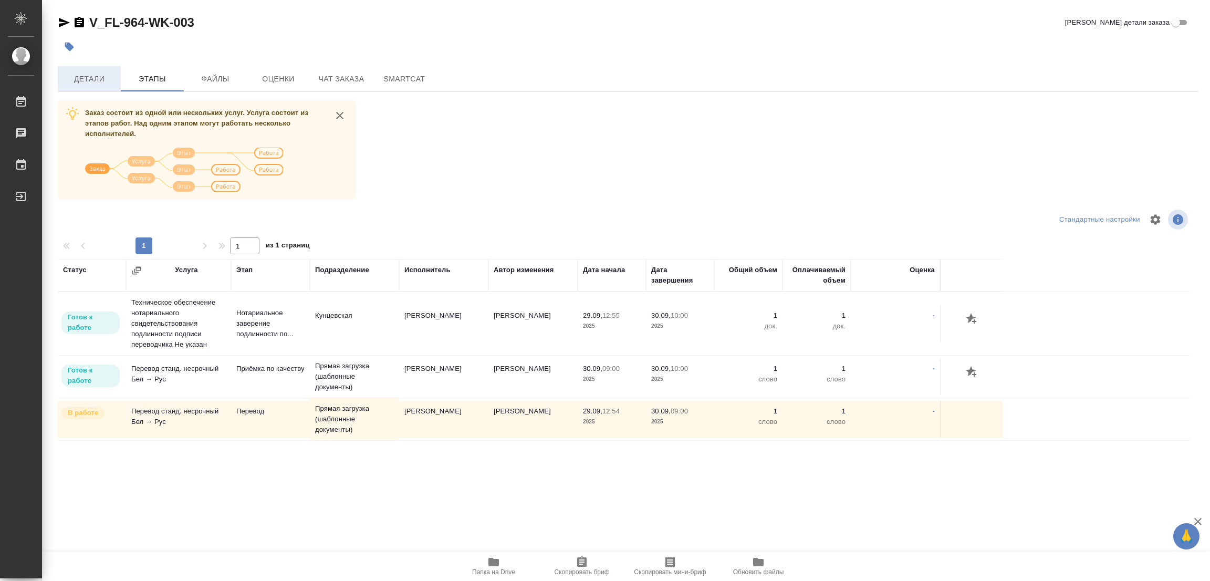
click at [87, 77] on span "Детали" at bounding box center [89, 79] width 50 height 13
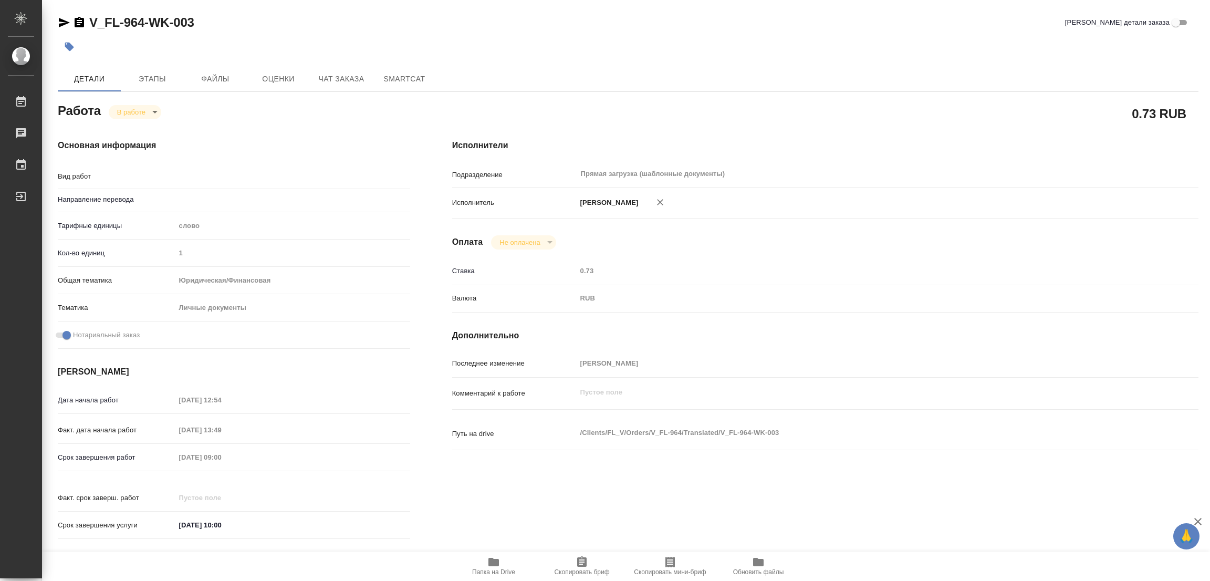
type textarea "x"
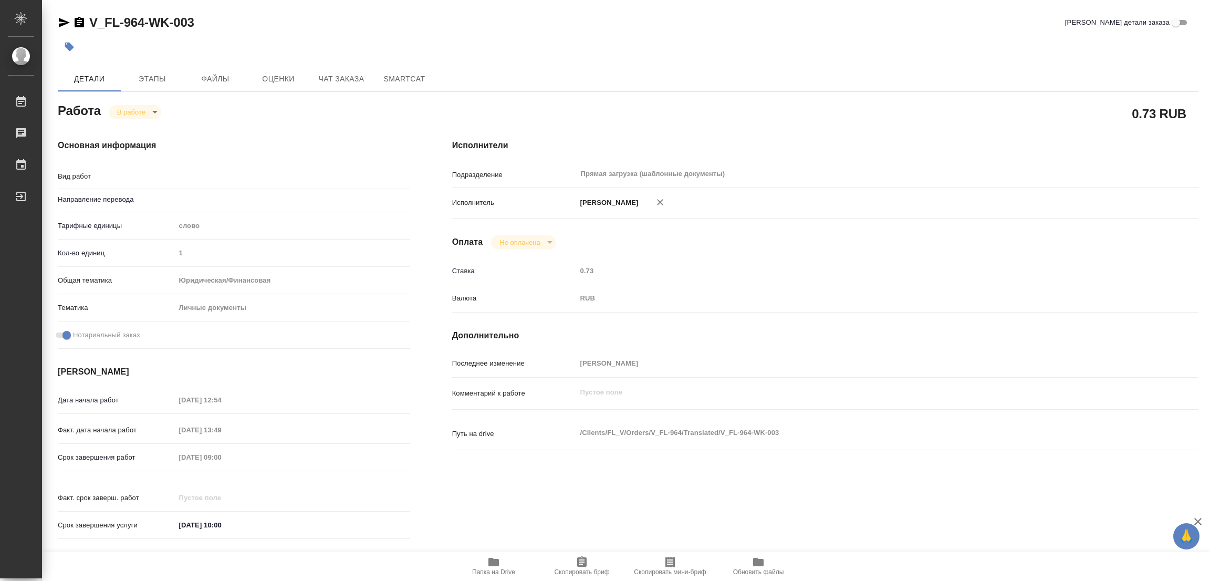
type textarea "x"
type textarea "Перевод"
type textarea "x"
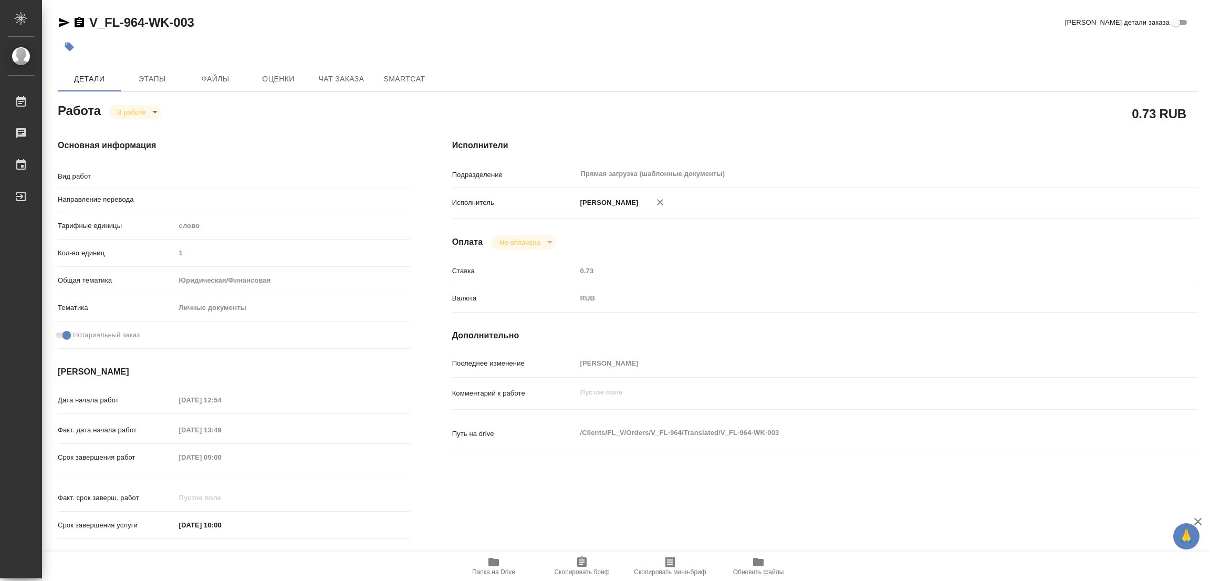
type input "бел-рус"
type textarea "x"
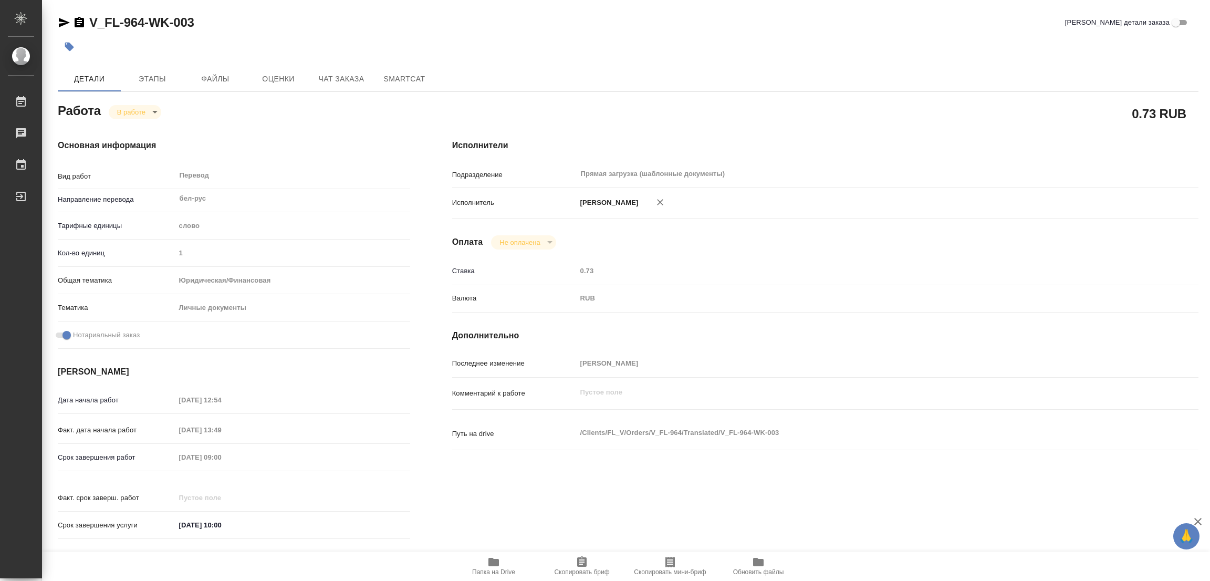
type textarea "x"
click at [140, 117] on body "🙏 .cls-1 fill:#fff; AWATERA [PERSON_NAME] Работы 0 Чаты График Выйти V_FL-964-W…" at bounding box center [605, 290] width 1210 height 581
type textarea "x"
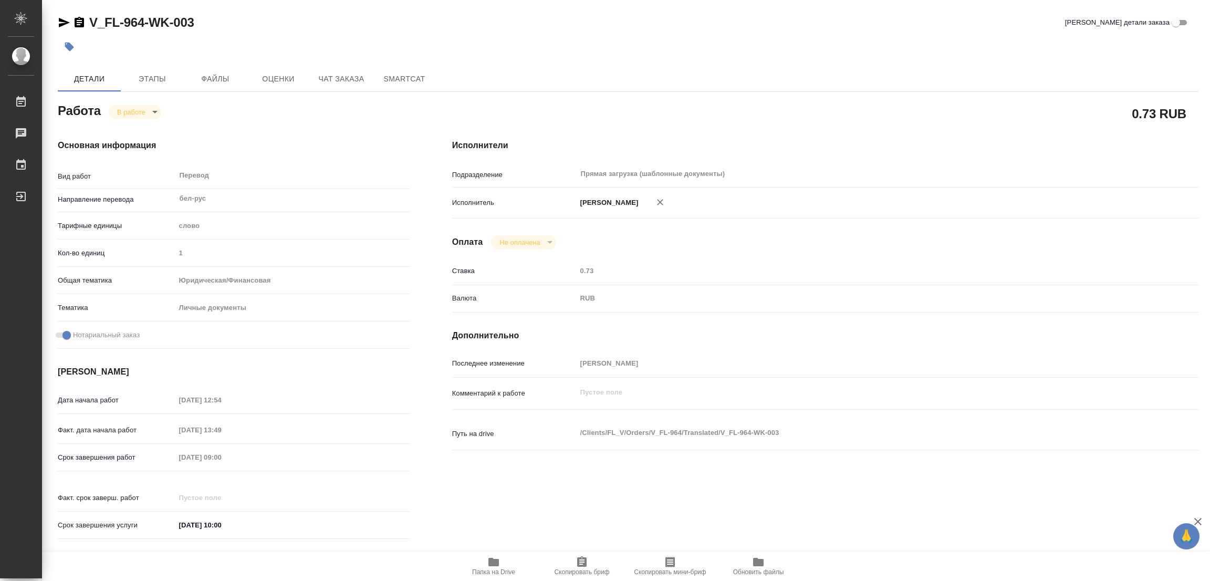
type textarea "x"
click at [137, 128] on button "Выполнен" at bounding box center [136, 130] width 38 height 12
type textarea "x"
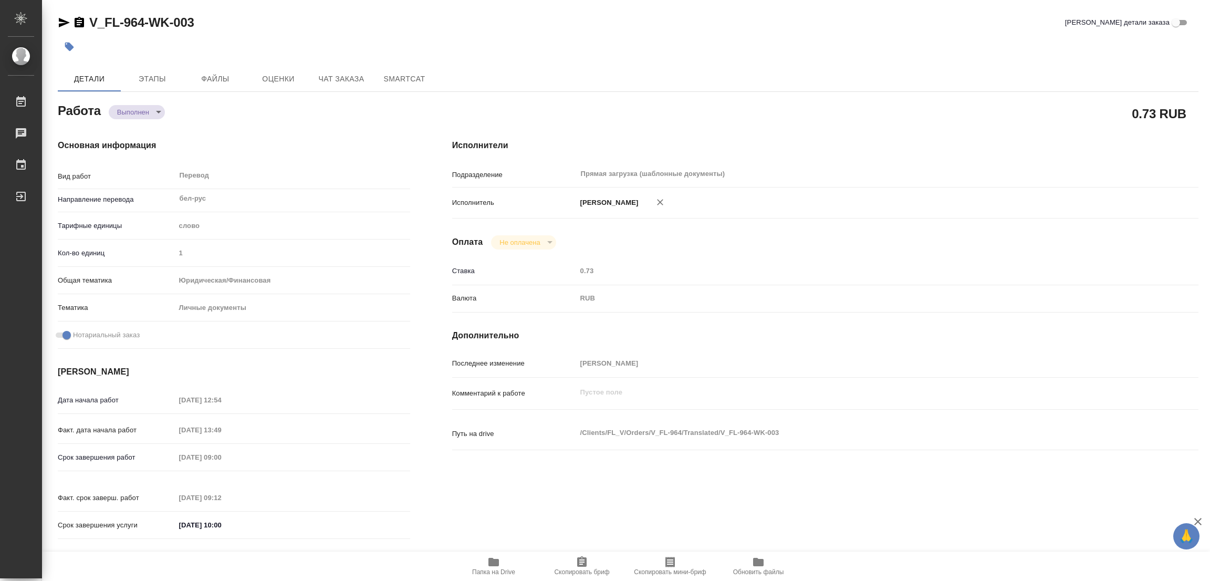
type textarea "x"
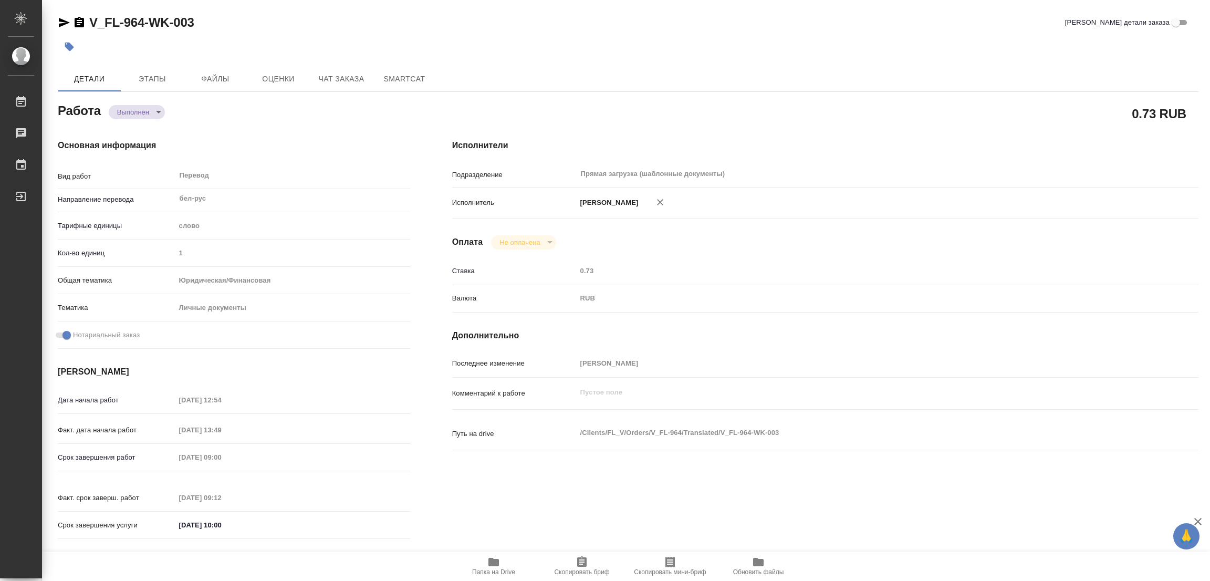
type textarea "x"
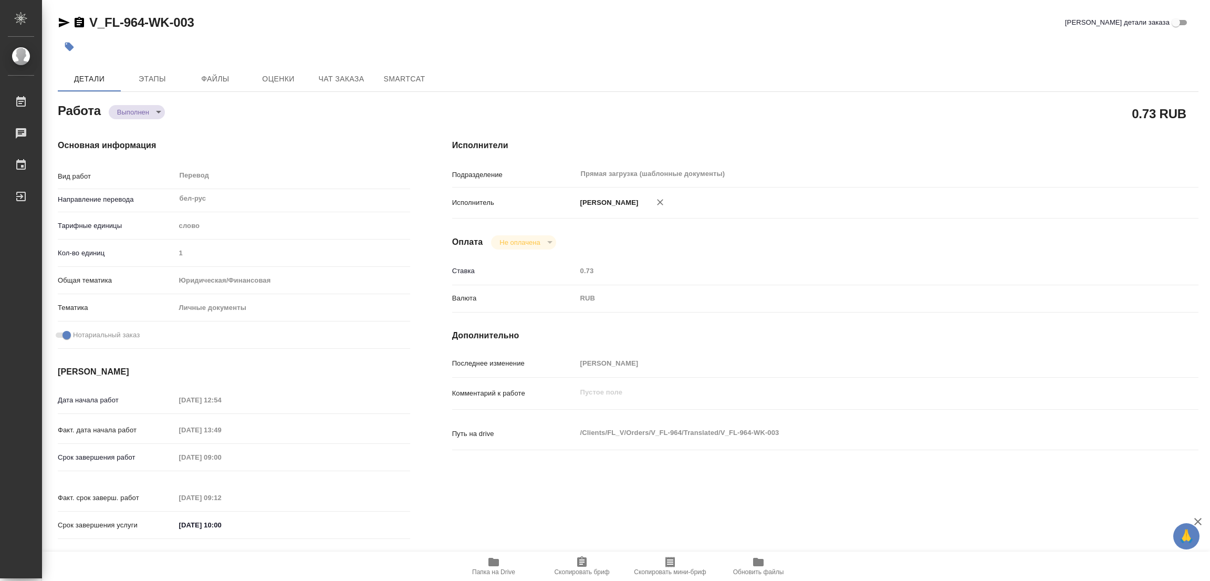
type textarea "x"
click at [69, 44] on icon "button" at bounding box center [69, 47] width 9 height 9
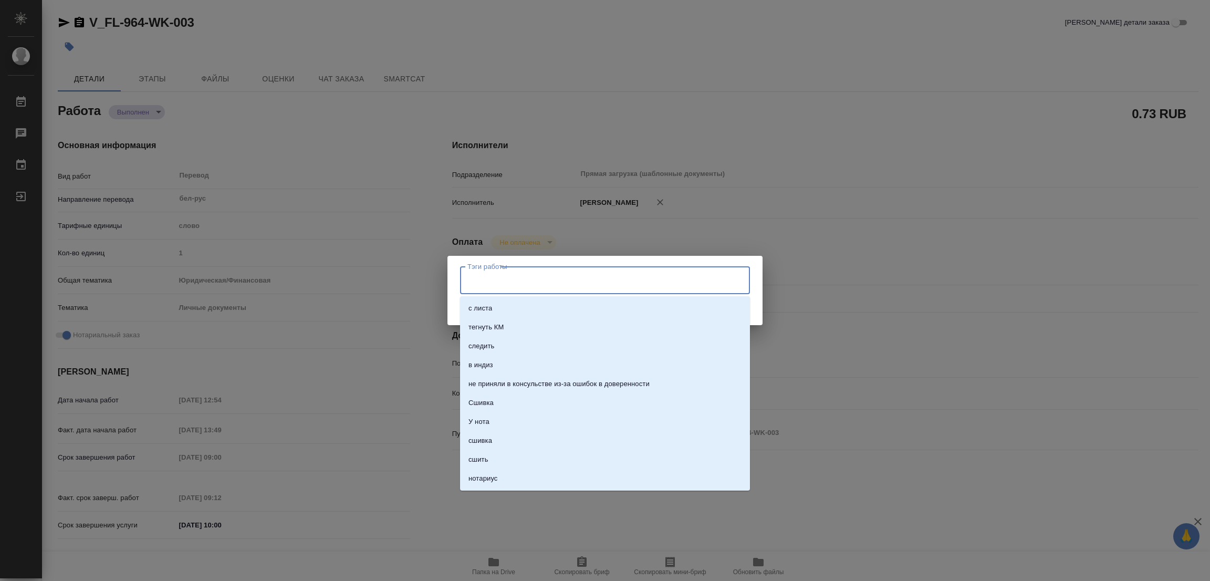
click at [480, 273] on input "Тэги работы" at bounding box center [595, 280] width 261 height 18
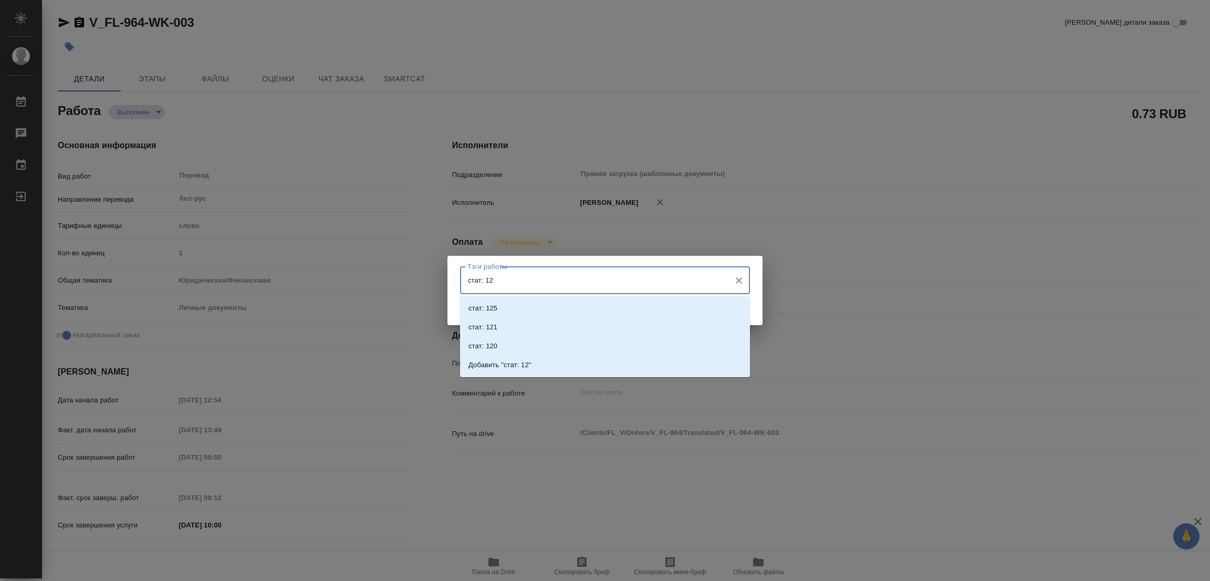
type input "стат: 125"
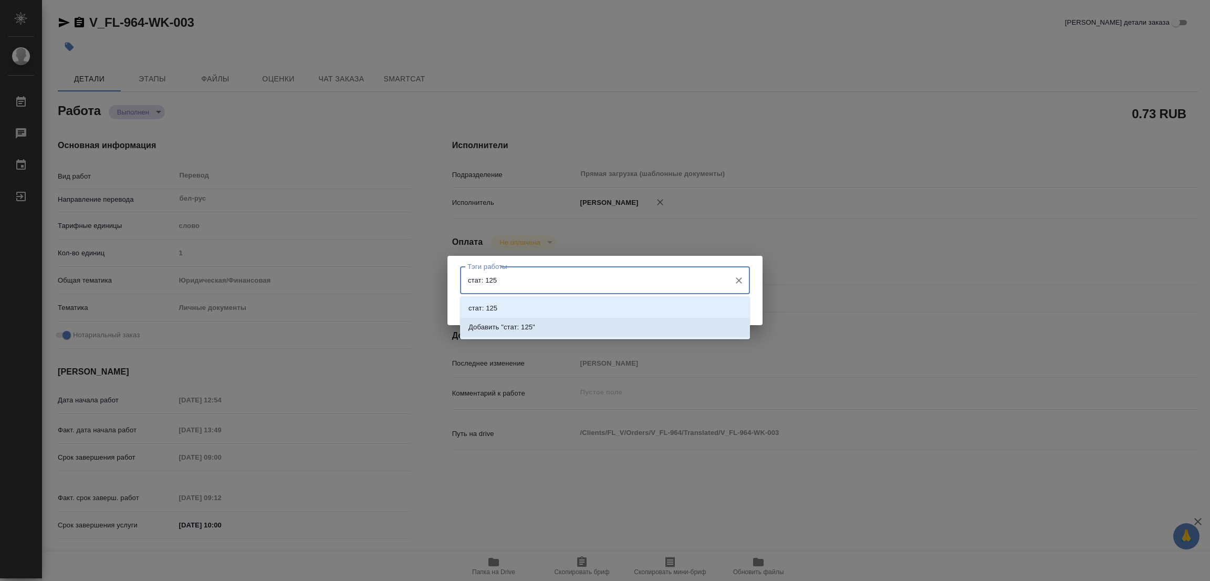
click at [525, 324] on p "Добавить "стат: 125"" at bounding box center [502, 327] width 67 height 11
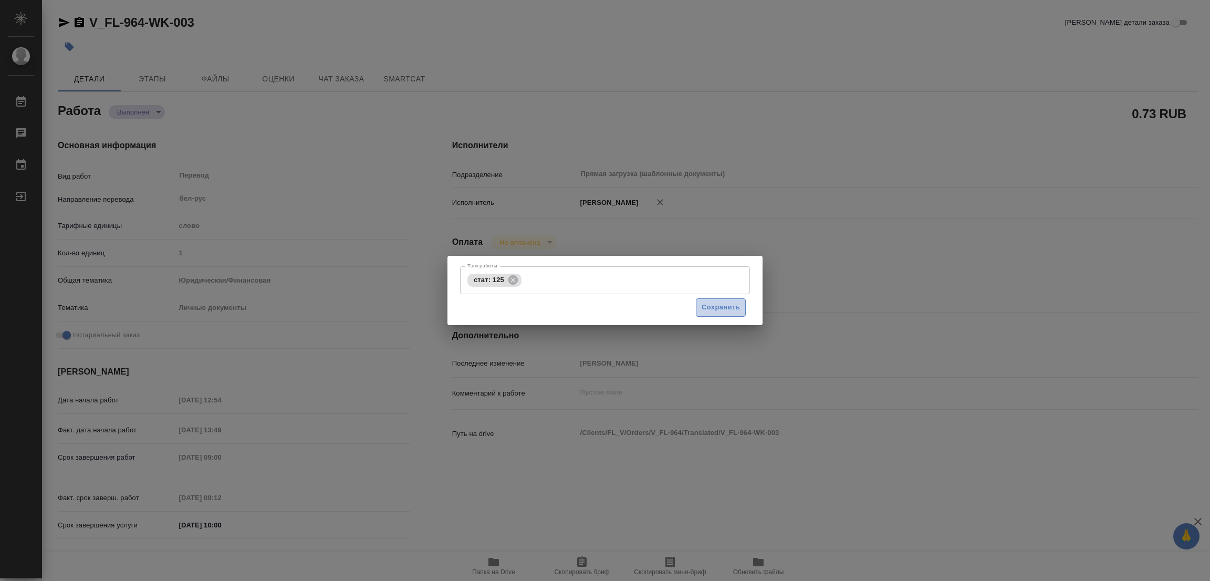
click at [733, 308] on span "Сохранить" at bounding box center [721, 308] width 38 height 12
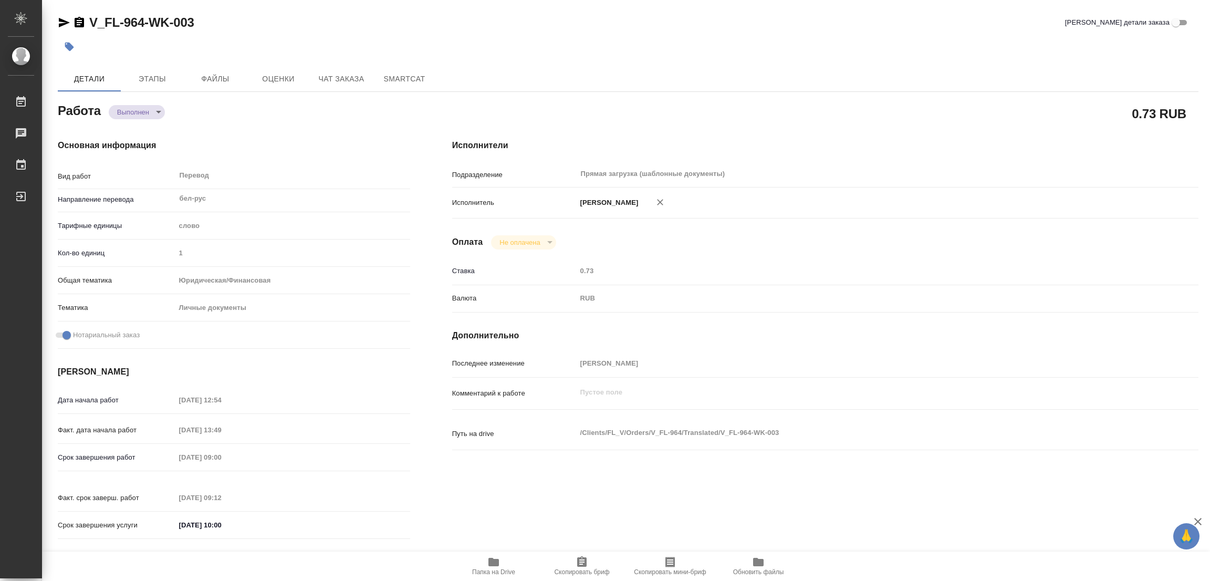
type input "completed"
type textarea "Перевод"
type textarea "x"
type input "бел-рус"
type input "5a8b1489cc6b4906c91bfd90"
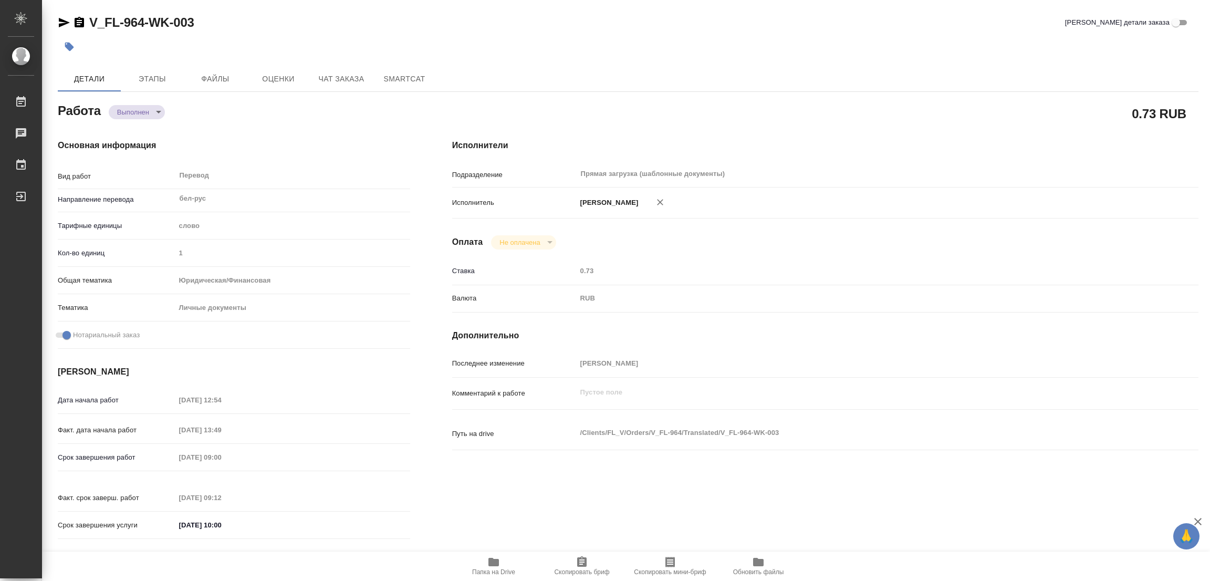
type input "1"
type input "yr-fn"
type input "5a8b8b956a9677013d343cfe"
checkbox input "true"
type input "[DATE] 12:54"
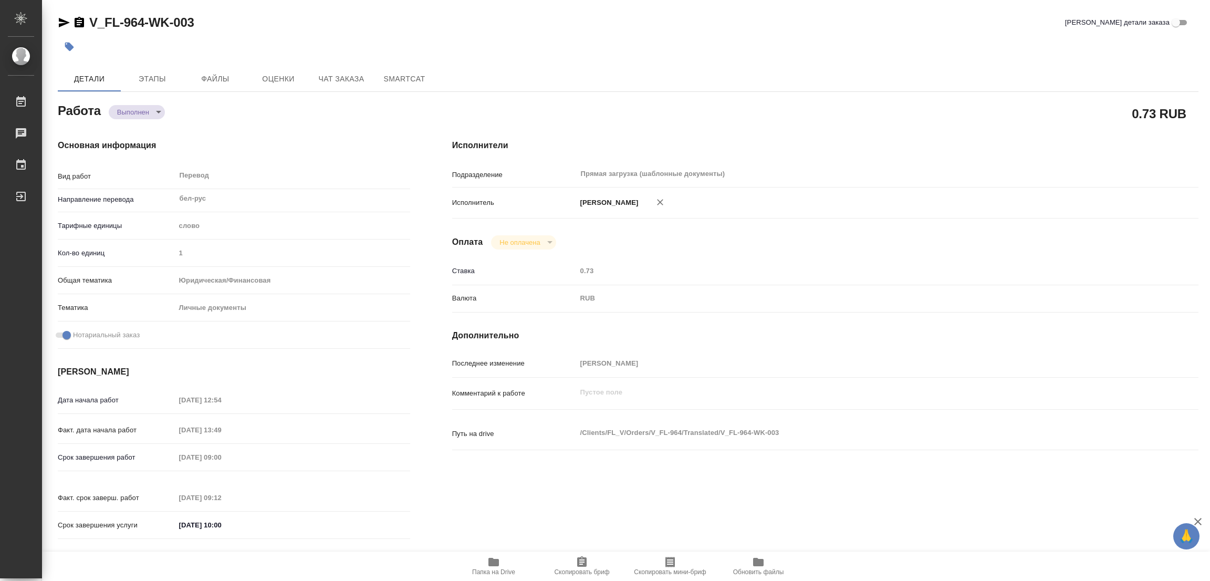
type input "[DATE] 13:49"
type input "[DATE] 09:00"
type input "[DATE] 09:12"
type input "[DATE] 10:00"
type input "Прямая загрузка (шаблонные документы)"
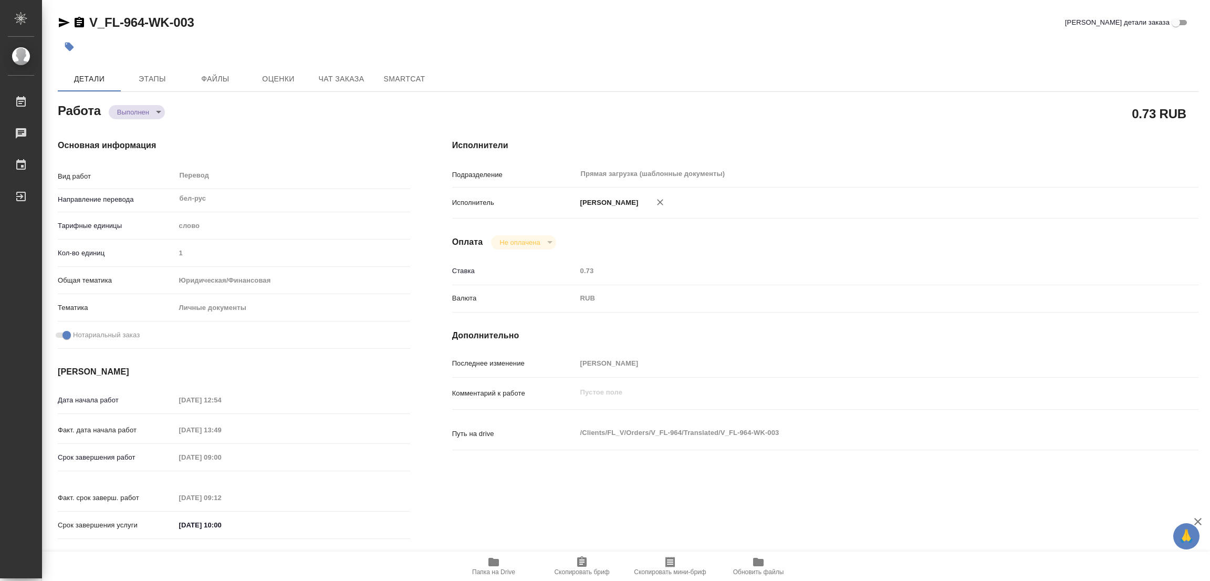
type input "notPayed"
type input "0.73"
type input "RUB"
type input "[PERSON_NAME]"
type textarea "x"
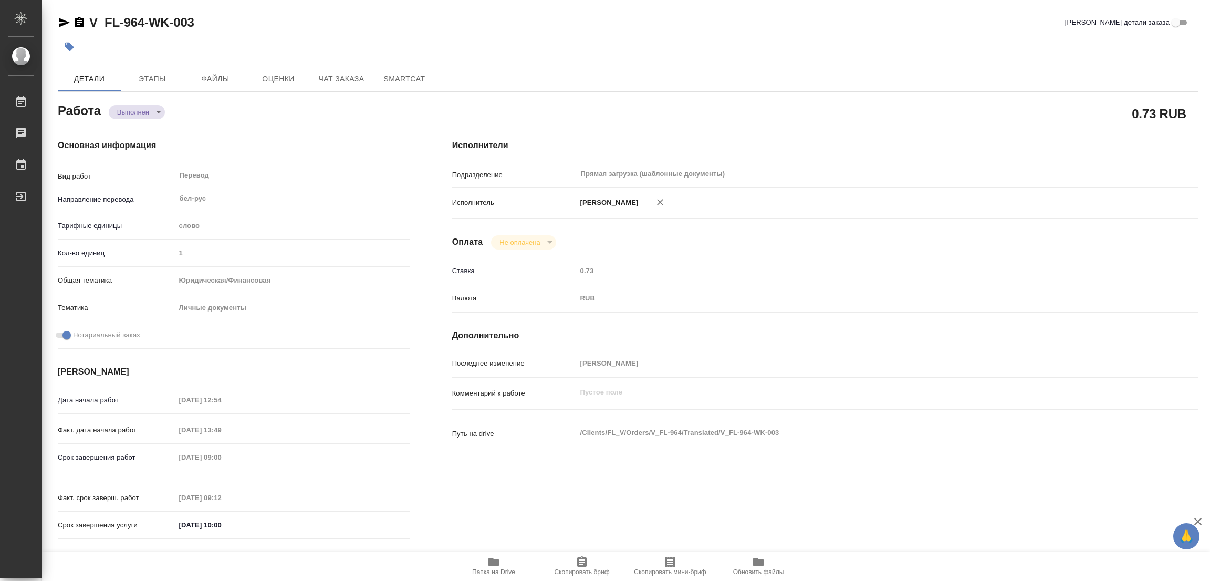
type textarea "/Clients/FL_V/Orders/V_FL-964/Translated/V_FL-964-WK-003"
type textarea "x"
type input "V_FL-964"
type input "Перевод станд. несрочный"
type input "Постредактура машинного перевода, Приёмка по качеству, Редактура, Корректура, П…"
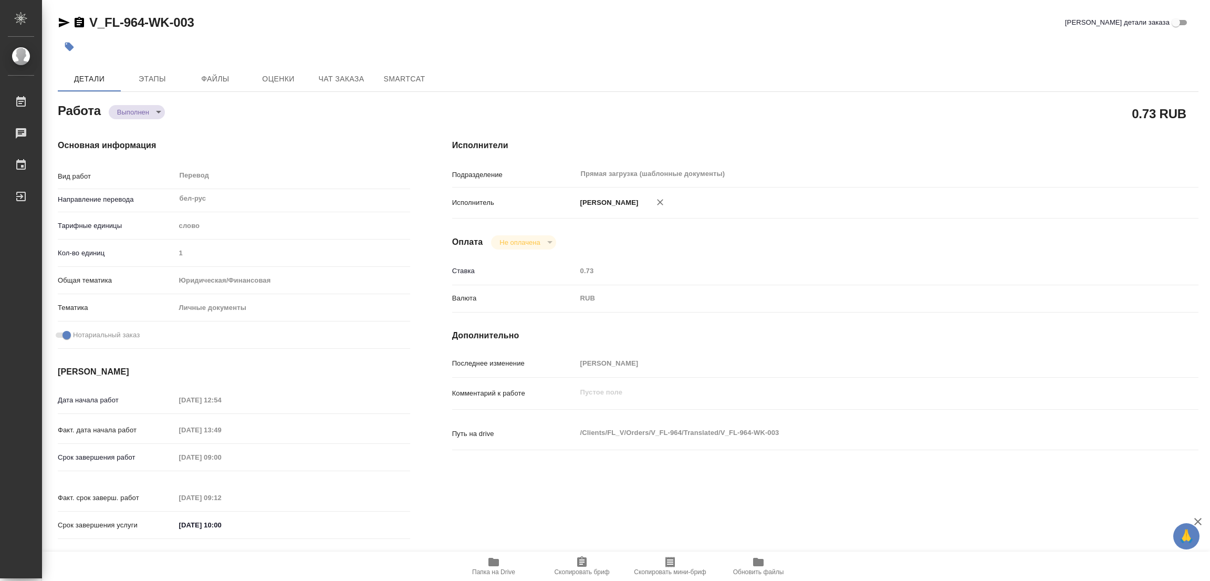
type input "[PERSON_NAME], [PERSON_NAME]"
type input "/Clients/FL_V/Orders/V_FL-964"
type textarea "[PERSON_NAME]"
type textarea "x"
type textarea "Для получения СНИЛС, ИИН и регистрации на госуслугах в дальнейшем"
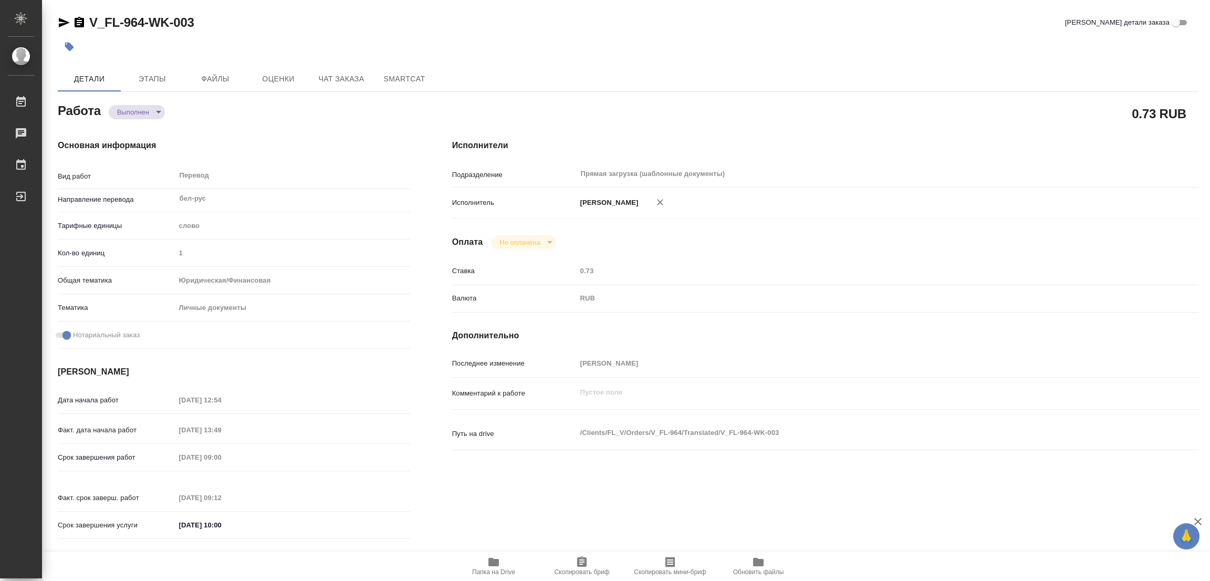
type textarea "x"
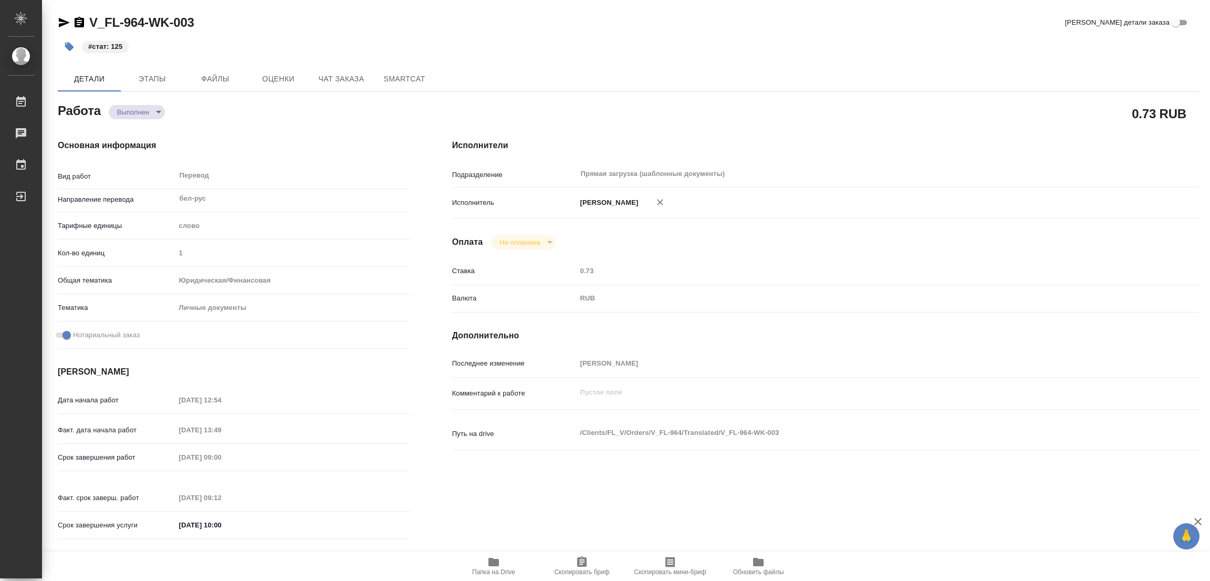
type textarea "x"
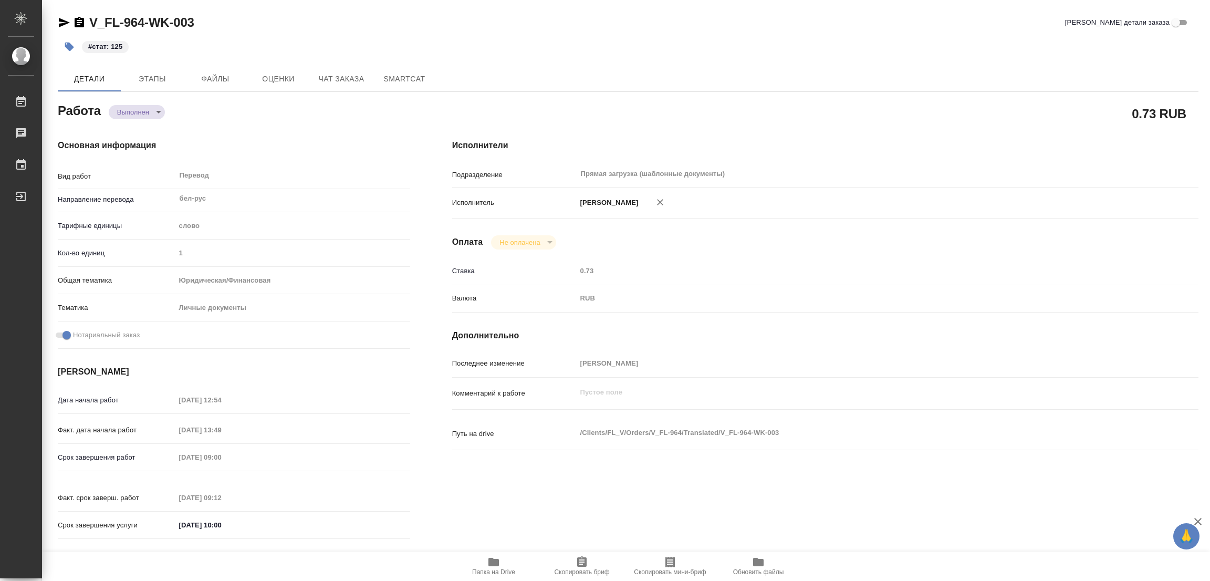
type textarea "x"
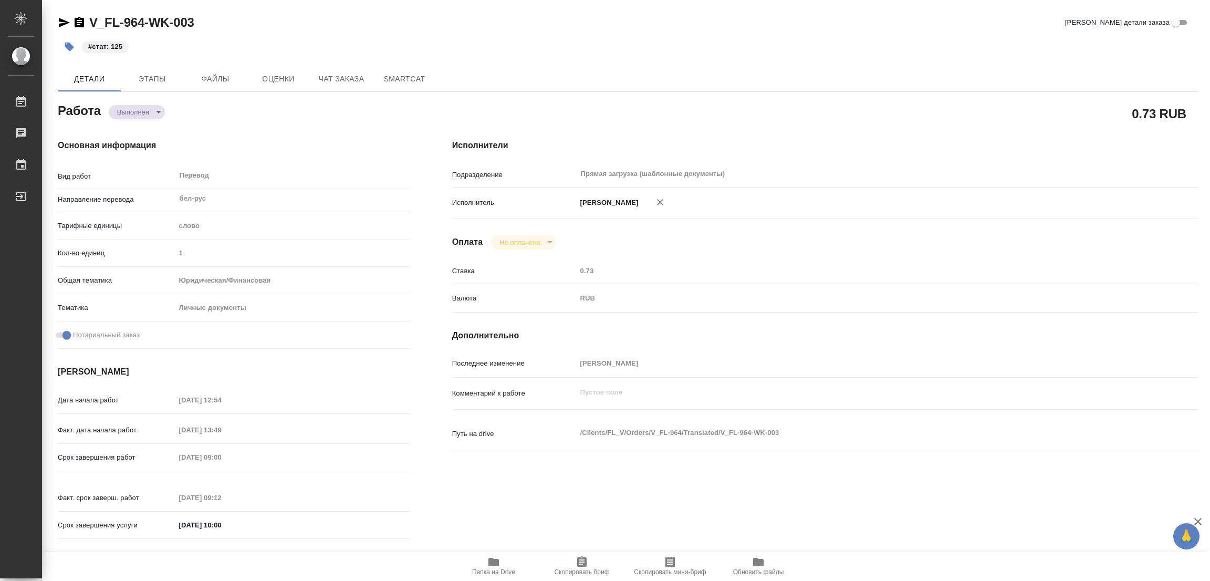
type textarea "x"
click at [755, 294] on div "RUB" at bounding box center [857, 298] width 560 height 18
